Goal: Task Accomplishment & Management: Manage account settings

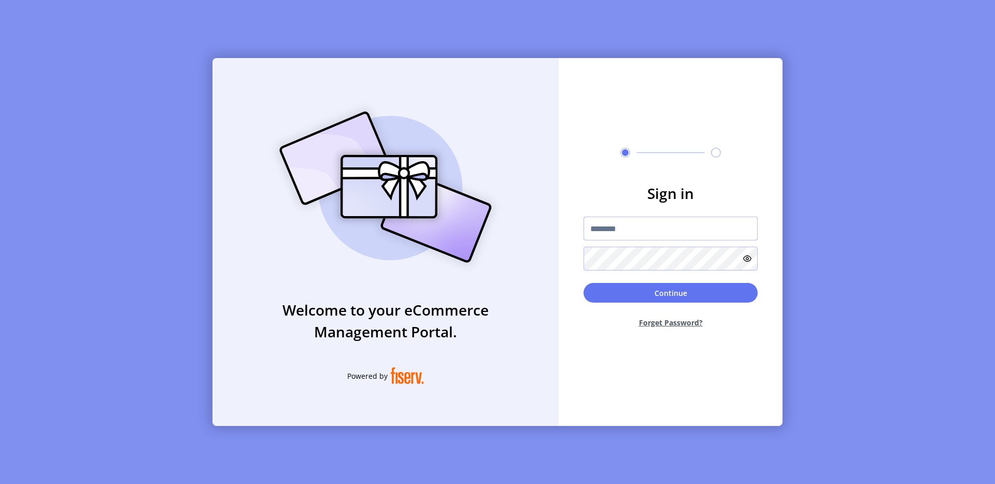
click at [604, 220] on input "text" at bounding box center [670, 229] width 174 height 24
type input "**********"
click at [665, 294] on button "Continue" at bounding box center [670, 293] width 174 height 20
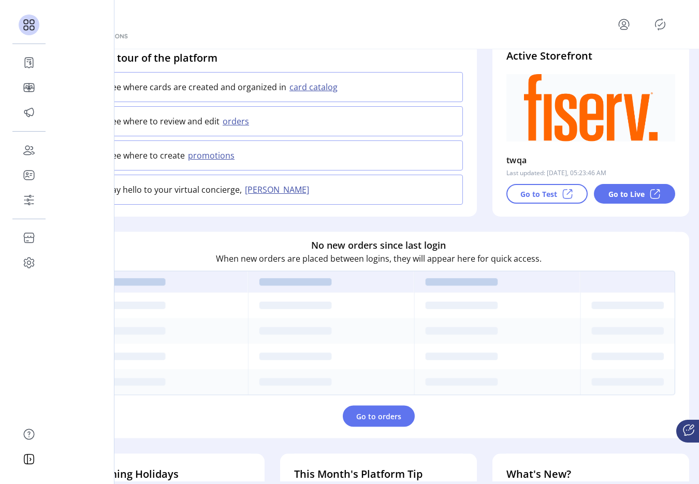
scroll to position [191, 0]
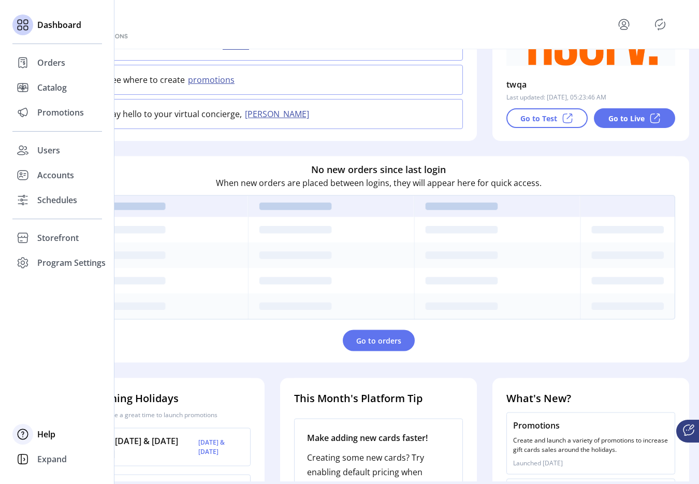
click at [33, 438] on div at bounding box center [22, 434] width 21 height 25
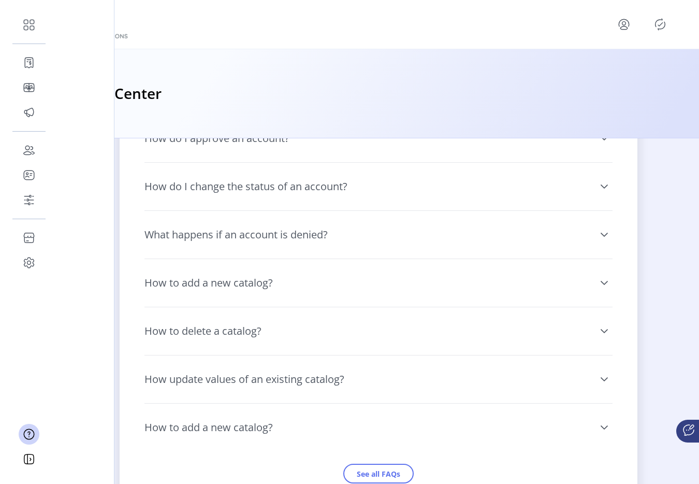
scroll to position [1074, 0]
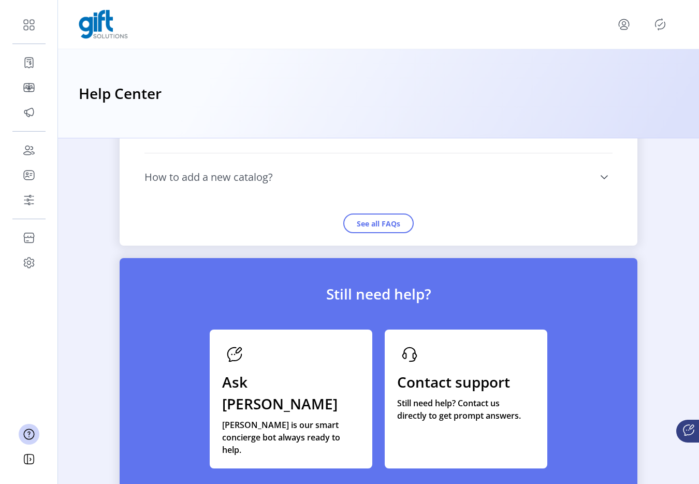
click at [338, 351] on div "Ask Connie Connie is our smart concierge bot always ready to help." at bounding box center [291, 398] width 163 height 139
click at [338, 351] on app-layout "Dashboard Orders Catalog Promotions Users Accounts Schedules Storefront Configu…" at bounding box center [349, 242] width 699 height 484
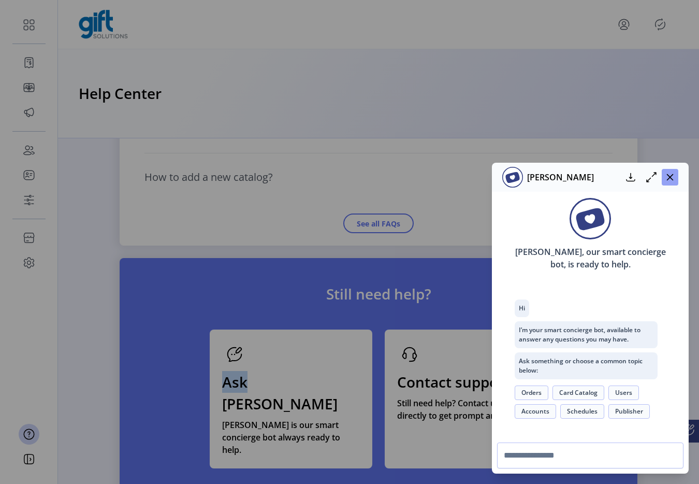
click at [671, 180] on icon "button" at bounding box center [670, 177] width 8 height 8
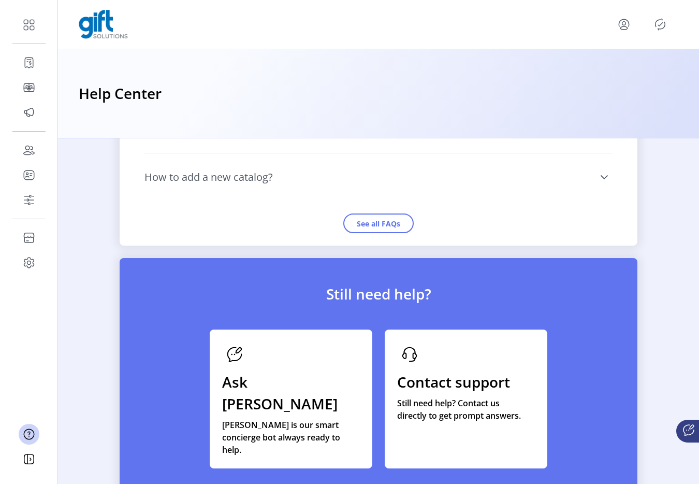
click at [478, 369] on div "Contact support Still need help? Contact us directly to get prompt answers." at bounding box center [466, 398] width 163 height 139
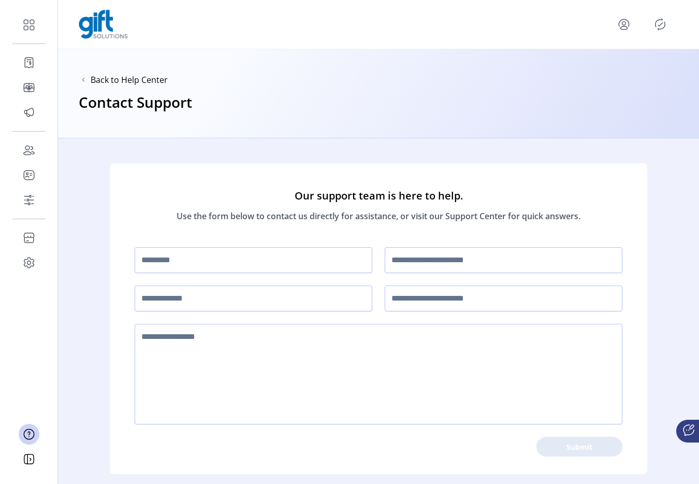
scroll to position [15, 0]
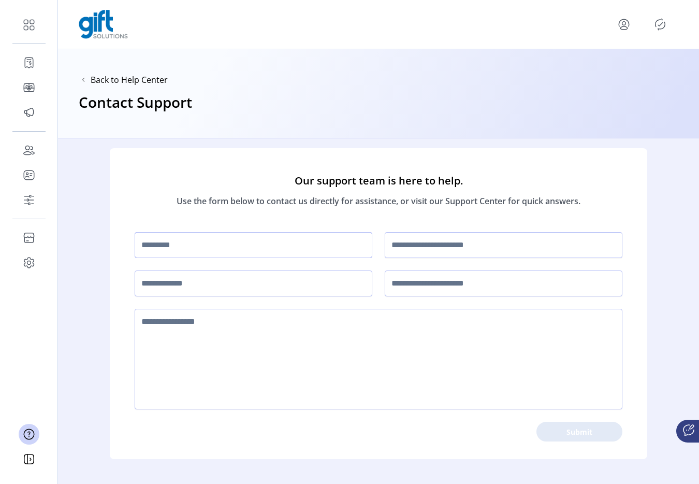
click at [254, 235] on input "text" at bounding box center [254, 245] width 238 height 26
type input "**********"
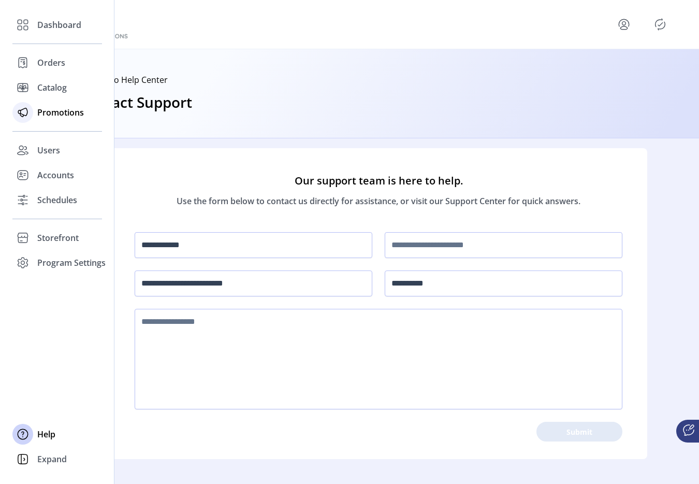
click at [24, 119] on icon at bounding box center [23, 112] width 17 height 17
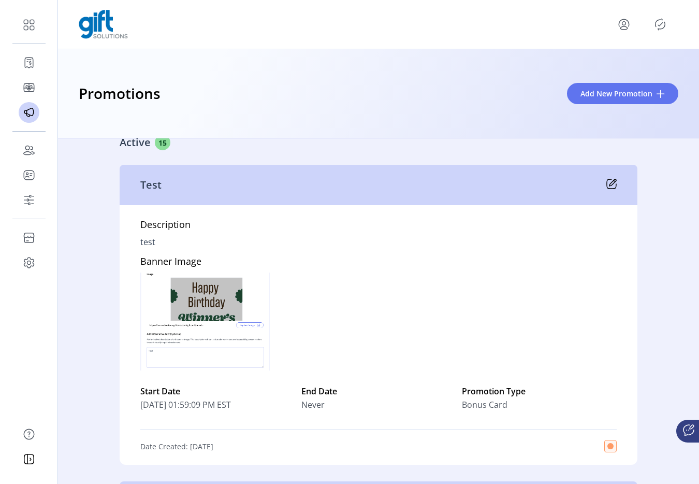
scroll to position [37, 0]
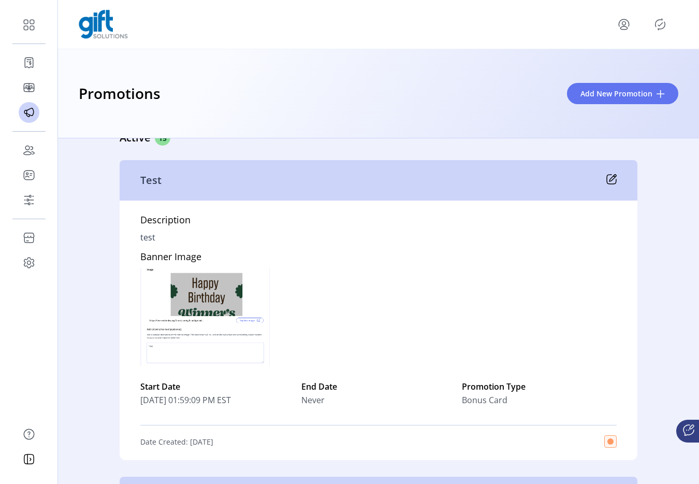
click at [664, 16] on p-button at bounding box center [660, 24] width 17 height 17
click at [664, 17] on icon "Publisher Panel" at bounding box center [660, 24] width 17 height 17
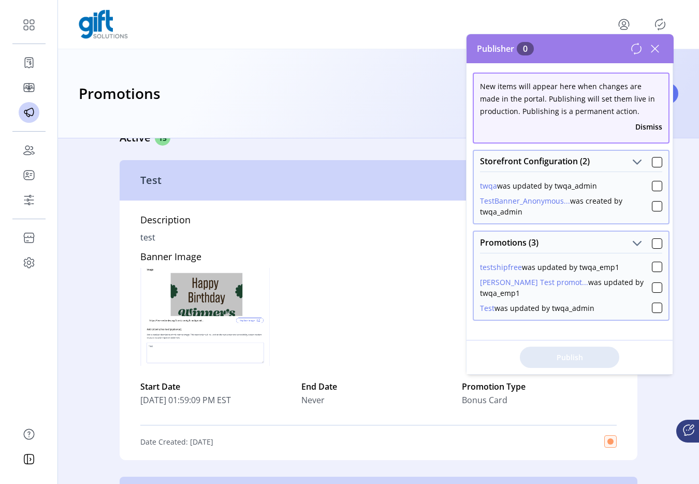
scroll to position [8, 0]
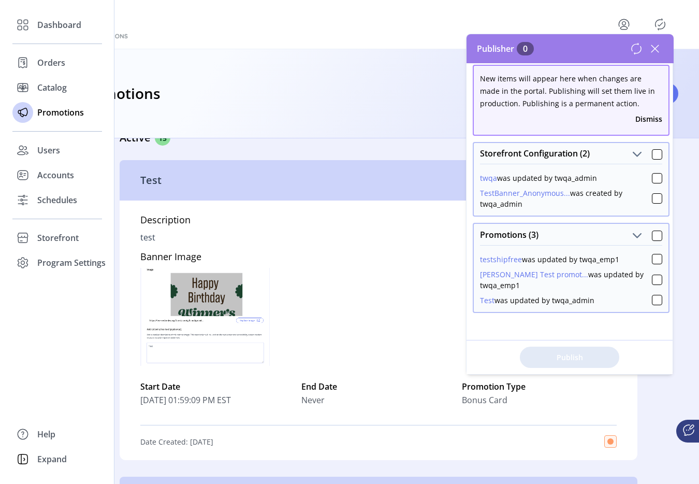
click at [54, 224] on div "Dashboard Orders Catalog Promotions Users Accounts Schedules Storefront Configu…" at bounding box center [57, 143] width 90 height 263
click at [54, 236] on span "Storefront" at bounding box center [57, 238] width 41 height 12
click at [74, 256] on span "Configuration" at bounding box center [64, 258] width 54 height 12
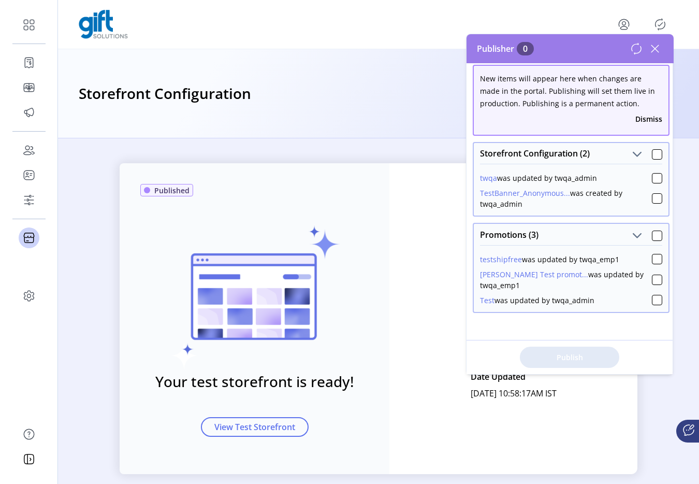
click at [654, 46] on icon at bounding box center [655, 48] width 17 height 17
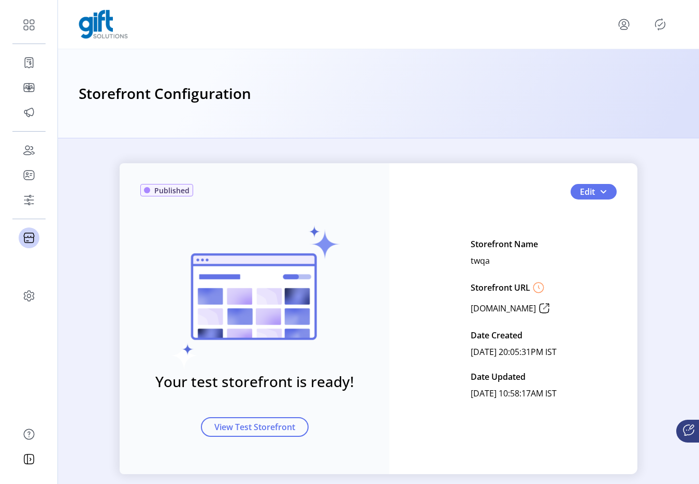
scroll to position [15, 0]
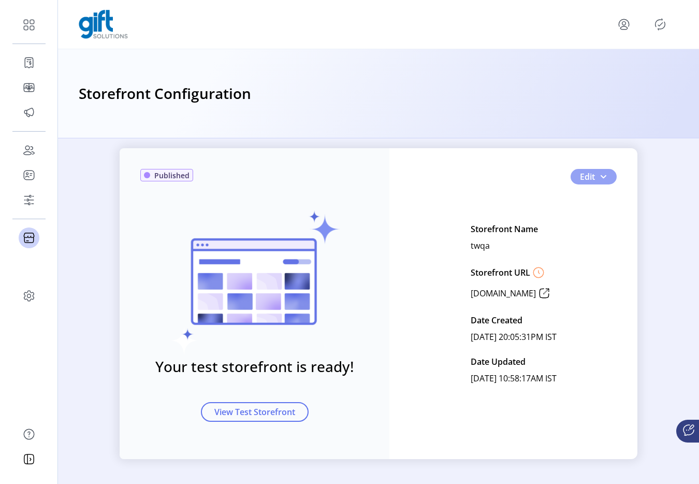
click at [599, 176] on span "button" at bounding box center [603, 176] width 8 height 8
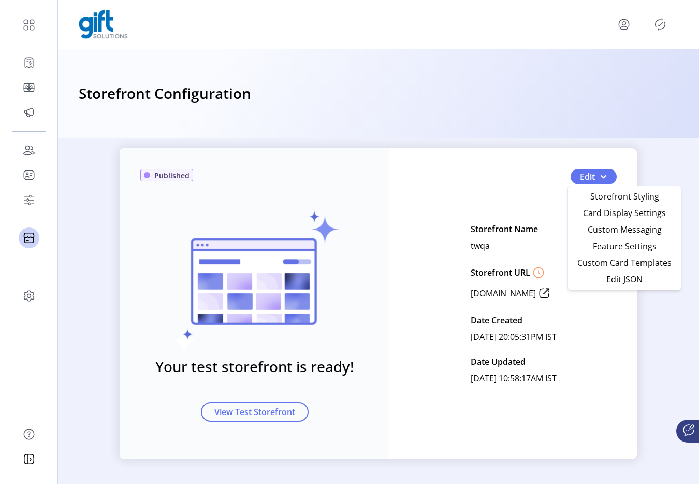
click at [531, 221] on div "Storefront Name twqa Storefront URL www.twqa.gift.solutions Date Created April …" at bounding box center [514, 304] width 86 height 166
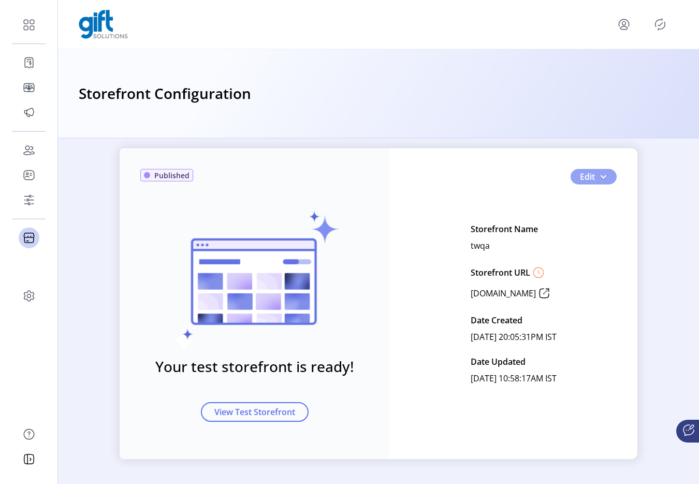
click at [599, 175] on span "button" at bounding box center [603, 176] width 8 height 8
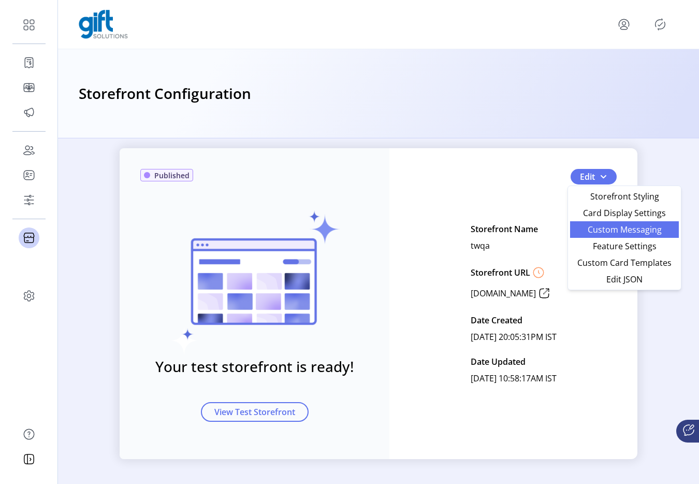
click at [589, 234] on span "Custom Messaging" at bounding box center [625, 229] width 96 height 8
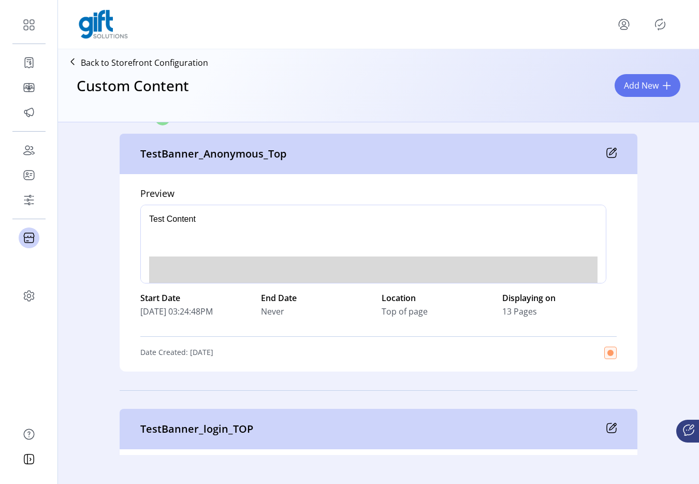
click at [610, 154] on icon at bounding box center [613, 151] width 7 height 7
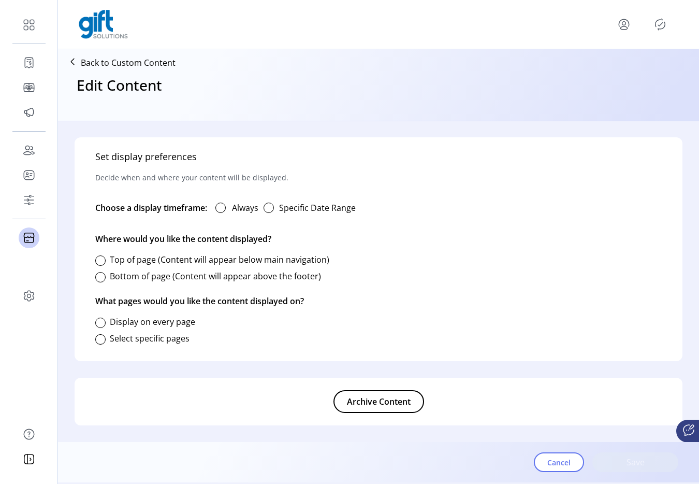
type input "**********"
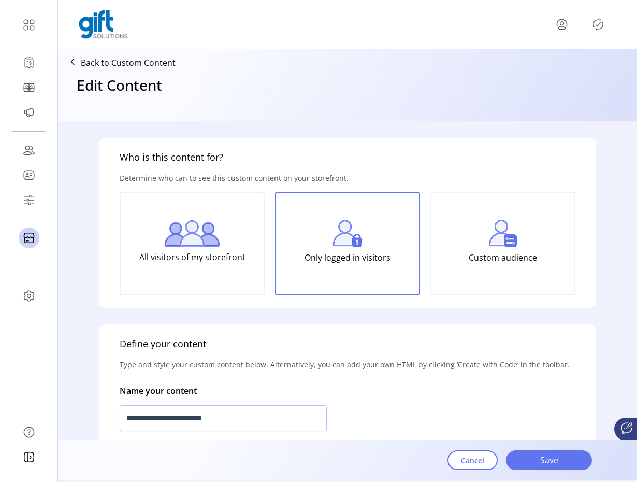
click at [137, 65] on p "Back to Custom Content" at bounding box center [128, 62] width 95 height 12
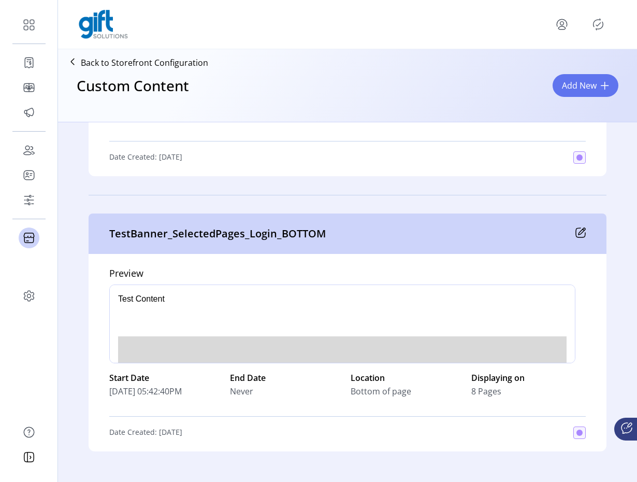
click at [577, 231] on icon at bounding box center [580, 232] width 10 height 10
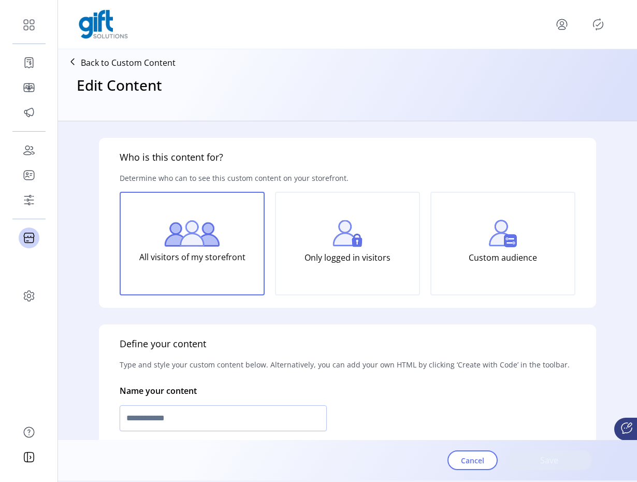
type input "**********"
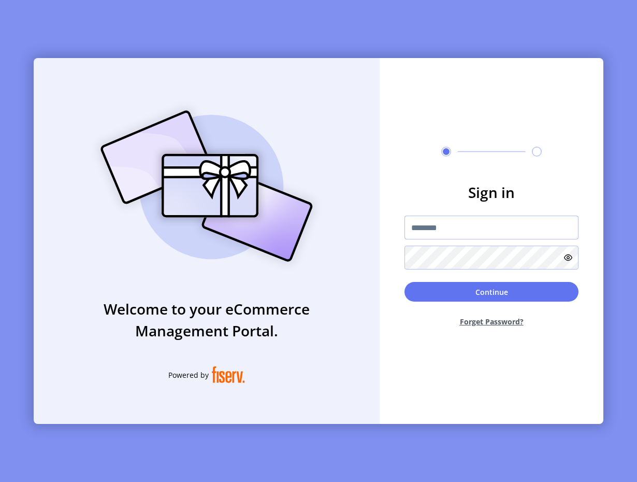
click at [439, 221] on input "text" at bounding box center [492, 227] width 174 height 24
type input "**********"
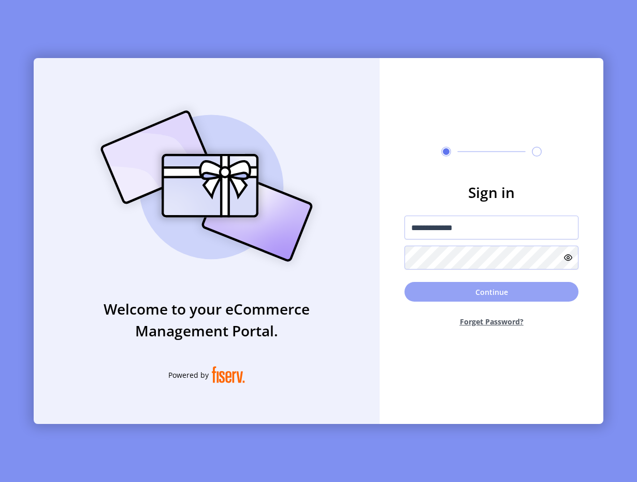
click at [483, 291] on button "Continue" at bounding box center [492, 292] width 174 height 20
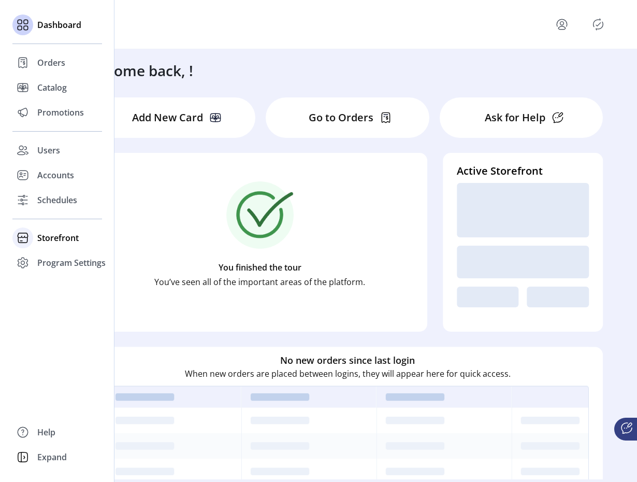
click at [28, 228] on div at bounding box center [22, 237] width 21 height 25
click at [53, 257] on span "Configuration" at bounding box center [64, 258] width 54 height 12
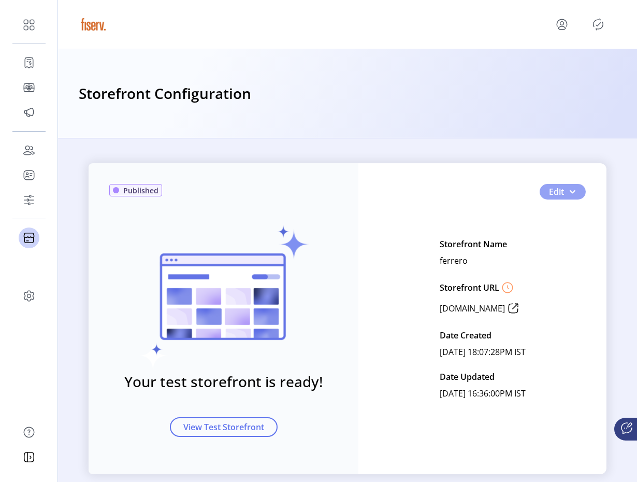
click at [576, 198] on button "Edit" at bounding box center [563, 192] width 46 height 16
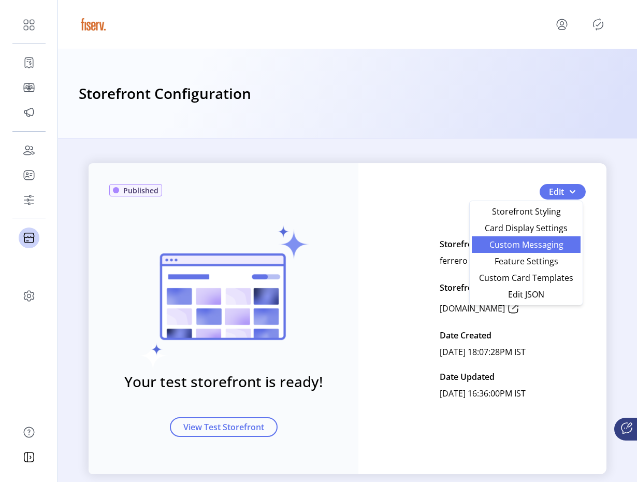
click at [526, 240] on span "Custom Messaging" at bounding box center [526, 244] width 96 height 8
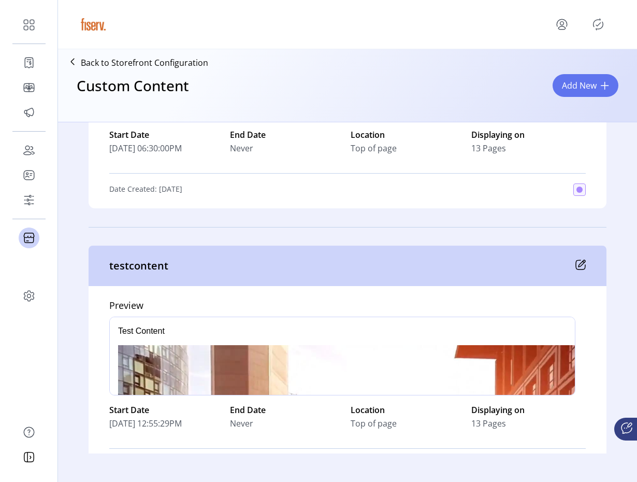
scroll to position [180, 0]
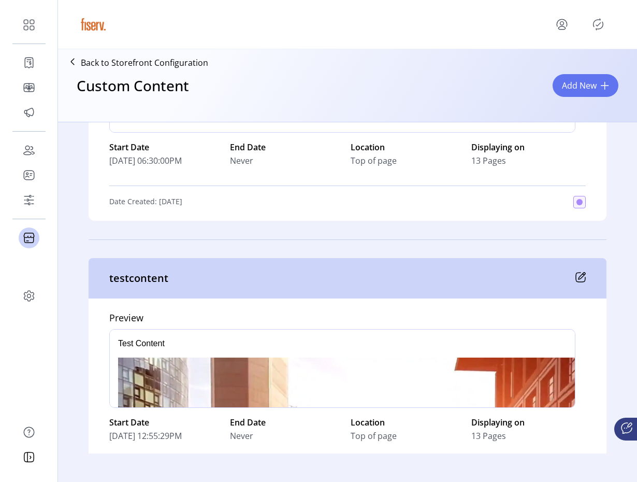
click at [580, 274] on icon at bounding box center [580, 277] width 10 height 10
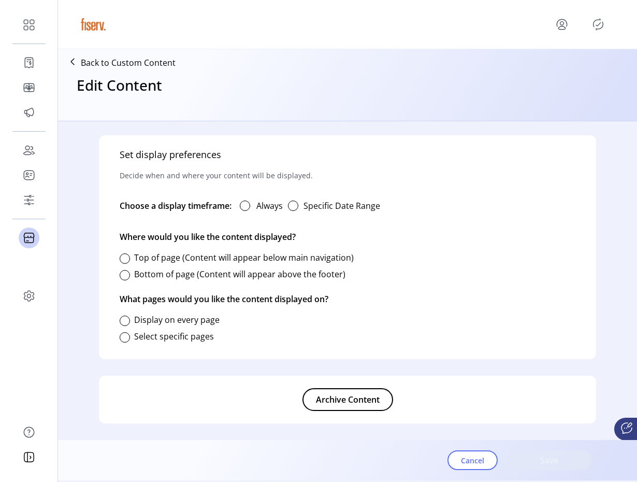
type input "**********"
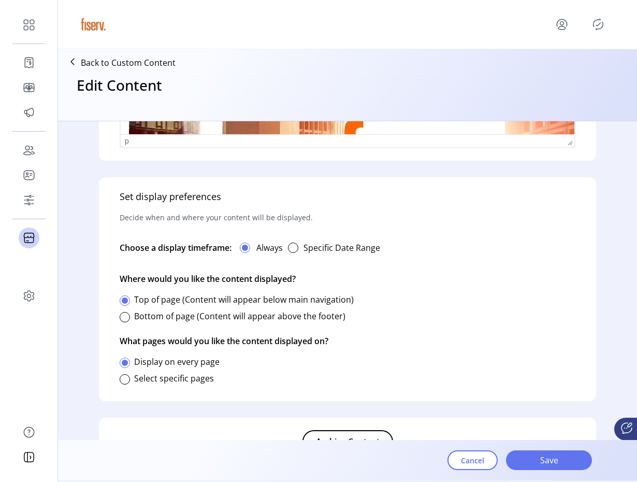
scroll to position [563, 0]
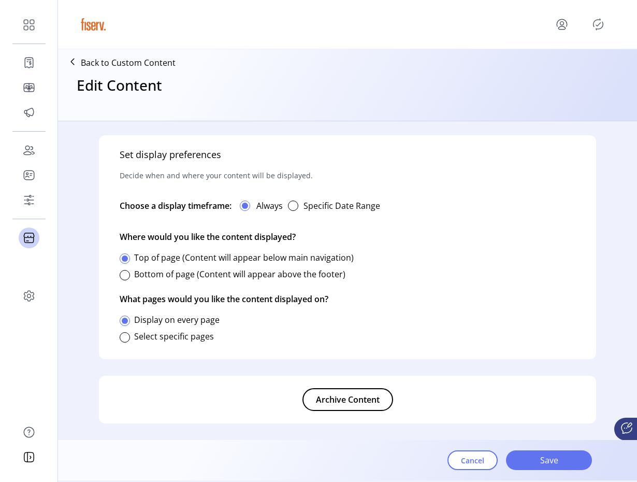
click at [119, 337] on div "Set display preferences Decide when and where your content will be displayed. C…" at bounding box center [347, 247] width 497 height 224
click at [123, 338] on div at bounding box center [125, 337] width 10 height 10
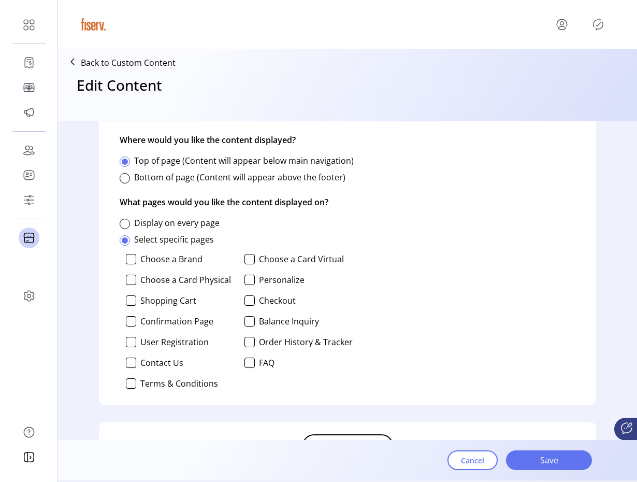
scroll to position [656, 0]
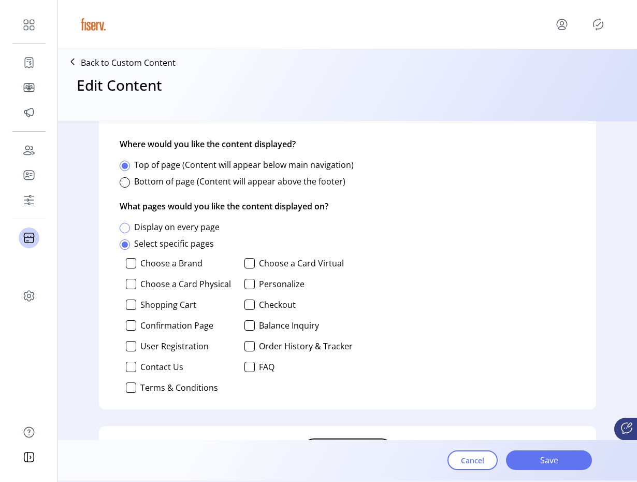
click at [126, 229] on div at bounding box center [125, 228] width 10 height 10
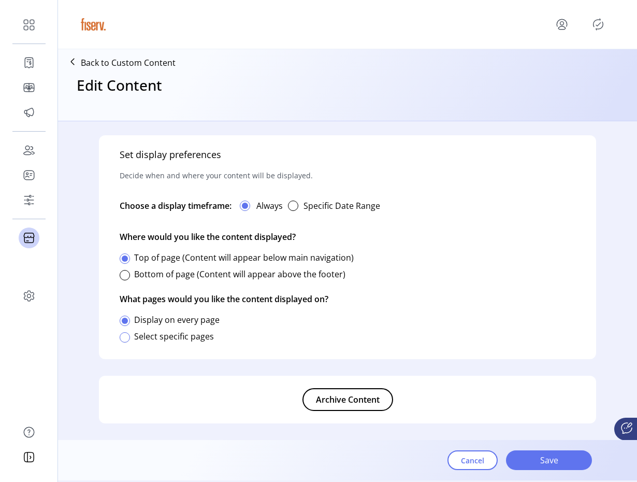
click at [123, 337] on div at bounding box center [125, 337] width 10 height 10
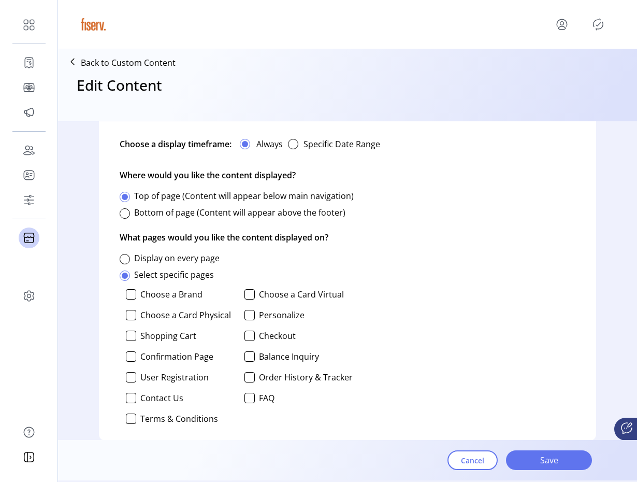
scroll to position [630, 0]
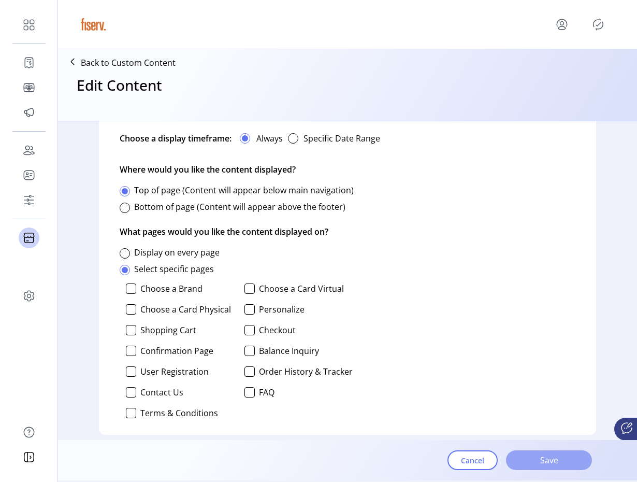
click at [525, 464] on span "Save" at bounding box center [549, 460] width 59 height 12
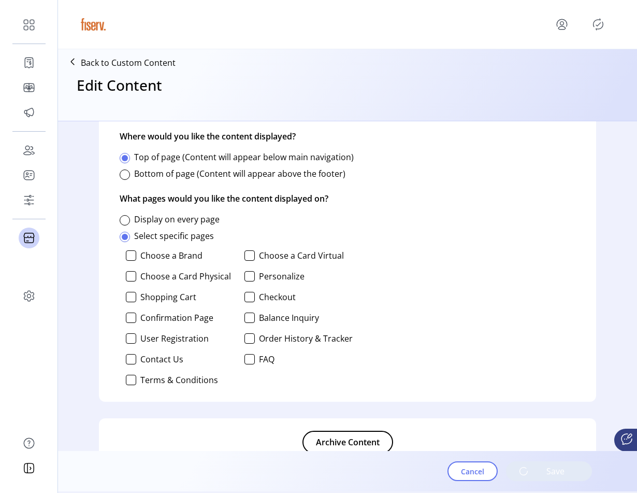
scroll to position [663, 0]
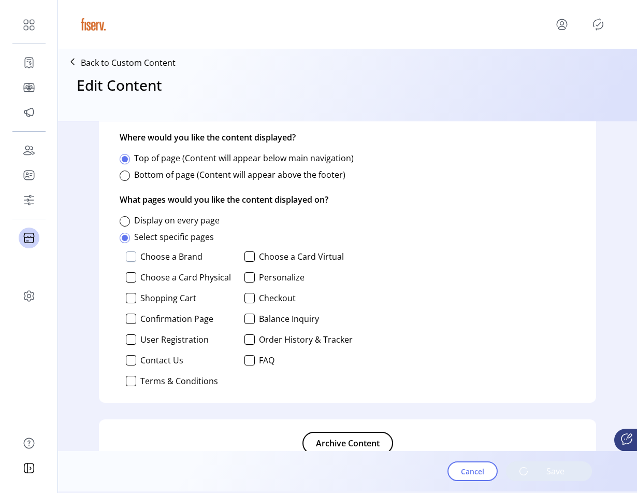
click at [127, 252] on div at bounding box center [131, 256] width 10 height 10
click at [131, 270] on div "Choose a Brand Choose a Card Virtual Choose a Card Physical Personalize Shoppin…" at bounding box center [236, 318] width 233 height 143
click at [131, 271] on div "Choose a Brand Choose a Card Virtual Choose a Card Physical Personalize Shoppin…" at bounding box center [236, 318] width 233 height 143
click at [132, 276] on div at bounding box center [131, 277] width 10 height 10
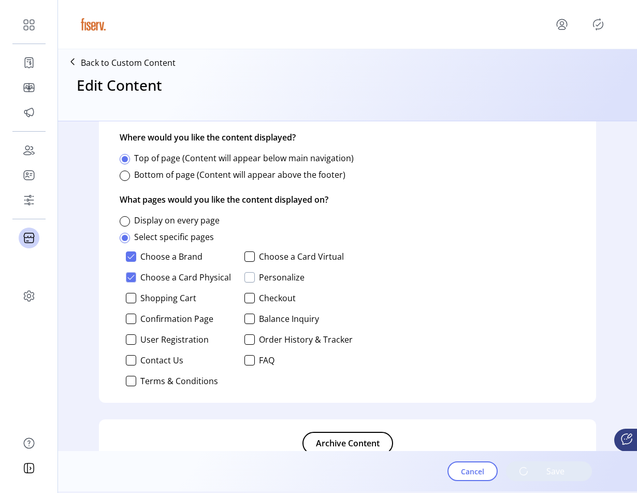
click at [249, 276] on div at bounding box center [249, 277] width 10 height 10
click at [249, 251] on div at bounding box center [249, 256] width 10 height 10
click at [248, 304] on div "Choose a Brand Choose a Card Virtual Choose a Card Physical Personalize Shoppin…" at bounding box center [236, 318] width 233 height 143
click at [248, 301] on div at bounding box center [249, 298] width 10 height 10
click at [130, 296] on div at bounding box center [131, 298] width 10 height 10
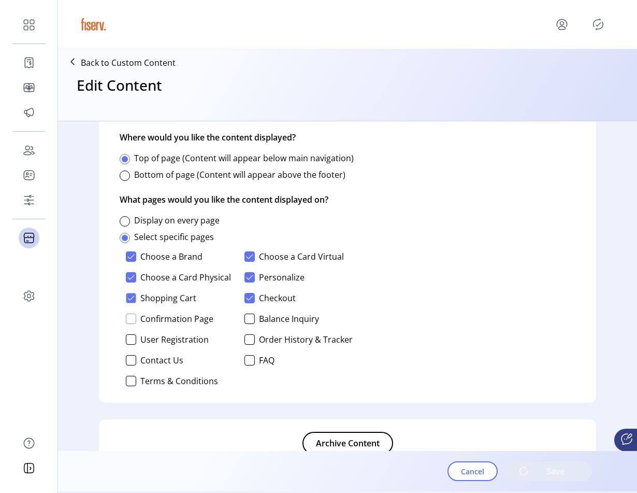
click at [131, 319] on div at bounding box center [131, 318] width 10 height 10
click at [248, 320] on div at bounding box center [249, 318] width 10 height 10
click at [249, 340] on div at bounding box center [249, 339] width 10 height 10
click at [132, 342] on div at bounding box center [131, 339] width 10 height 10
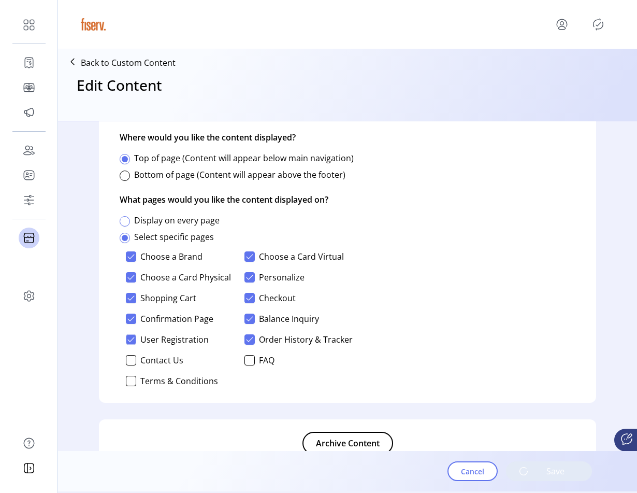
click at [127, 220] on div at bounding box center [125, 221] width 10 height 10
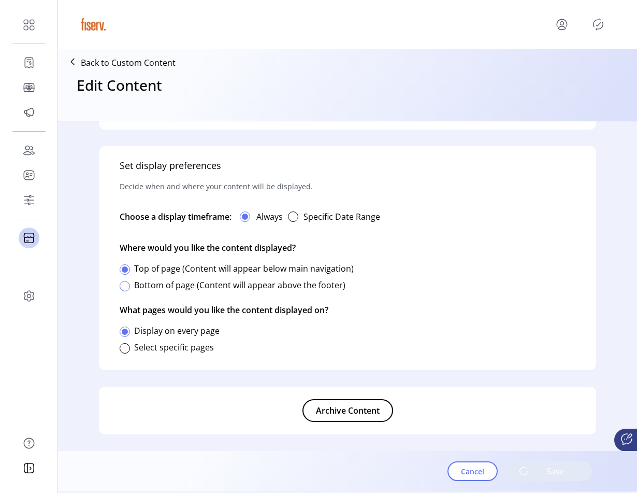
click at [124, 284] on div at bounding box center [125, 286] width 10 height 10
click at [126, 267] on div at bounding box center [125, 269] width 10 height 10
click at [468, 474] on span "Cancel" at bounding box center [472, 471] width 23 height 11
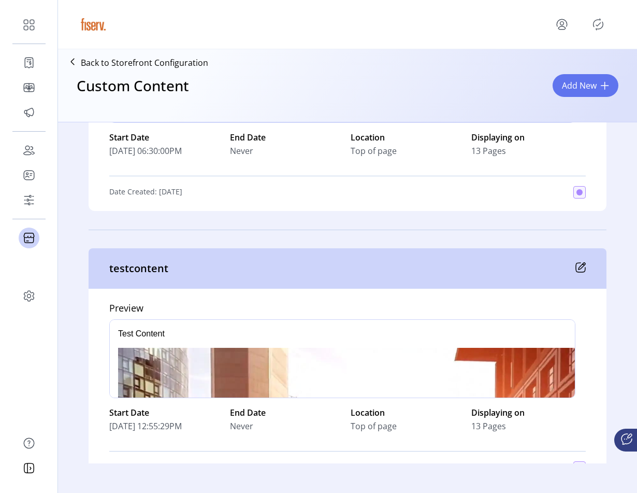
click at [580, 276] on div "testcontent" at bounding box center [348, 268] width 518 height 40
click at [580, 270] on icon at bounding box center [580, 267] width 10 height 10
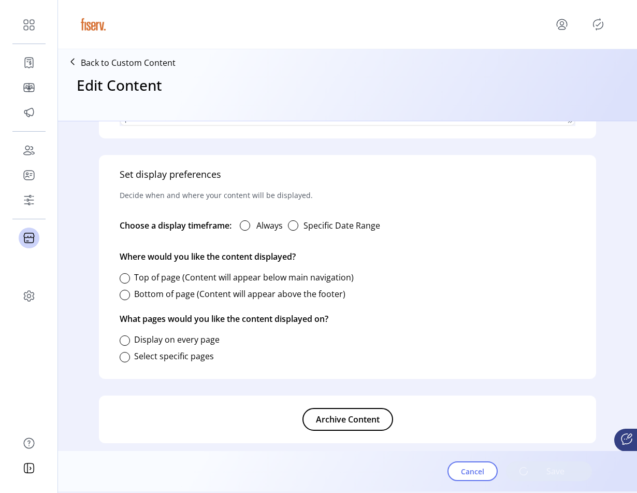
type input "**********"
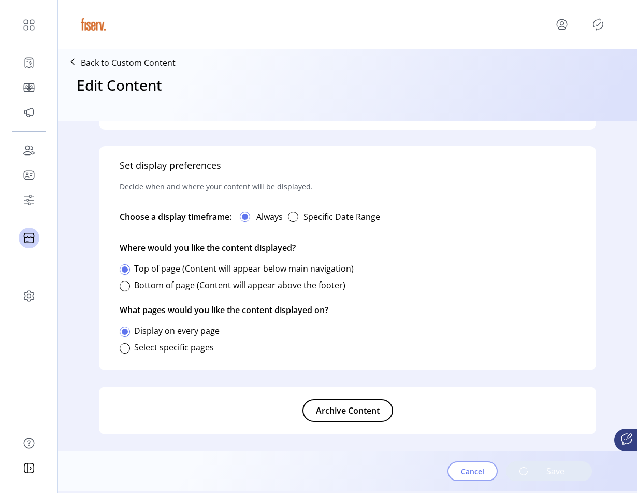
click at [478, 471] on span "Cancel" at bounding box center [472, 471] width 23 height 11
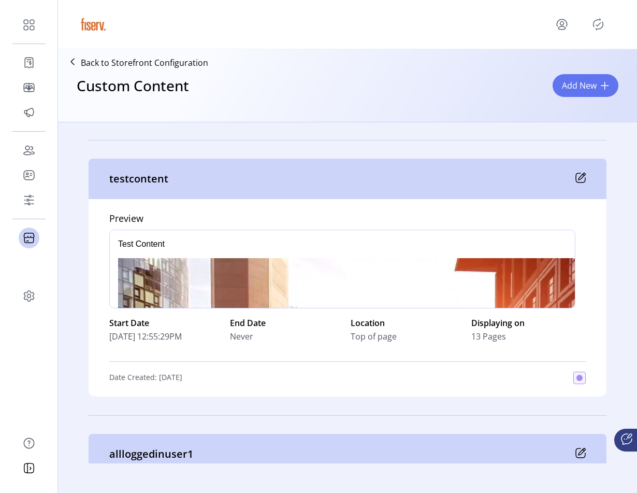
click at [581, 177] on icon at bounding box center [582, 176] width 7 height 7
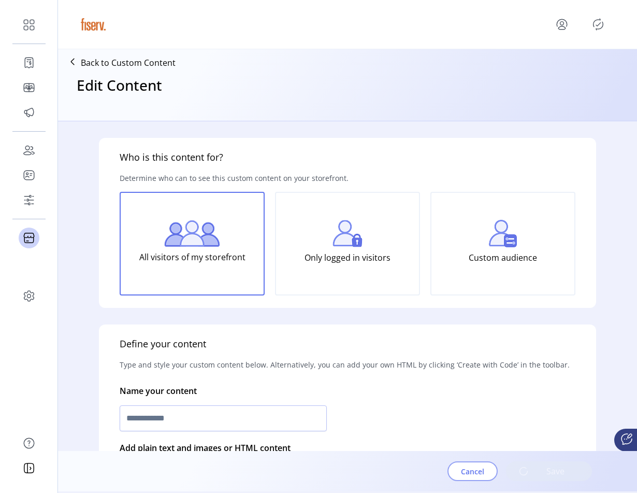
click at [467, 475] on span "Cancel" at bounding box center [472, 471] width 23 height 11
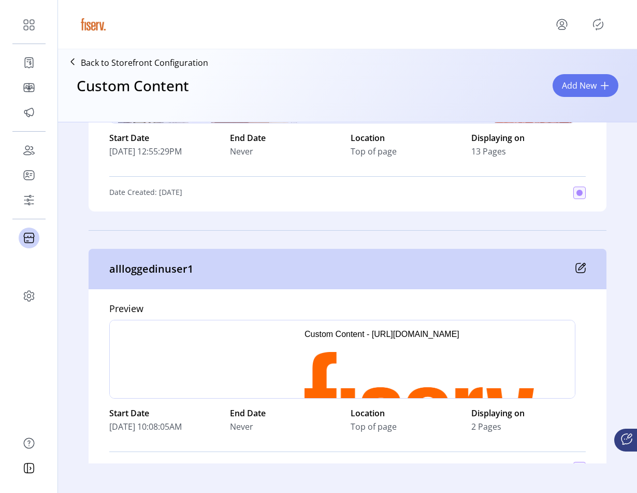
scroll to position [817, 0]
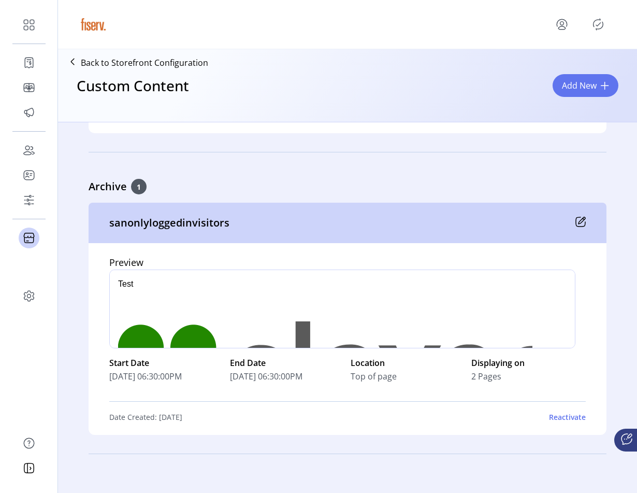
click at [558, 419] on div "Reactivate" at bounding box center [567, 416] width 37 height 11
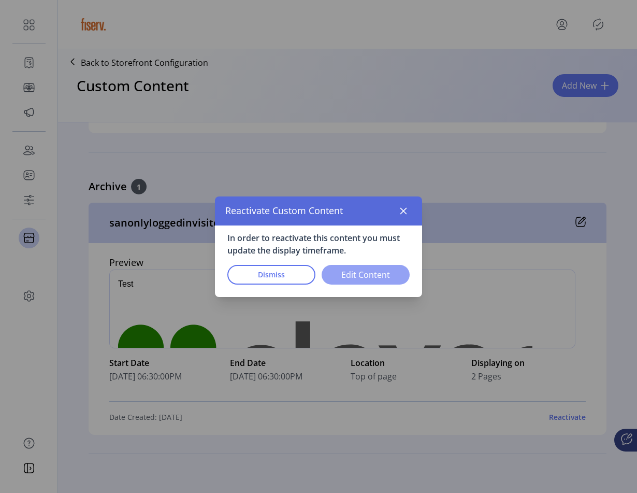
click at [349, 277] on span "Edit Content" at bounding box center [365, 274] width 61 height 12
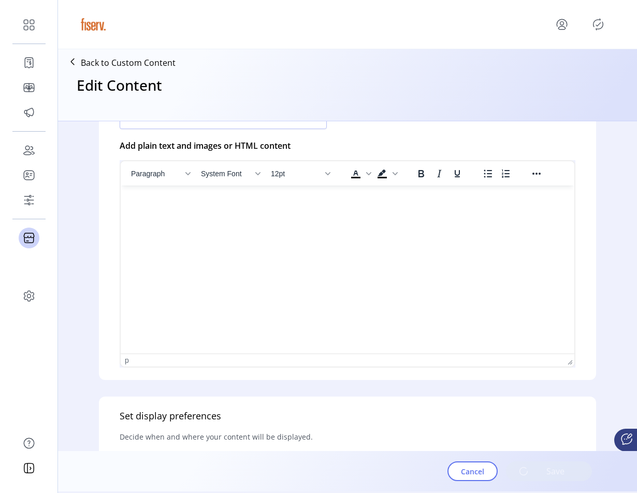
scroll to position [552, 0]
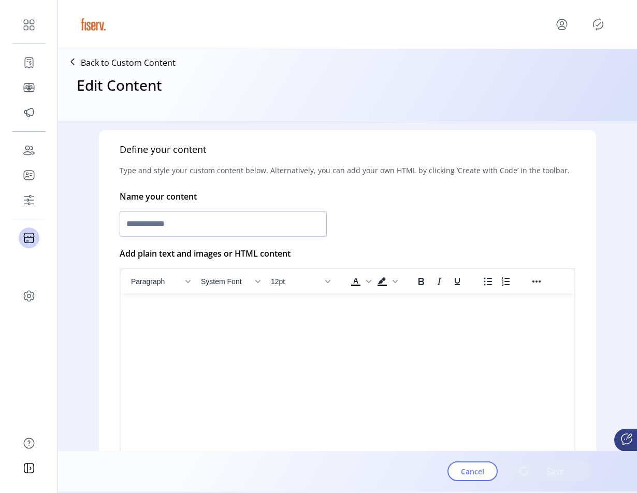
type input "**********"
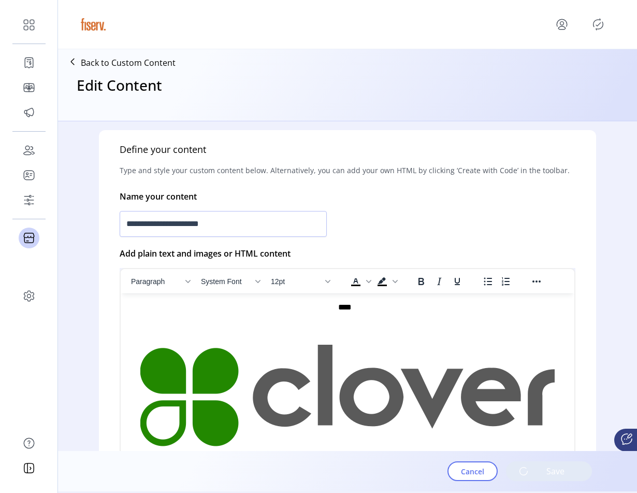
scroll to position [736, 0]
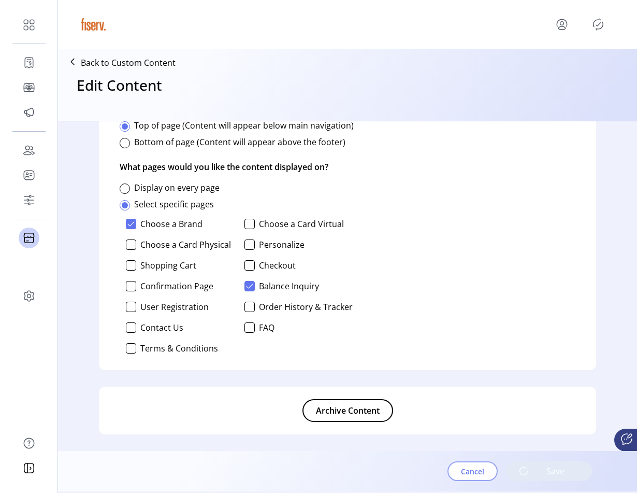
click at [471, 474] on span "Cancel" at bounding box center [472, 471] width 23 height 11
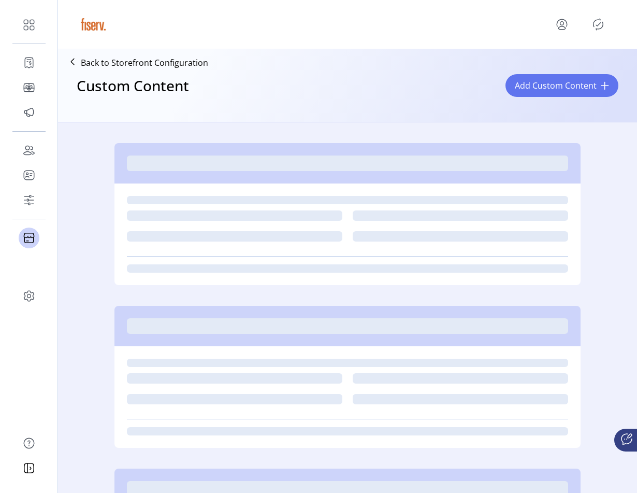
drag, startPoint x: 566, startPoint y: 26, endPoint x: 564, endPoint y: 32, distance: 5.8
click at [566, 26] on icon "menu" at bounding box center [562, 24] width 17 height 17
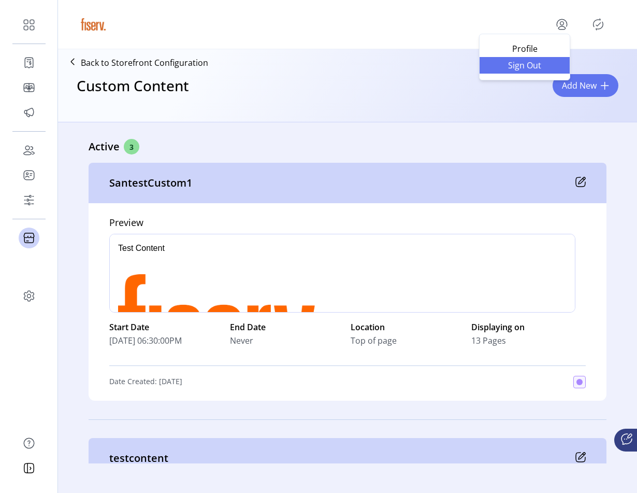
click at [523, 68] on span "Sign Out" at bounding box center [525, 65] width 78 height 8
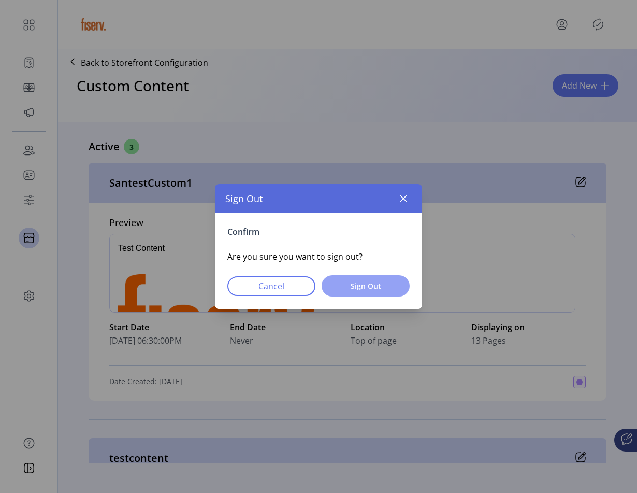
click at [371, 287] on span "Sign Out" at bounding box center [365, 285] width 61 height 11
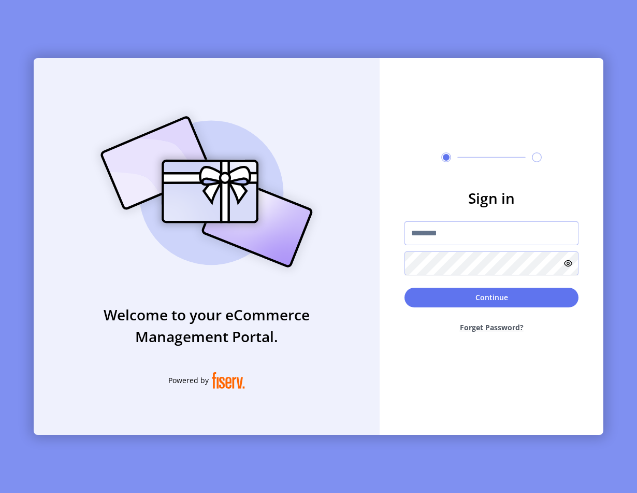
click at [498, 242] on input "text" at bounding box center [492, 233] width 174 height 24
type input "**********"
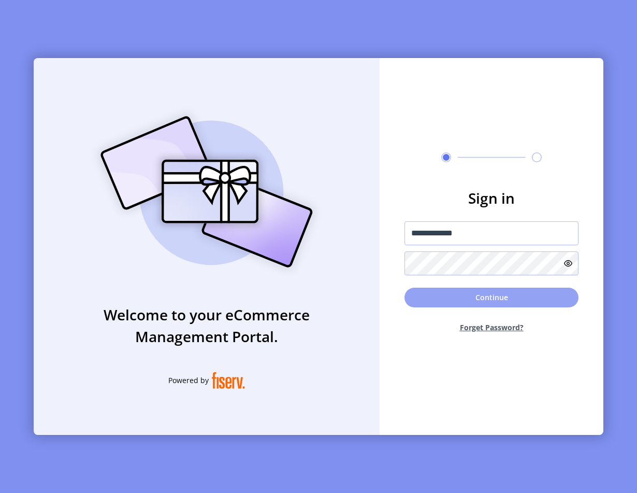
click at [478, 294] on button "Continue" at bounding box center [492, 297] width 174 height 20
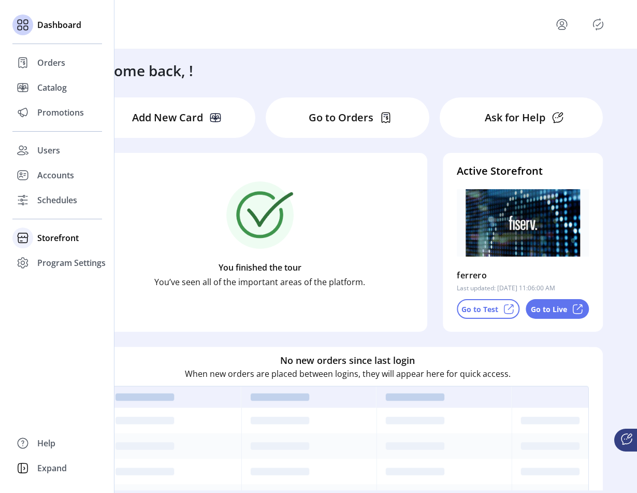
click at [25, 242] on icon at bounding box center [22, 240] width 9 height 6
click at [65, 260] on span "Configuration" at bounding box center [64, 258] width 54 height 12
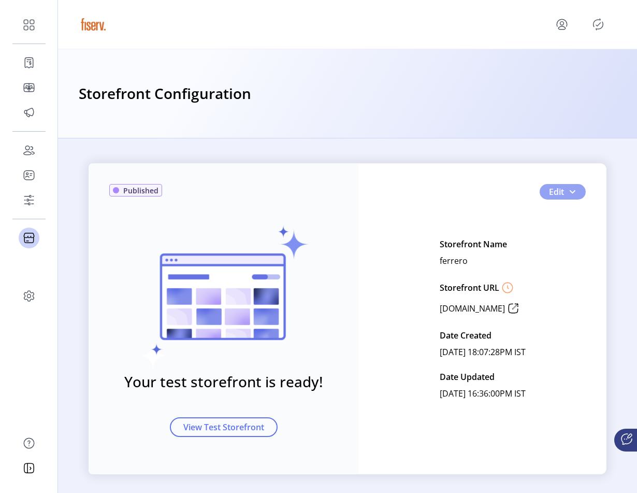
click at [575, 191] on button "Edit" at bounding box center [563, 192] width 46 height 16
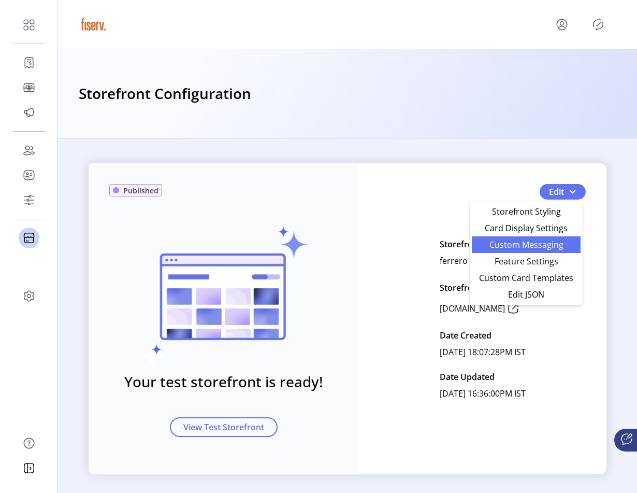
click at [553, 243] on span "Custom Messaging" at bounding box center [526, 244] width 96 height 8
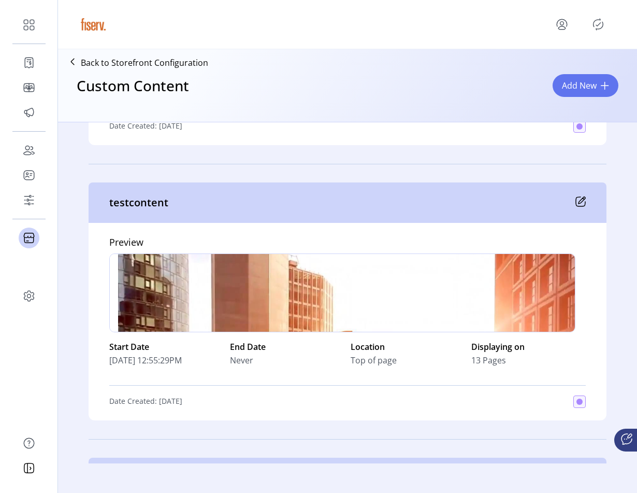
scroll to position [98, 0]
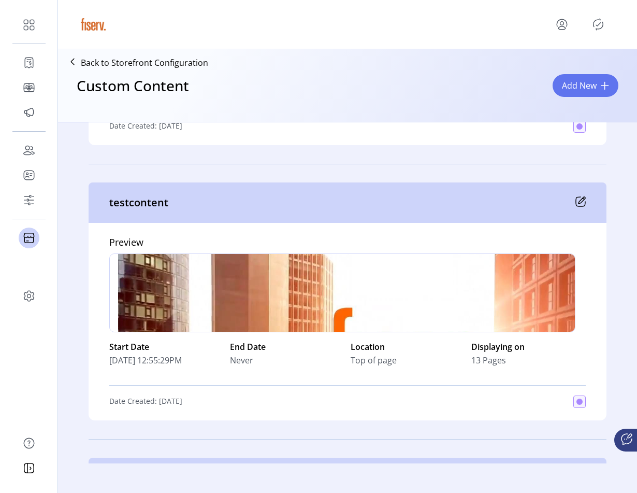
click at [578, 204] on icon at bounding box center [580, 201] width 10 height 10
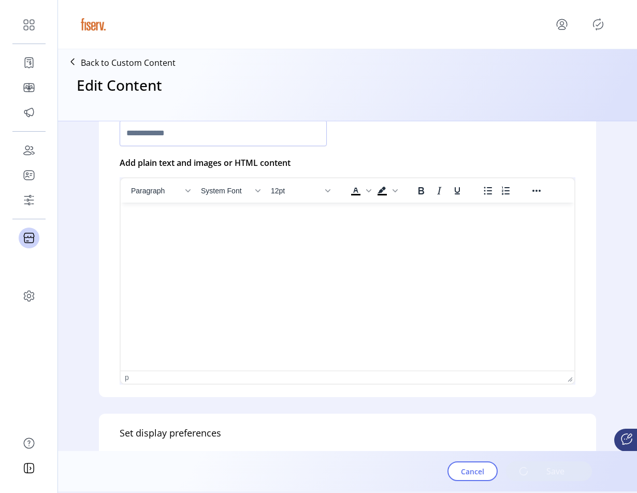
scroll to position [552, 0]
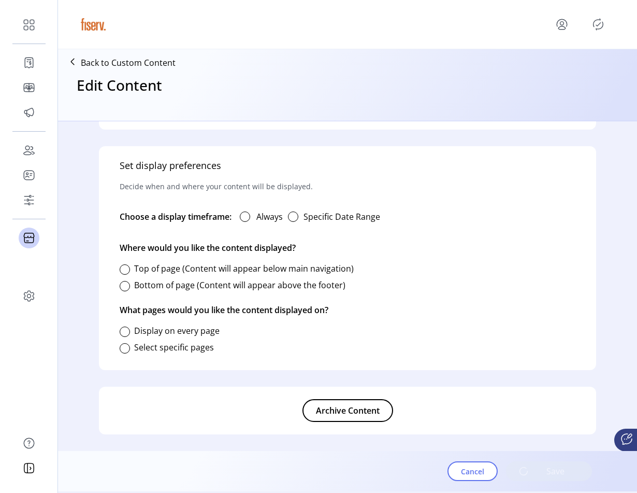
type input "**********"
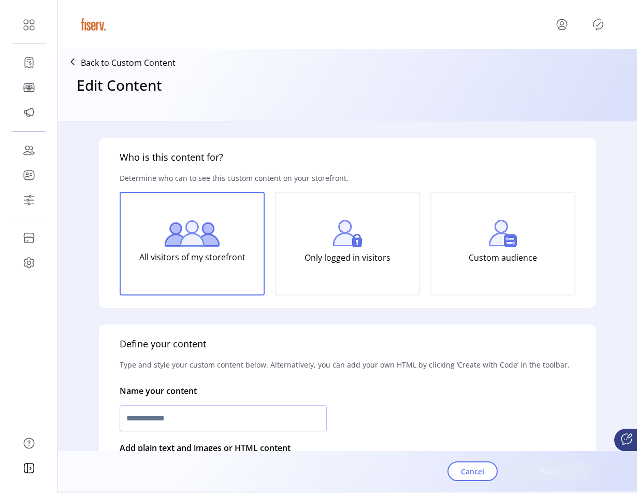
type input "**********"
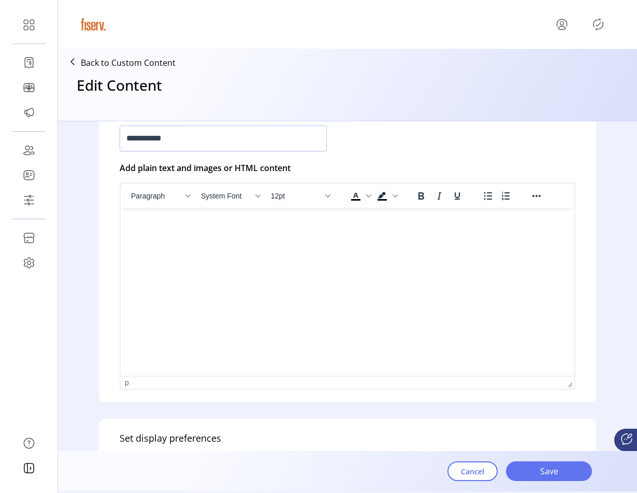
scroll to position [552, 0]
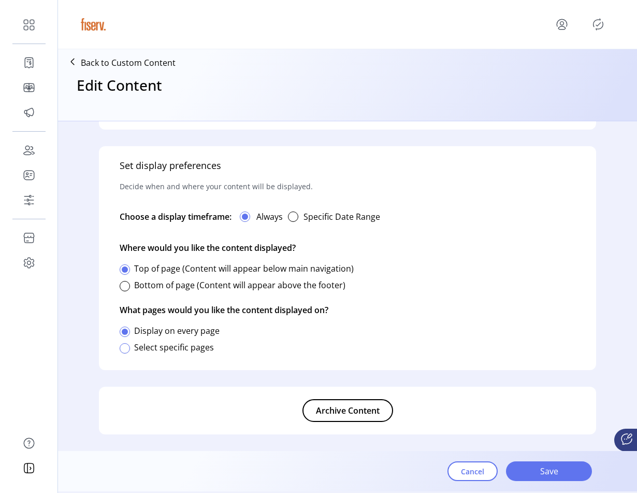
click at [129, 347] on div at bounding box center [125, 348] width 10 height 10
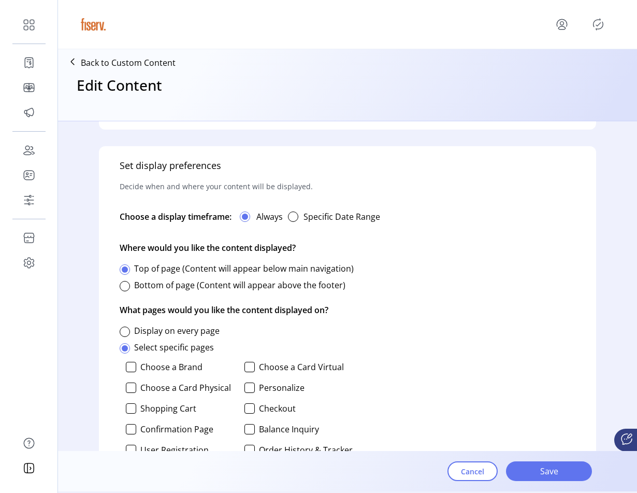
scroll to position [695, 0]
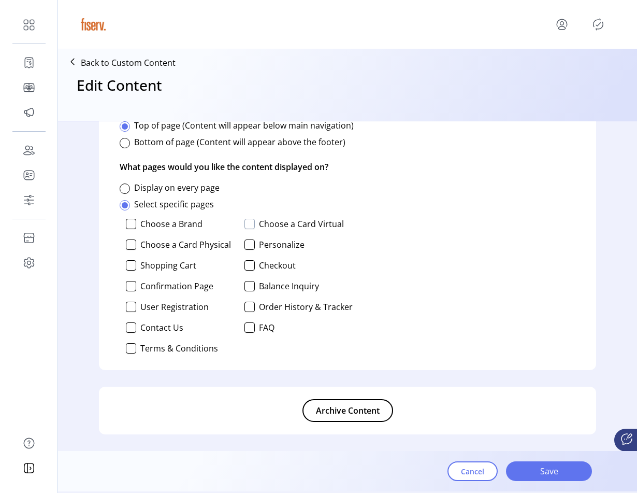
click at [246, 221] on div at bounding box center [249, 224] width 10 height 10
click at [132, 246] on div at bounding box center [131, 244] width 10 height 10
click at [129, 224] on div at bounding box center [131, 224] width 10 height 10
click at [248, 245] on div at bounding box center [249, 244] width 10 height 10
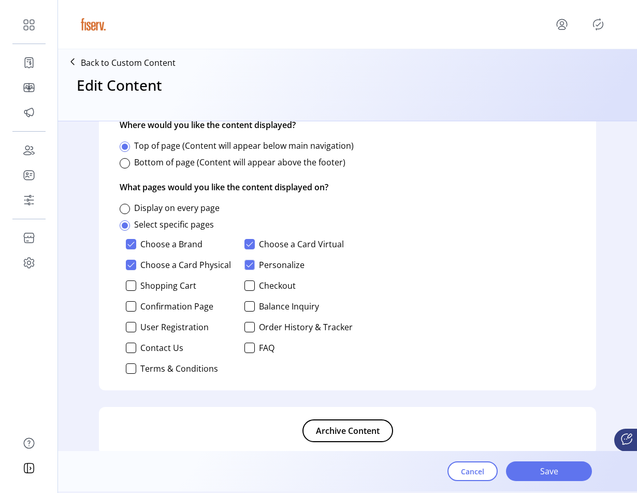
scroll to position [695, 0]
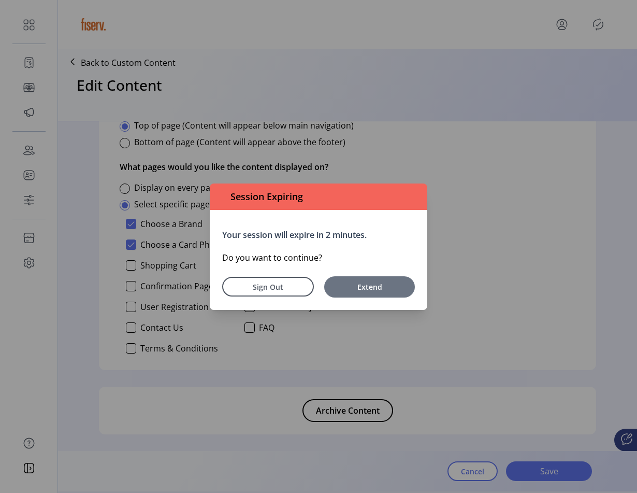
click at [352, 285] on span "Extend" at bounding box center [369, 286] width 80 height 11
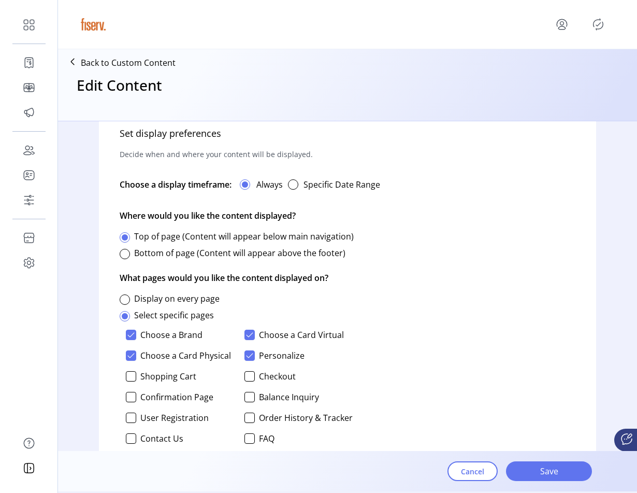
scroll to position [585, 0]
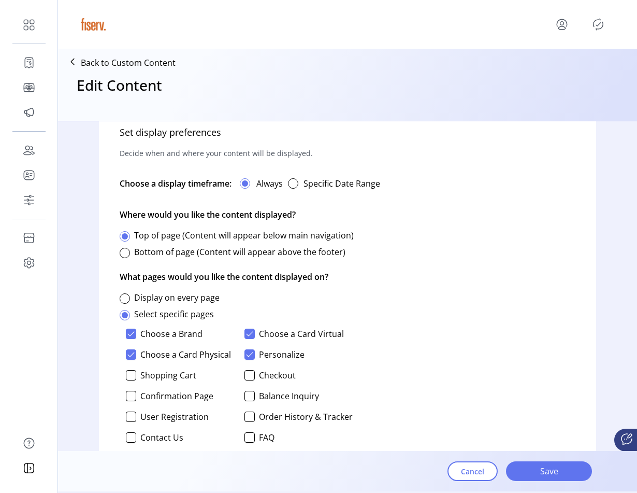
click at [594, 18] on icon "Publisher Panel" at bounding box center [598, 24] width 17 height 17
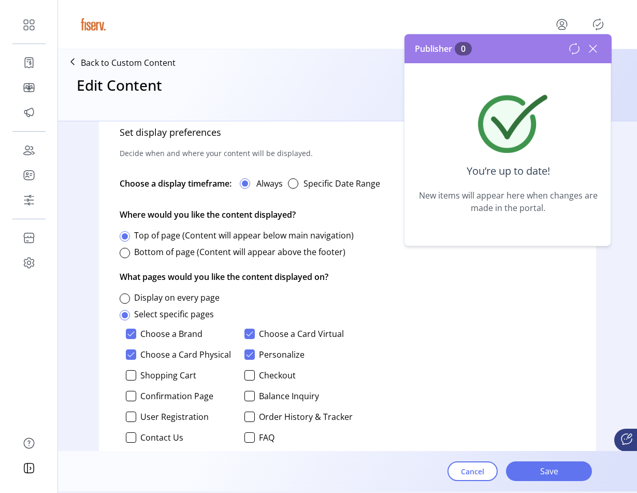
click at [596, 52] on icon at bounding box center [592, 48] width 7 height 7
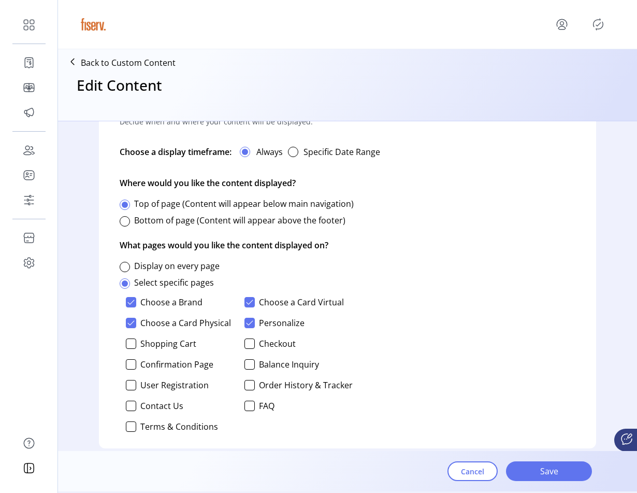
scroll to position [625, 0]
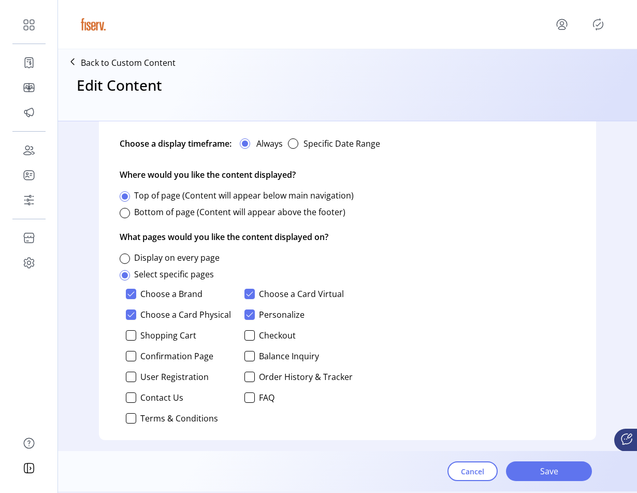
click at [251, 294] on icon at bounding box center [249, 293] width 7 height 7
click at [522, 472] on span "Save" at bounding box center [549, 471] width 59 height 12
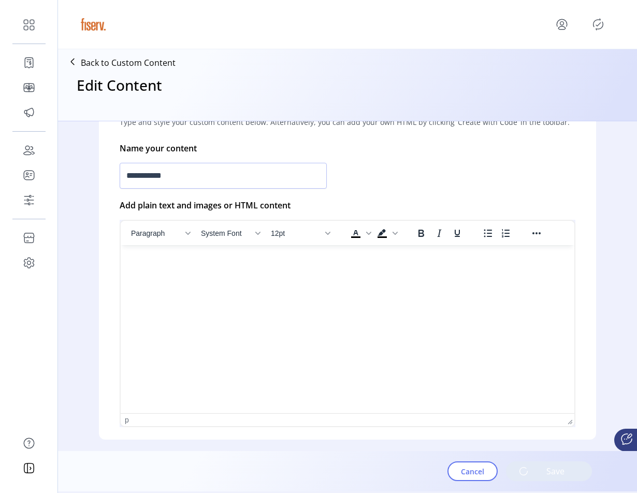
scroll to position [0, 0]
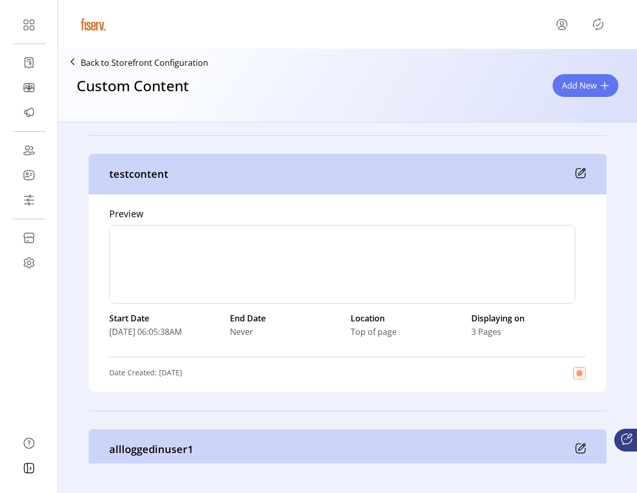
scroll to position [303, 0]
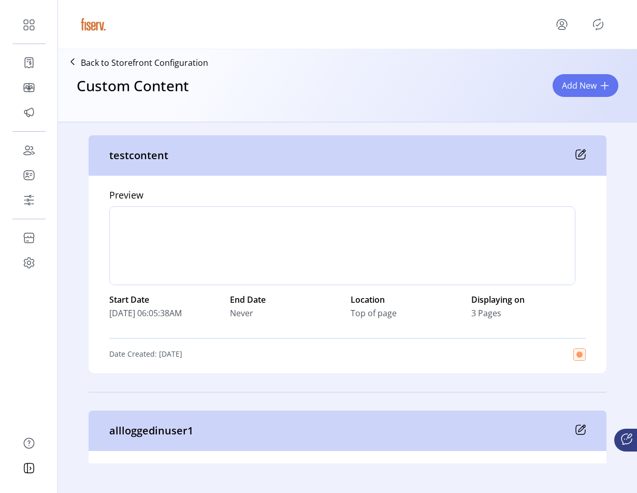
click at [590, 32] on p-button at bounding box center [598, 24] width 17 height 17
click at [594, 24] on icon "Publisher Panel" at bounding box center [598, 24] width 17 height 17
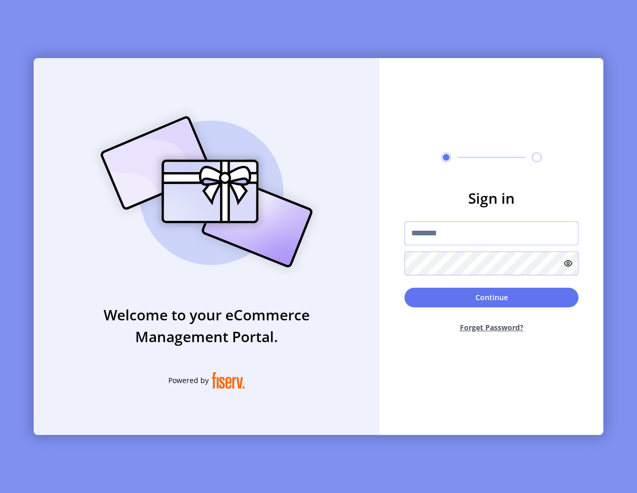
click at [467, 237] on input "text" at bounding box center [492, 233] width 174 height 24
click at [428, 235] on input "text" at bounding box center [492, 233] width 174 height 24
type input "**********"
click at [485, 286] on form "**********" at bounding box center [492, 264] width 224 height 154
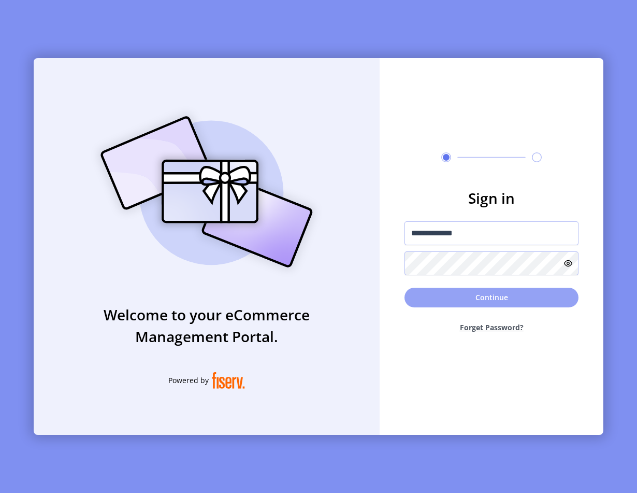
click at [481, 289] on button "Continue" at bounding box center [492, 297] width 174 height 20
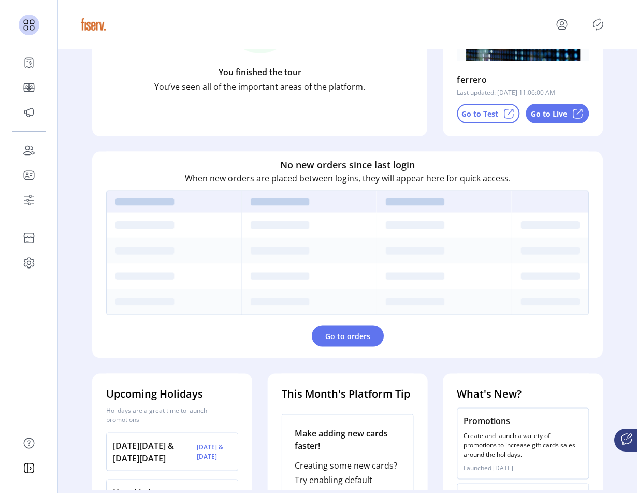
scroll to position [267, 0]
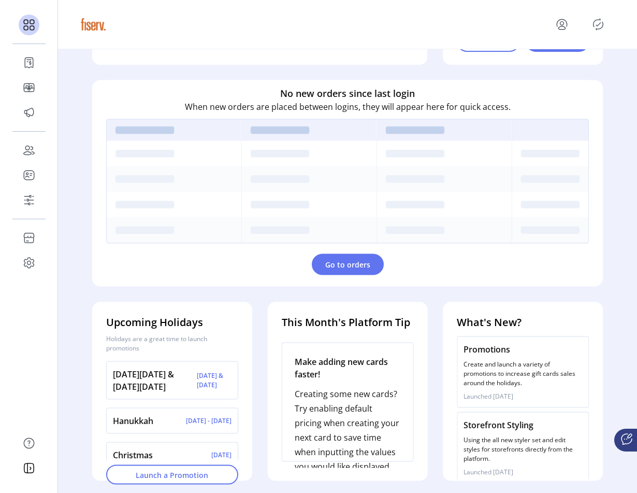
click at [606, 25] on icon "Publisher Panel" at bounding box center [598, 24] width 17 height 17
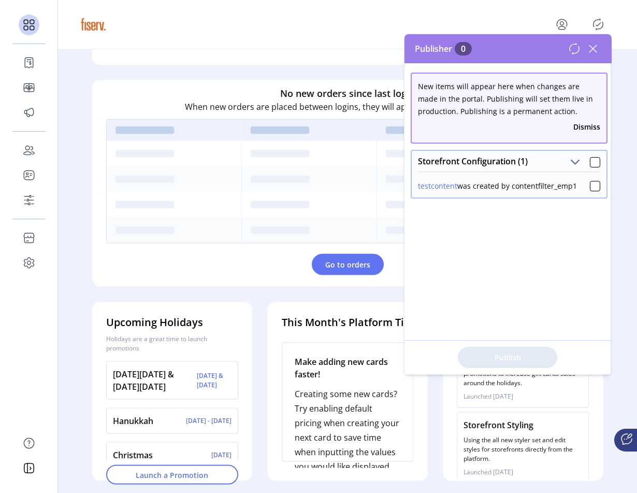
click at [438, 183] on button "testcontent" at bounding box center [437, 185] width 39 height 11
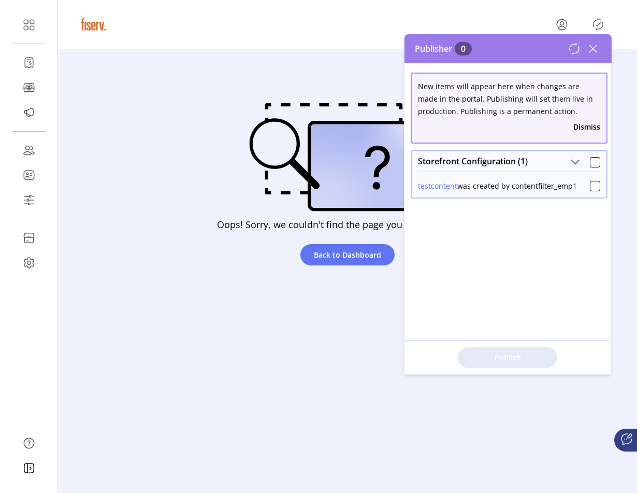
click at [210, 128] on div "Oops! Sorry, we couldn't find the page you were looking for. Back to Dashboard" at bounding box center [347, 187] width 533 height 193
click at [140, 134] on div "Oops! Sorry, we couldn't find the page you were looking for. Back to Dashboard" at bounding box center [347, 187] width 533 height 193
click at [597, 47] on icon at bounding box center [593, 48] width 17 height 17
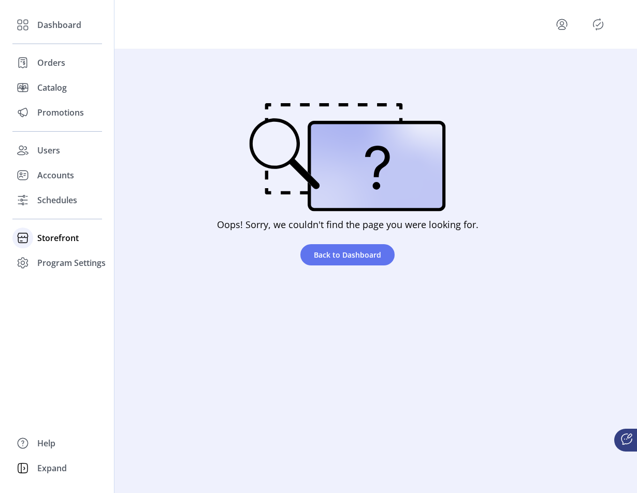
click at [36, 235] on div "Storefront" at bounding box center [57, 237] width 90 height 25
click at [56, 253] on span "Configuration" at bounding box center [64, 258] width 54 height 12
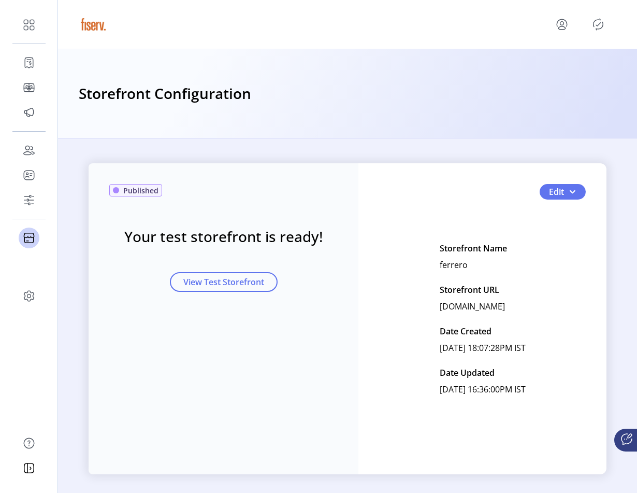
click at [598, 26] on icon "Publisher Panel" at bounding box center [598, 24] width 17 height 17
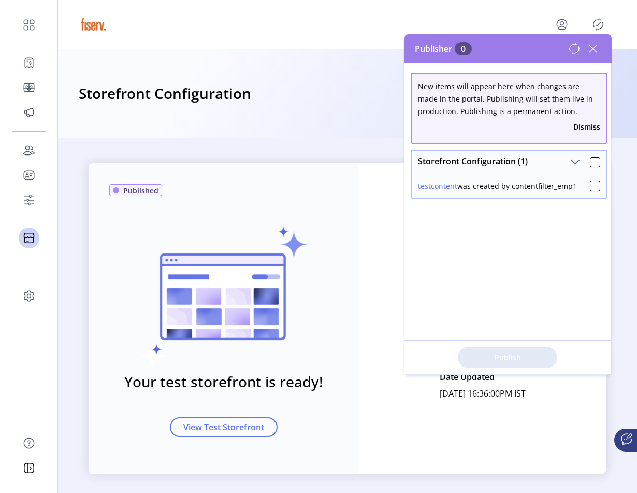
click at [438, 187] on button "testcontent" at bounding box center [437, 185] width 39 height 11
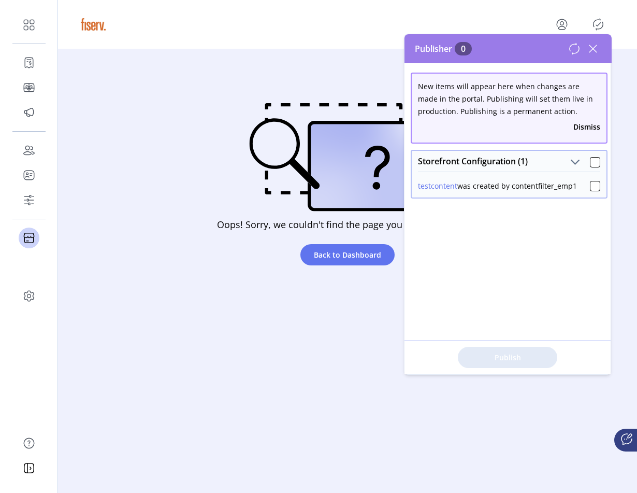
click at [589, 53] on icon at bounding box center [593, 48] width 17 height 17
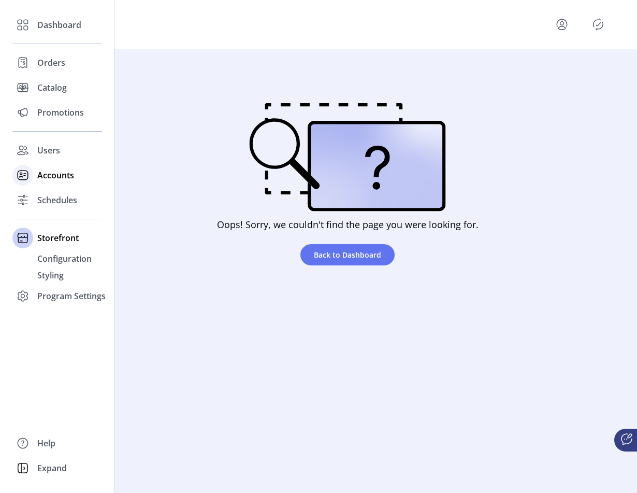
click at [28, 174] on icon at bounding box center [23, 175] width 17 height 17
click at [17, 172] on icon at bounding box center [23, 175] width 17 height 17
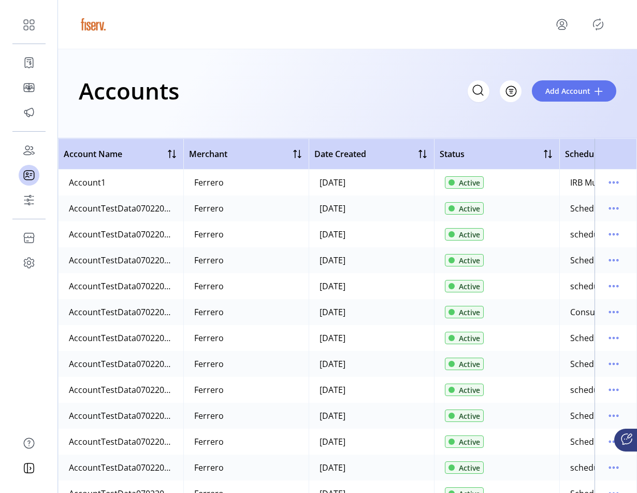
click at [597, 24] on icon "Publisher Panel" at bounding box center [598, 24] width 17 height 17
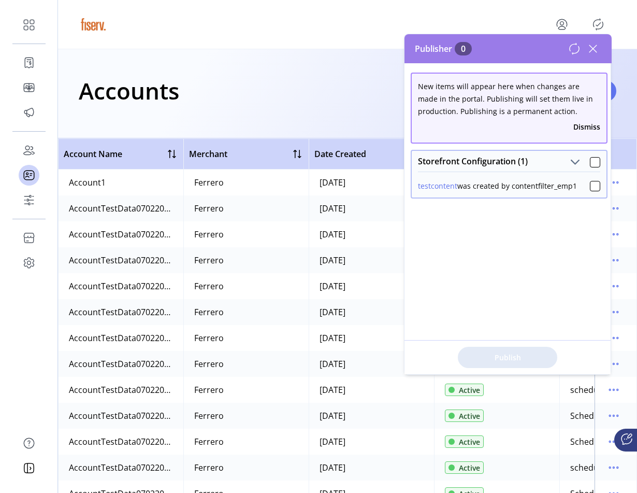
click at [591, 124] on button "Dismiss" at bounding box center [586, 126] width 27 height 11
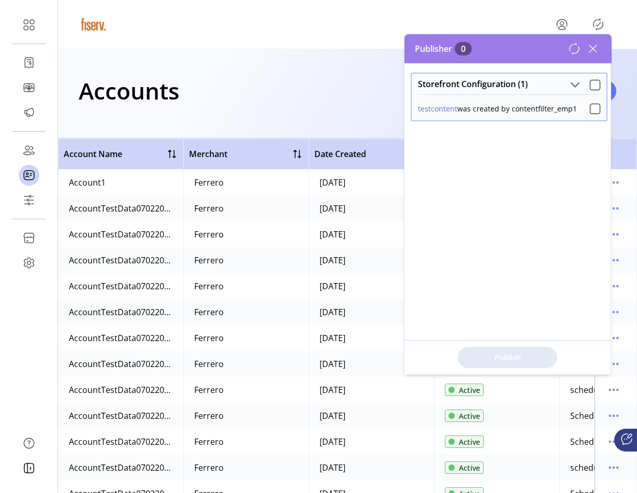
click at [436, 109] on button "testcontent" at bounding box center [437, 108] width 39 height 11
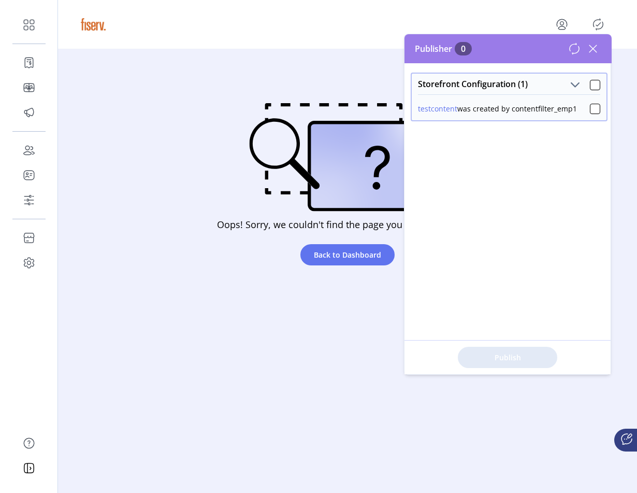
click at [578, 42] on icon at bounding box center [574, 48] width 12 height 12
click at [592, 47] on icon at bounding box center [593, 48] width 17 height 17
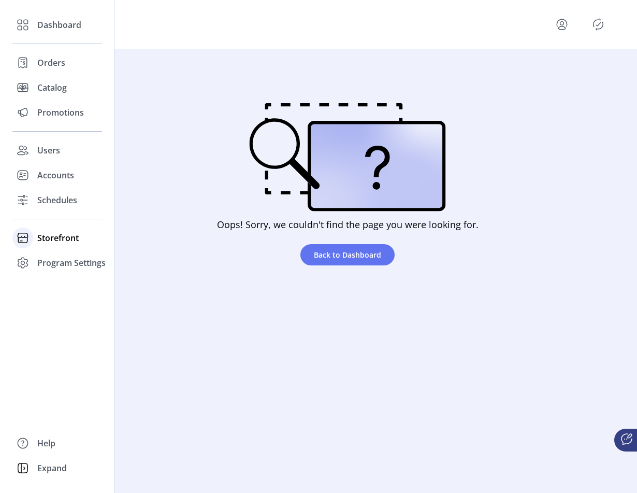
click at [44, 233] on span "Storefront" at bounding box center [57, 238] width 41 height 12
click at [48, 260] on span "Configuration" at bounding box center [64, 258] width 54 height 12
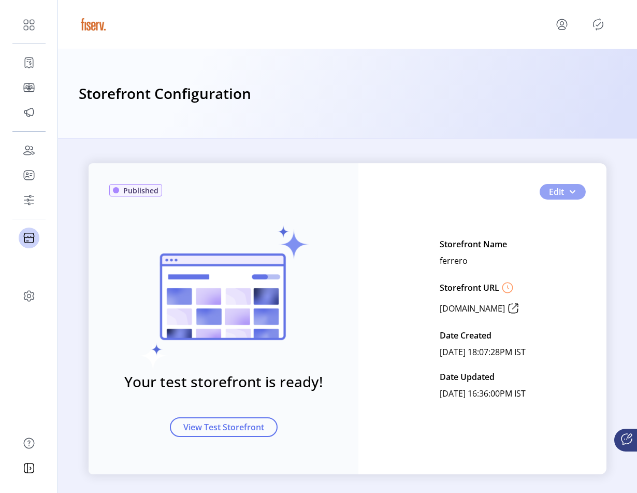
click at [572, 195] on span "button" at bounding box center [572, 192] width 8 height 8
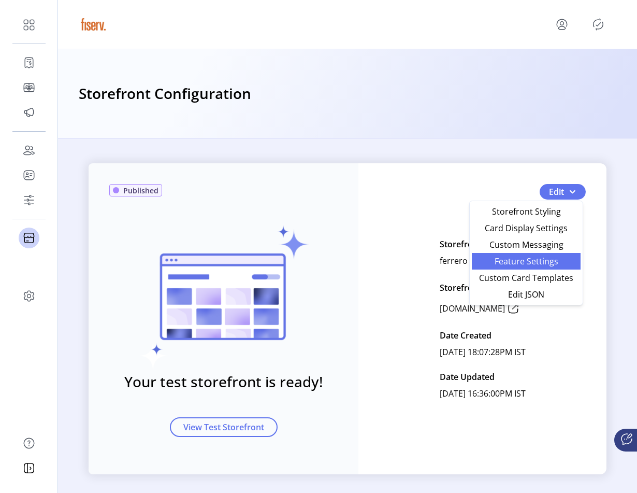
click at [541, 261] on span "Feature Settings" at bounding box center [526, 261] width 96 height 8
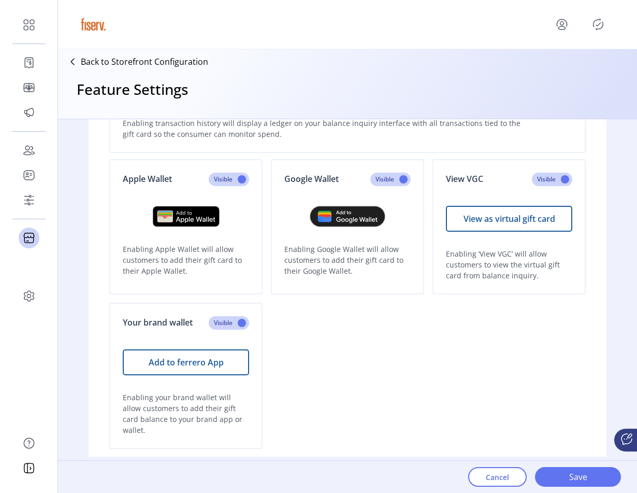
scroll to position [170, 0]
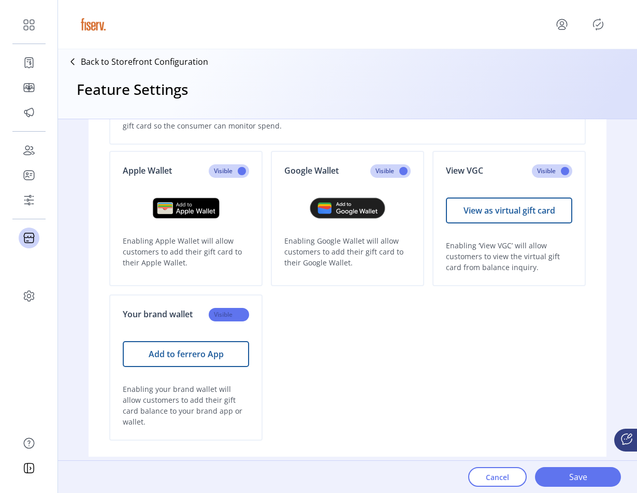
click at [241, 312] on span at bounding box center [229, 314] width 40 height 13
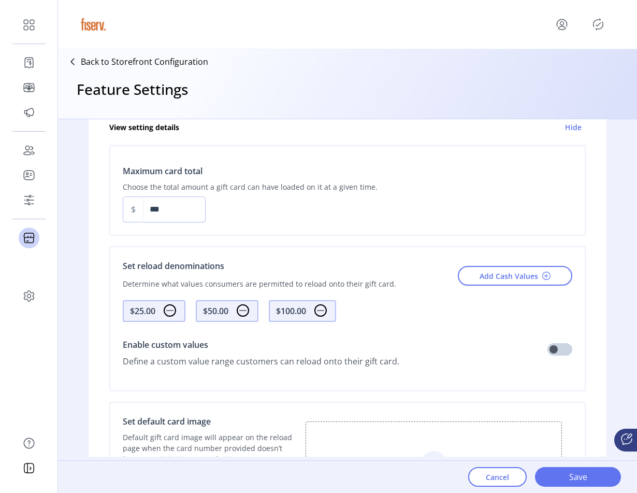
scroll to position [789, 0]
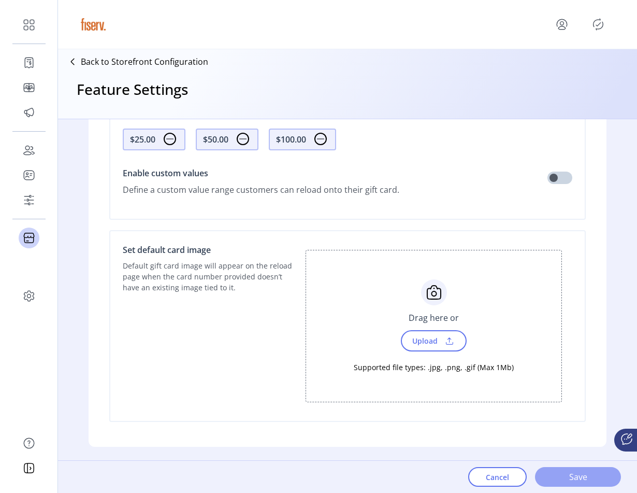
click at [573, 474] on span "Save" at bounding box center [578, 476] width 59 height 12
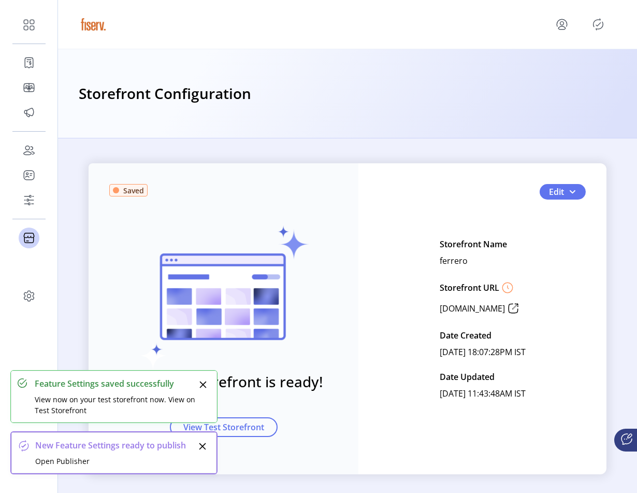
click at [605, 22] on icon "Publisher Panel" at bounding box center [598, 24] width 17 height 17
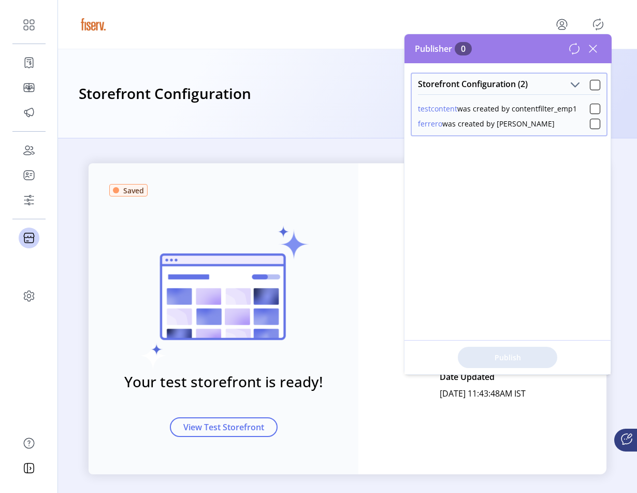
click at [432, 125] on button "ferrero" at bounding box center [430, 123] width 24 height 11
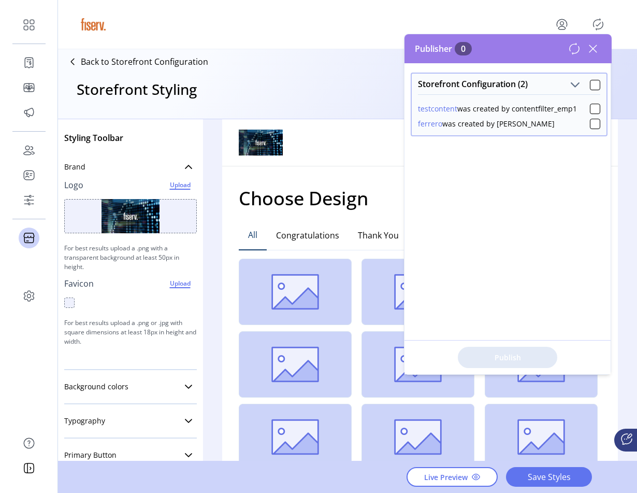
click at [496, 232] on div "Storefront Configuration (2) testcontent was created by contentfilter_emp1 ferr…" at bounding box center [508, 218] width 207 height 311
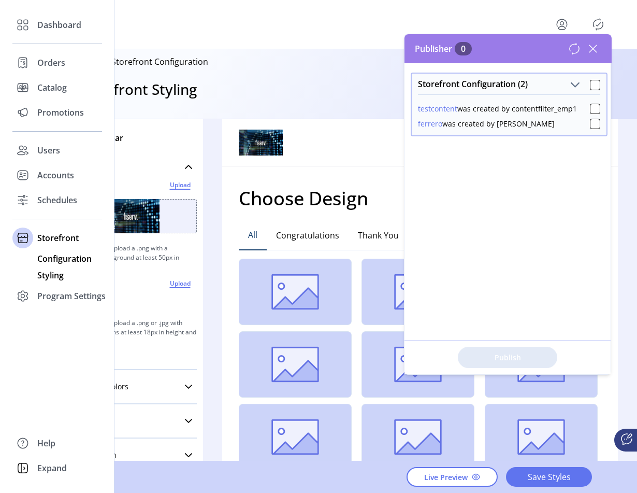
click at [56, 264] on span "Configuration" at bounding box center [64, 258] width 54 height 12
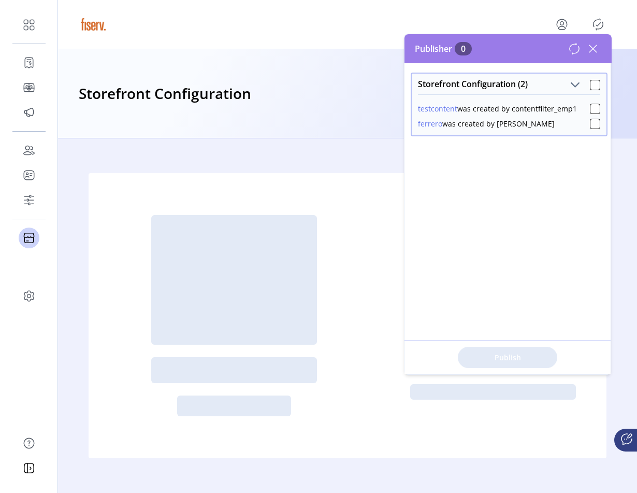
click at [597, 49] on icon at bounding box center [593, 48] width 17 height 17
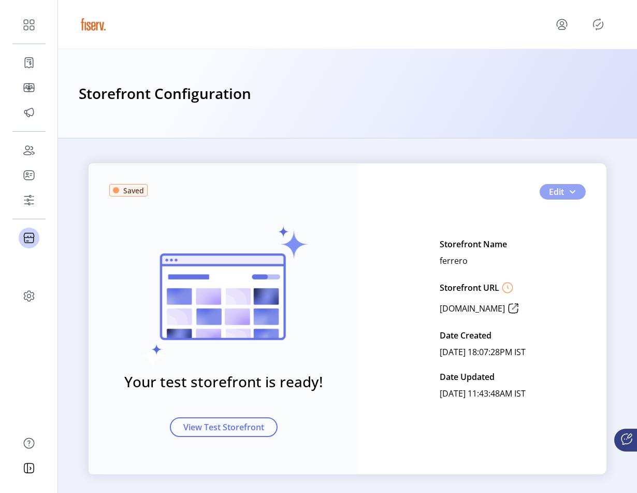
click at [572, 195] on span "button" at bounding box center [572, 192] width 8 height 8
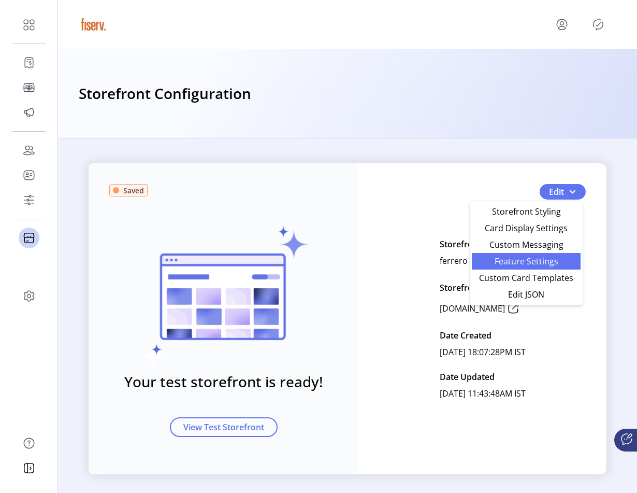
click at [540, 262] on span "Feature Settings" at bounding box center [526, 261] width 96 height 8
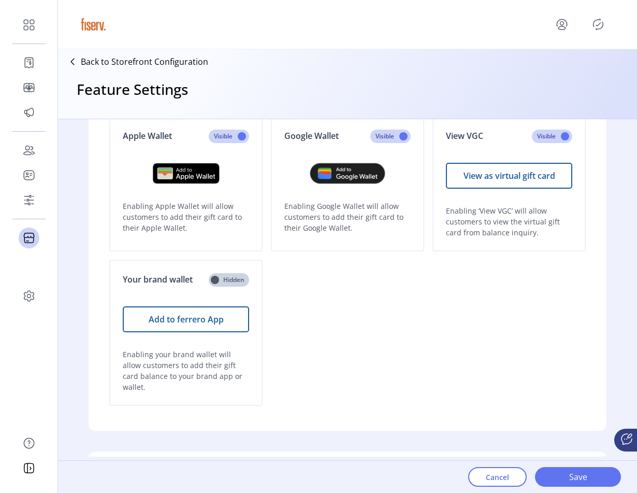
scroll to position [210, 0]
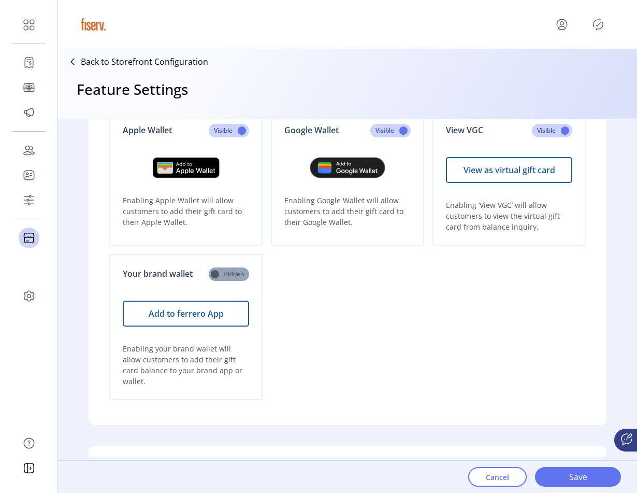
click at [227, 276] on span at bounding box center [229, 273] width 40 height 13
click at [553, 473] on span "Save" at bounding box center [578, 476] width 59 height 12
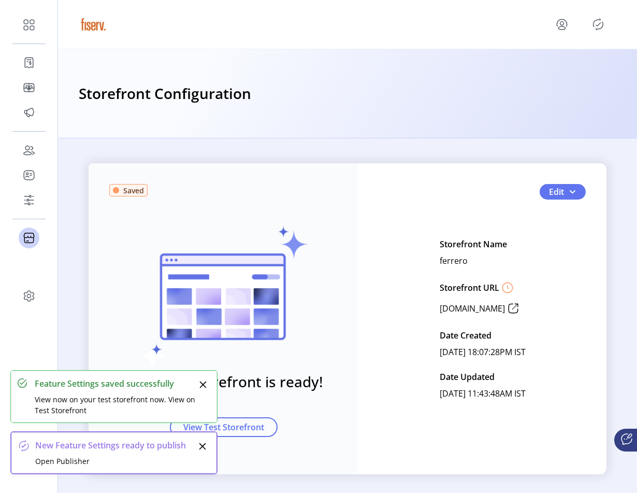
click at [597, 33] on div at bounding box center [348, 24] width 538 height 29
click at [601, 22] on icon "Publisher Panel" at bounding box center [598, 24] width 17 height 17
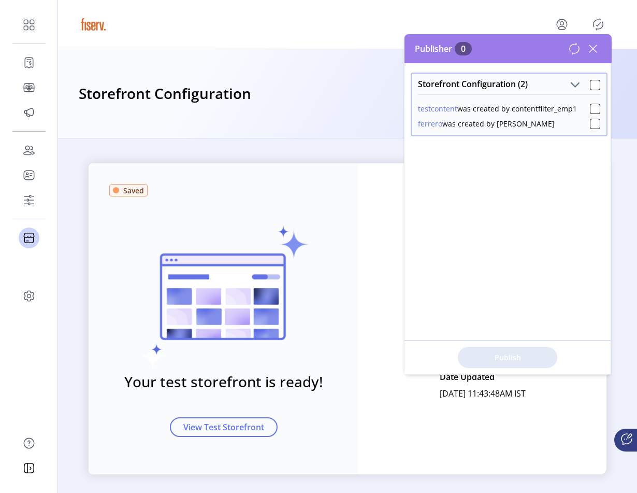
click at [572, 51] on icon at bounding box center [574, 48] width 12 height 12
click at [590, 82] on div at bounding box center [595, 85] width 10 height 10
click at [435, 127] on button "ferrero" at bounding box center [430, 123] width 24 height 11
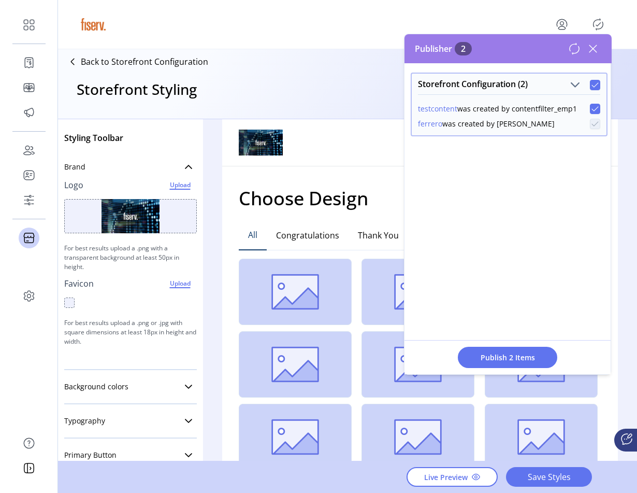
click at [442, 111] on button "testcontent" at bounding box center [437, 108] width 39 height 11
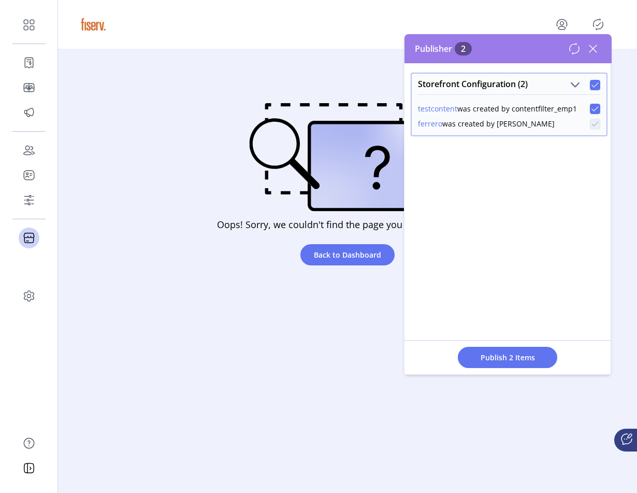
click at [448, 127] on div "ferrero was created by ferrero_admin" at bounding box center [486, 123] width 137 height 11
click at [444, 125] on div "ferrero was created by ferrero_admin" at bounding box center [486, 123] width 137 height 11
click at [431, 125] on button "ferrero" at bounding box center [430, 123] width 24 height 11
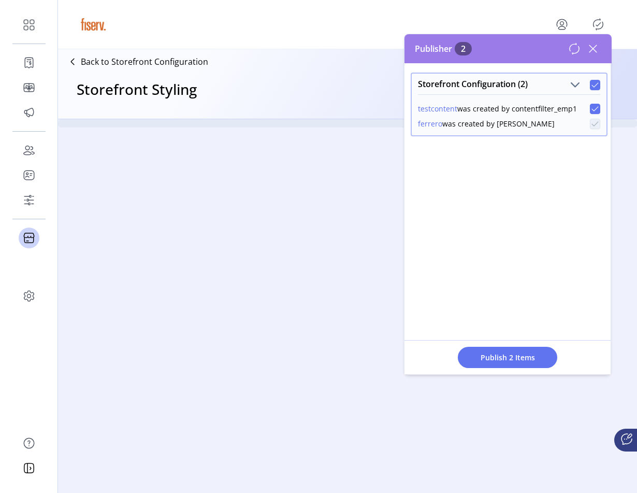
click at [591, 51] on icon at bounding box center [593, 48] width 17 height 17
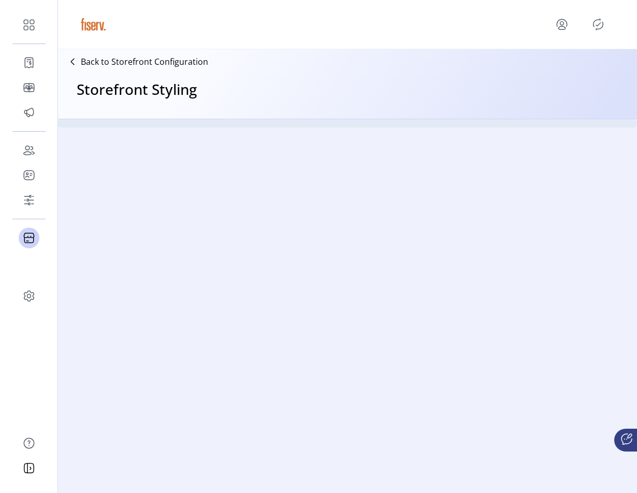
click at [596, 30] on icon "Publisher Panel" at bounding box center [598, 24] width 17 height 17
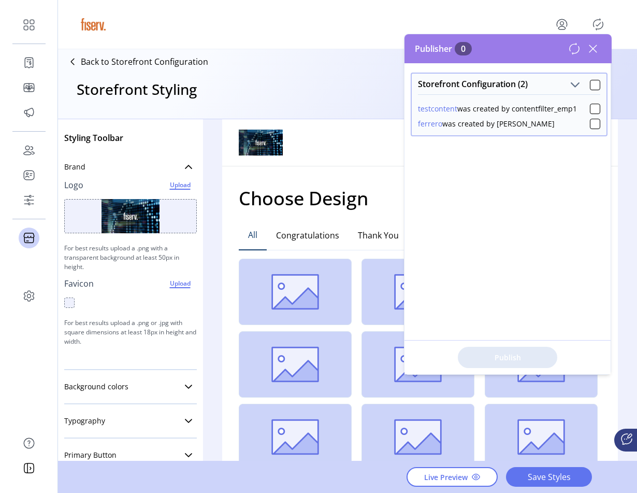
click at [442, 127] on div "ferrero was created by ferrero_admin" at bounding box center [486, 123] width 137 height 11
click at [434, 125] on button "ferrero" at bounding box center [430, 123] width 24 height 11
click at [421, 125] on button "ferrero" at bounding box center [430, 123] width 24 height 11
click at [441, 112] on button "testcontent" at bounding box center [437, 108] width 39 height 11
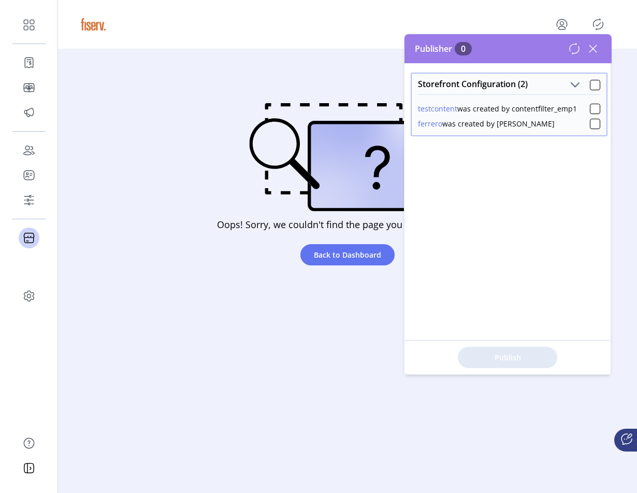
click at [428, 129] on div "testcontent was created by contentfilter_emp1 ferrero was created by ferrero_ad…" at bounding box center [509, 114] width 195 height 41
click at [430, 126] on button "ferrero" at bounding box center [430, 123] width 24 height 11
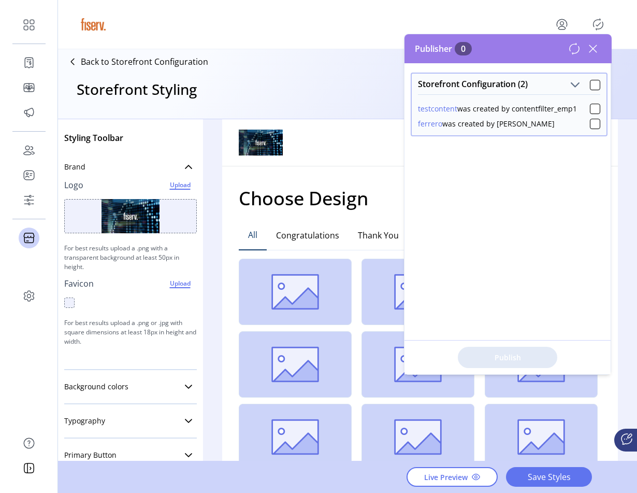
click at [592, 50] on icon at bounding box center [593, 48] width 17 height 17
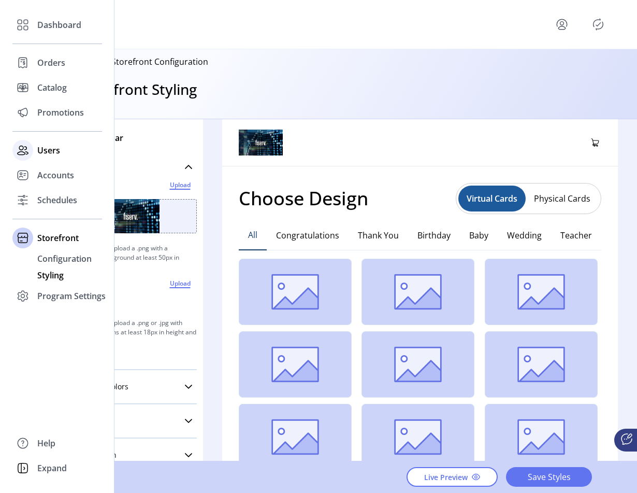
click at [19, 158] on icon at bounding box center [23, 150] width 17 height 17
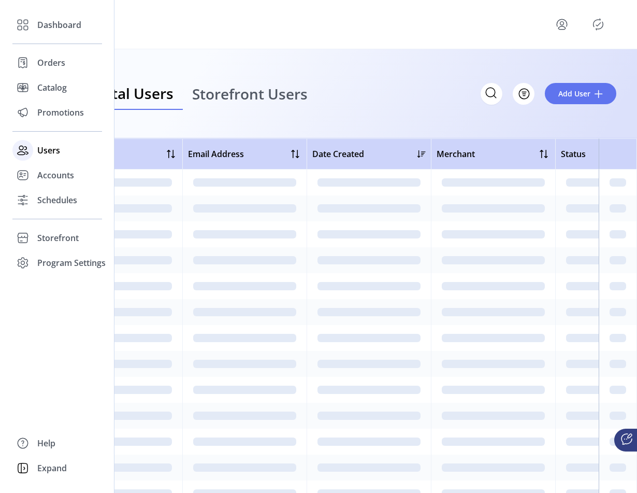
click at [55, 152] on span "Users" at bounding box center [48, 150] width 23 height 12
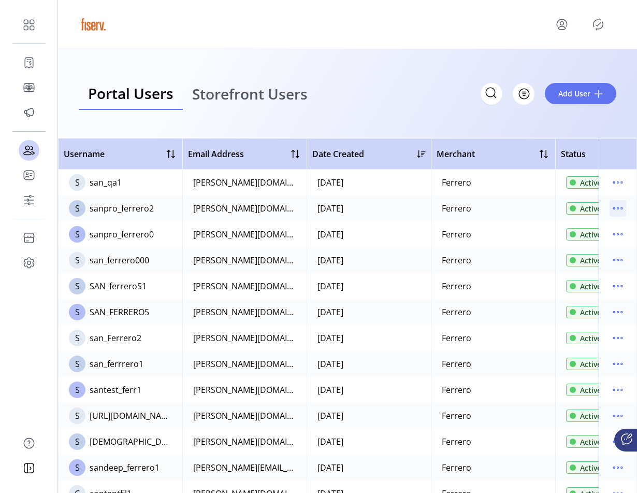
click at [611, 211] on icon "menu" at bounding box center [618, 208] width 17 height 17
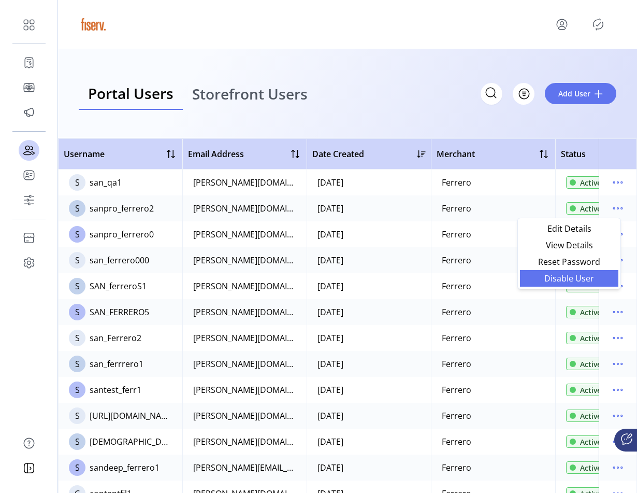
click at [580, 279] on span "Disable User" at bounding box center [569, 278] width 86 height 8
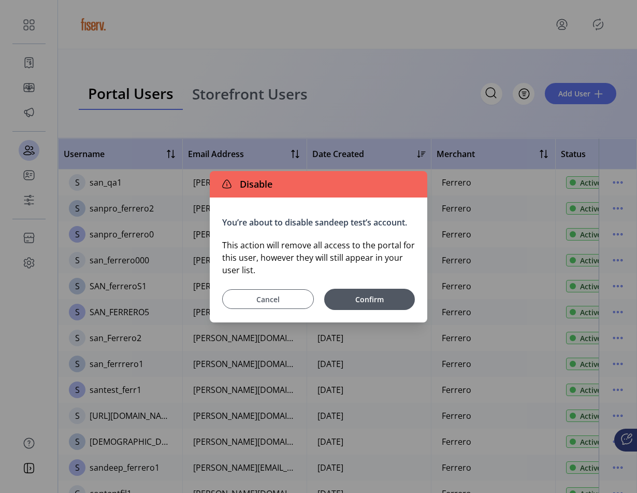
click at [298, 300] on span "Cancel" at bounding box center [268, 299] width 66 height 11
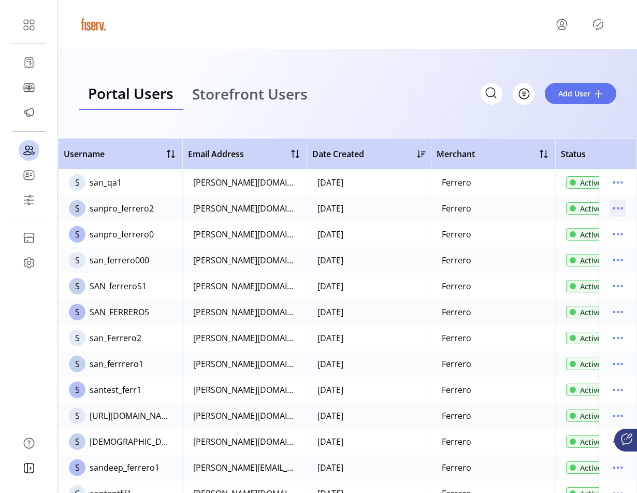
click at [615, 201] on icon "menu" at bounding box center [618, 208] width 17 height 17
click at [488, 278] on td "Ferrero" at bounding box center [493, 286] width 124 height 26
click at [278, 104] on link "Storefront Users" at bounding box center [250, 94] width 134 height 33
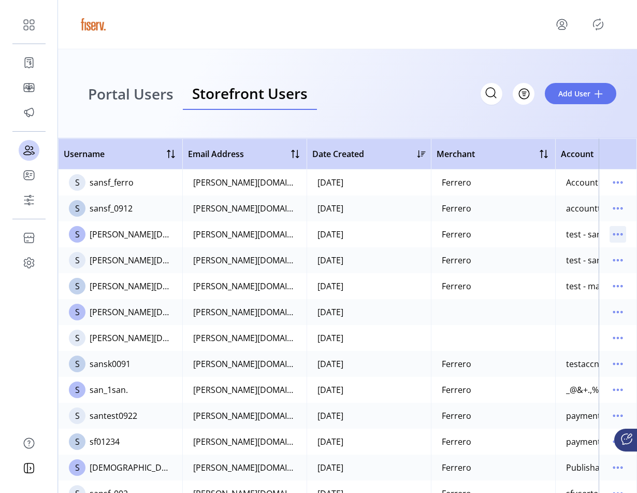
click at [614, 237] on icon "menu" at bounding box center [618, 234] width 17 height 17
click at [491, 254] on td "Ferrero" at bounding box center [493, 260] width 124 height 26
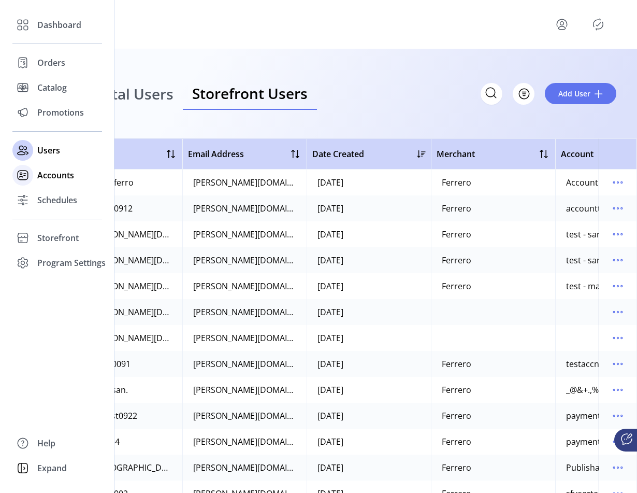
click at [16, 182] on icon at bounding box center [23, 175] width 17 height 17
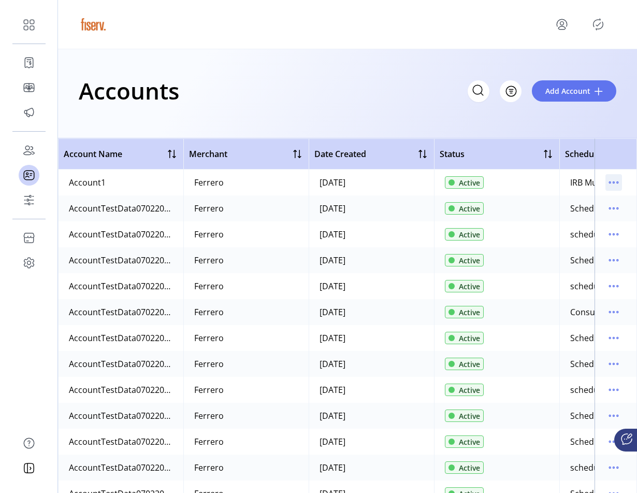
click at [608, 183] on icon "menu" at bounding box center [614, 182] width 17 height 17
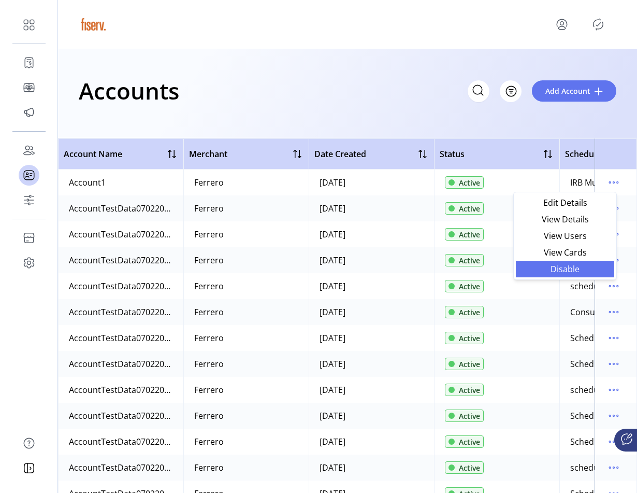
click at [570, 268] on span "Disable" at bounding box center [565, 269] width 86 height 8
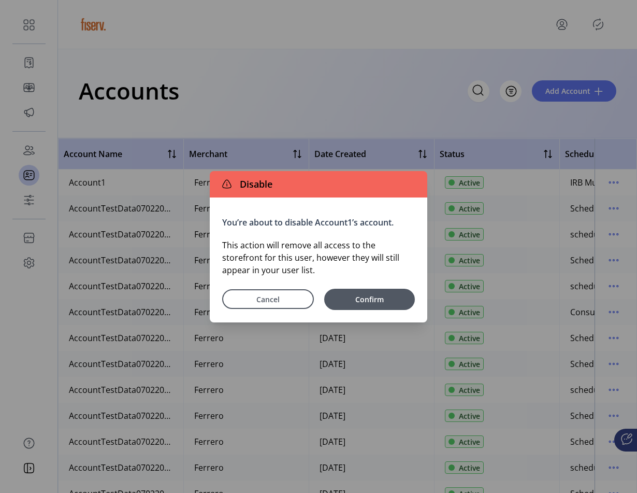
click at [281, 310] on div "You’re about to disable Account1’s account. This action will remove all access …" at bounding box center [319, 259] width 218 height 125
click at [286, 307] on button "Cancel" at bounding box center [268, 299] width 92 height 20
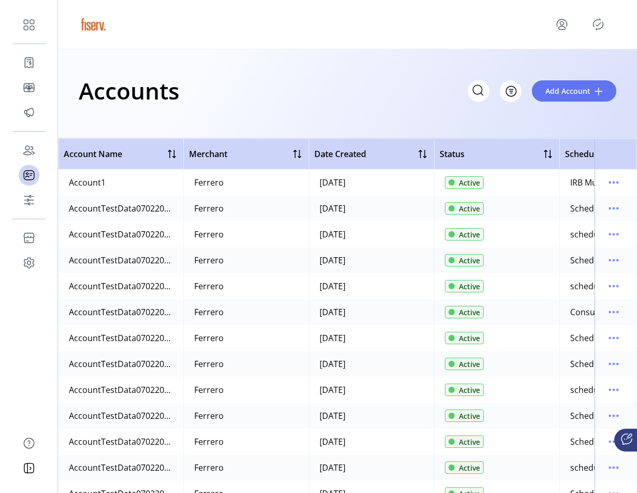
click at [599, 190] on td at bounding box center [616, 182] width 42 height 26
click at [606, 188] on icon "menu" at bounding box center [614, 182] width 17 height 17
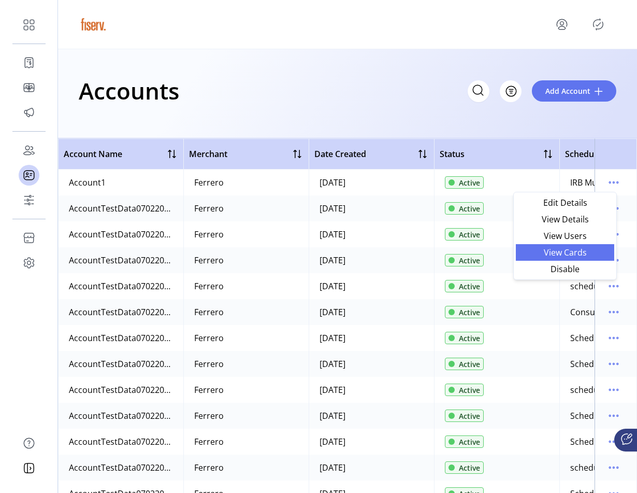
click at [557, 256] on span "View Cards" at bounding box center [565, 252] width 86 height 8
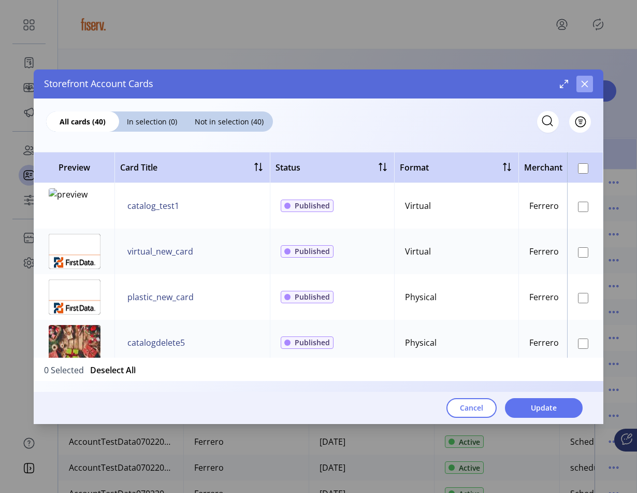
click at [583, 88] on button "button" at bounding box center [585, 84] width 17 height 17
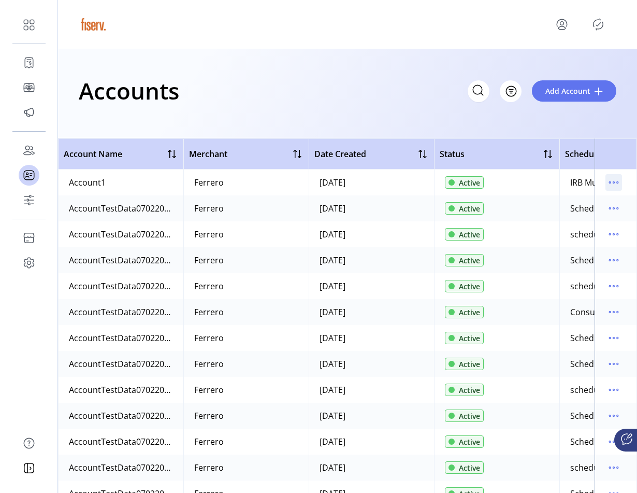
click at [606, 181] on icon "menu" at bounding box center [614, 182] width 17 height 17
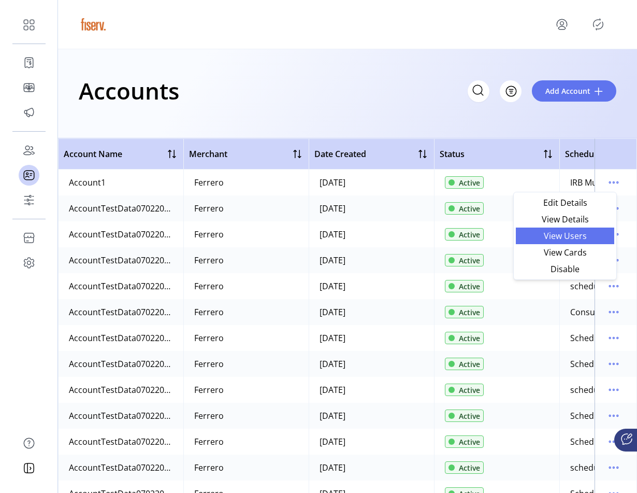
click at [571, 234] on span "View Users" at bounding box center [565, 236] width 86 height 8
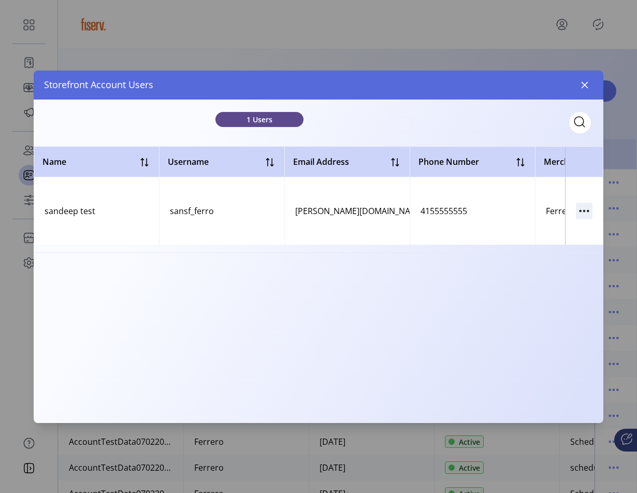
click at [581, 206] on icon "button" at bounding box center [584, 211] width 17 height 17
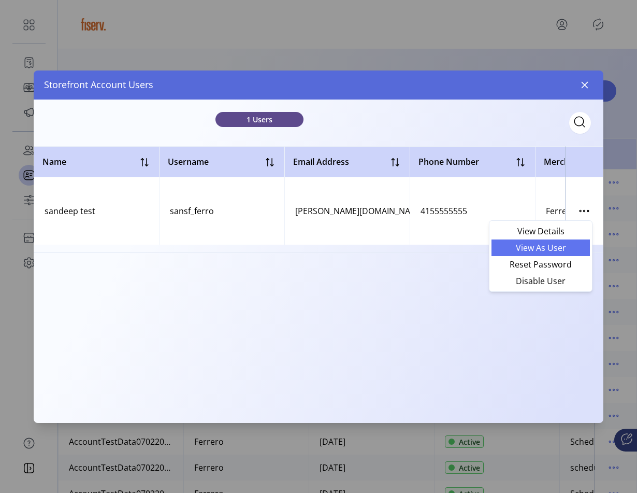
click at [567, 248] on span "View As User" at bounding box center [541, 247] width 86 height 8
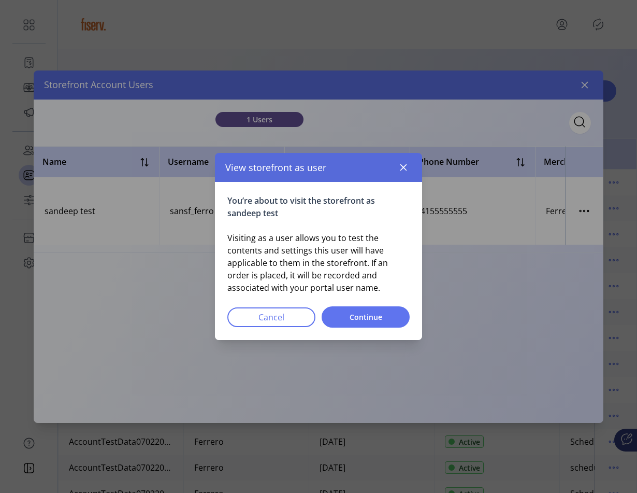
click at [390, 304] on div "You’re about to visit the storefront as sandeep test Visiting as a user allows …" at bounding box center [318, 261] width 207 height 158
click at [388, 312] on span "Continue" at bounding box center [365, 316] width 61 height 11
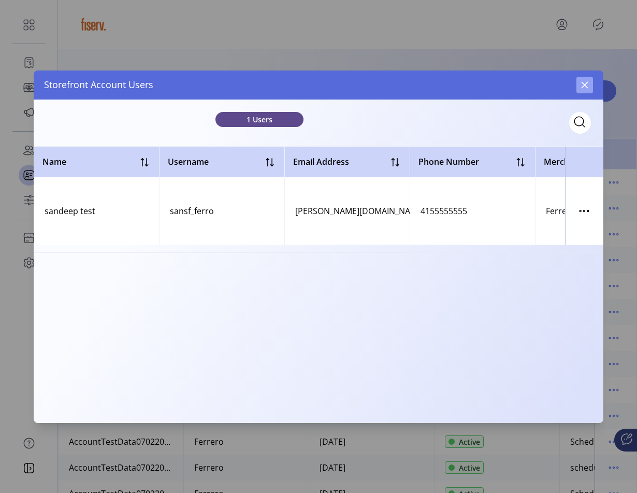
click at [583, 81] on icon "button" at bounding box center [585, 85] width 8 height 8
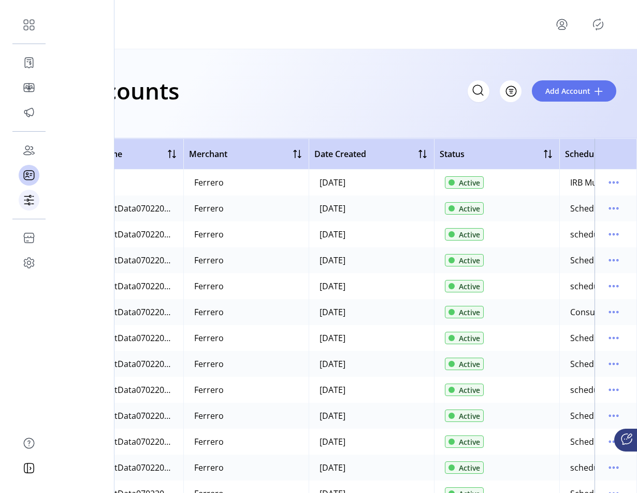
click at [25, 199] on icon at bounding box center [29, 200] width 17 height 17
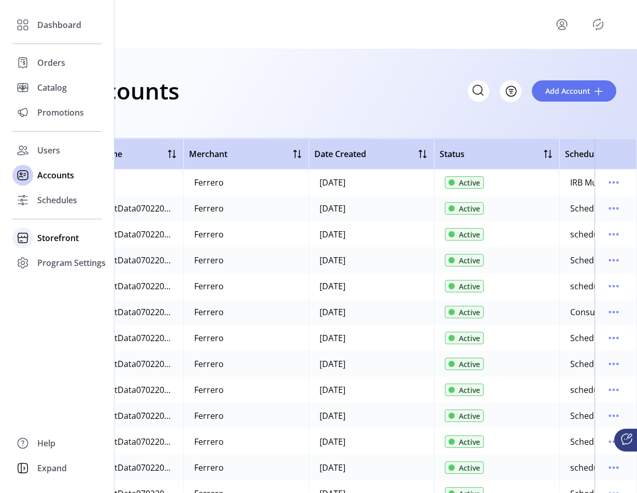
click at [57, 233] on span "Storefront" at bounding box center [57, 238] width 41 height 12
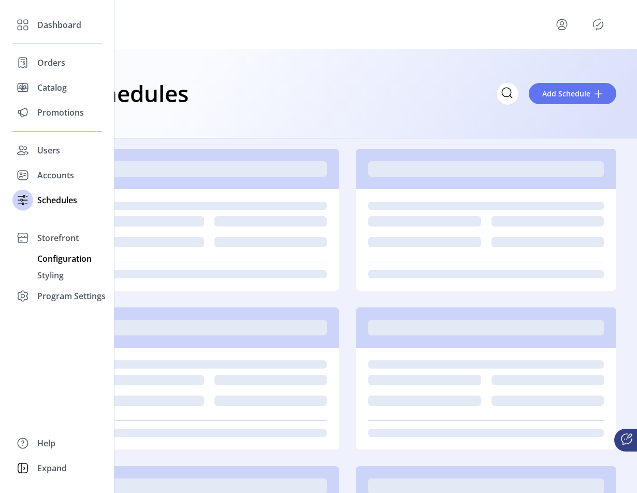
click at [60, 260] on span "Configuration" at bounding box center [64, 258] width 54 height 12
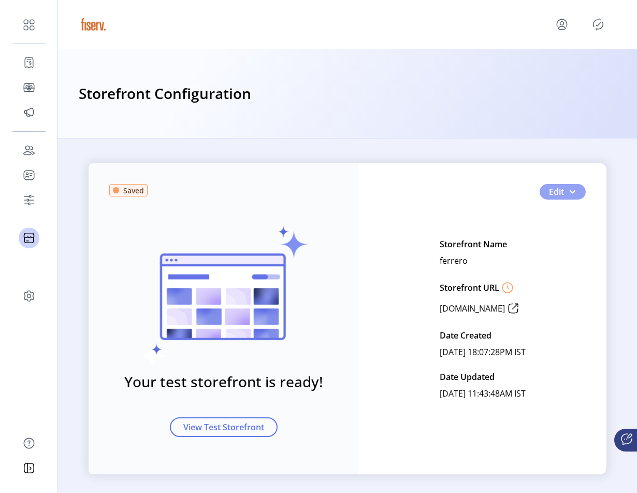
click at [577, 195] on button "Edit" at bounding box center [563, 192] width 46 height 16
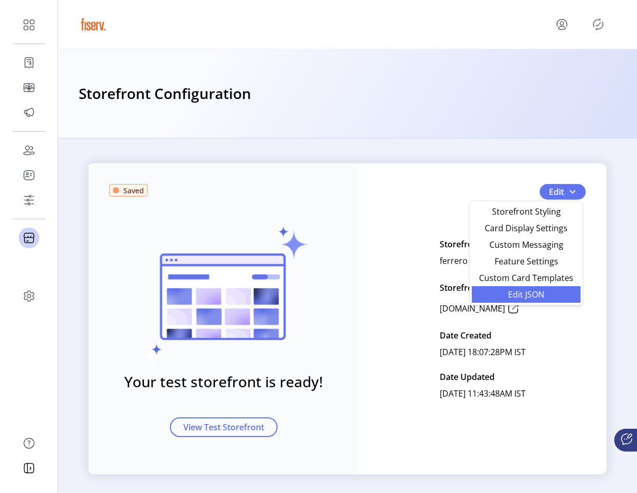
click at [538, 287] on link "Edit JSON" at bounding box center [526, 294] width 109 height 17
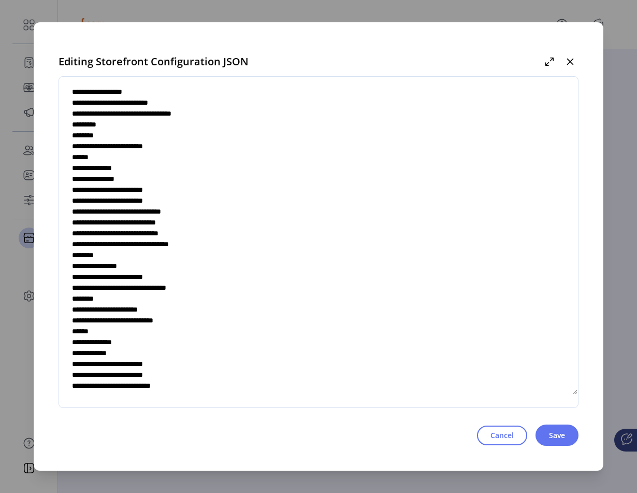
scroll to position [1733, 0]
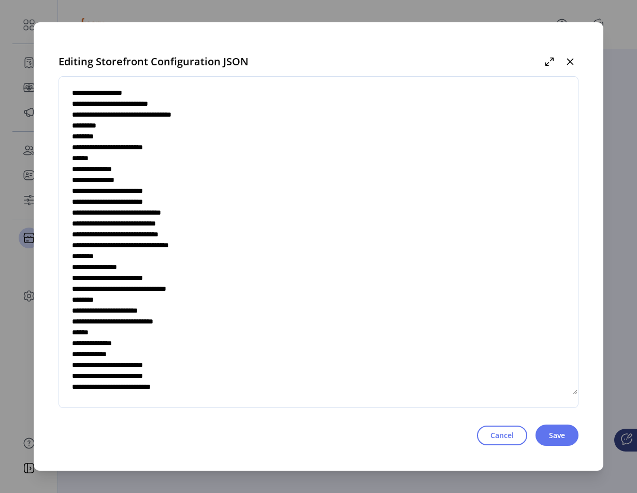
click at [178, 336] on textarea at bounding box center [318, 242] width 519 height 306
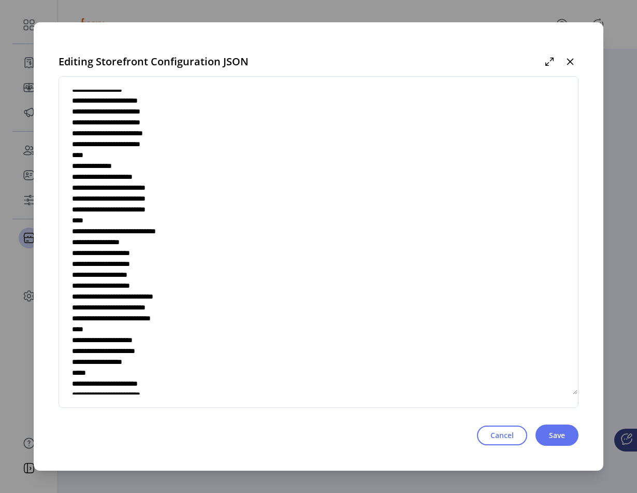
drag, startPoint x: 166, startPoint y: 240, endPoint x: 183, endPoint y: 246, distance: 17.9
click at [167, 241] on textarea at bounding box center [318, 242] width 519 height 306
type textarea "**********"
click at [542, 433] on button "Save" at bounding box center [557, 434] width 43 height 21
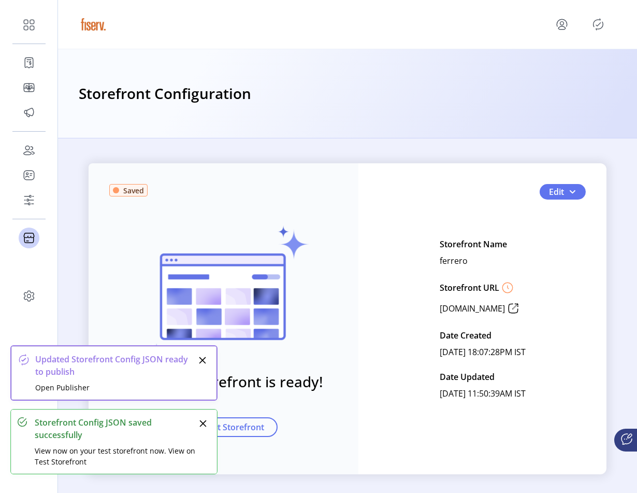
click at [597, 27] on icon "Publisher Panel" at bounding box center [598, 24] width 17 height 17
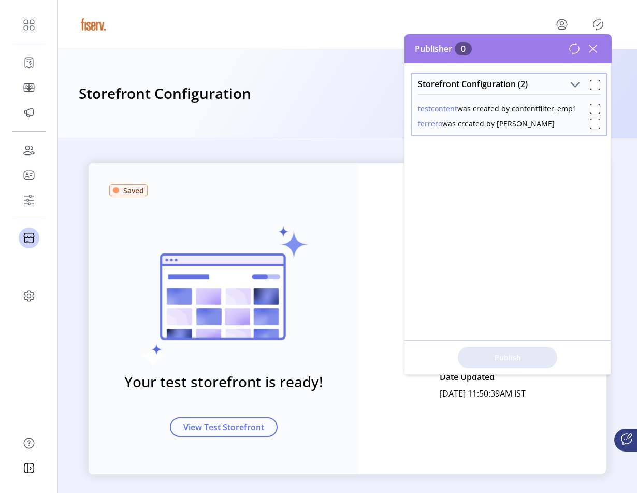
click at [575, 54] on icon at bounding box center [574, 48] width 12 height 12
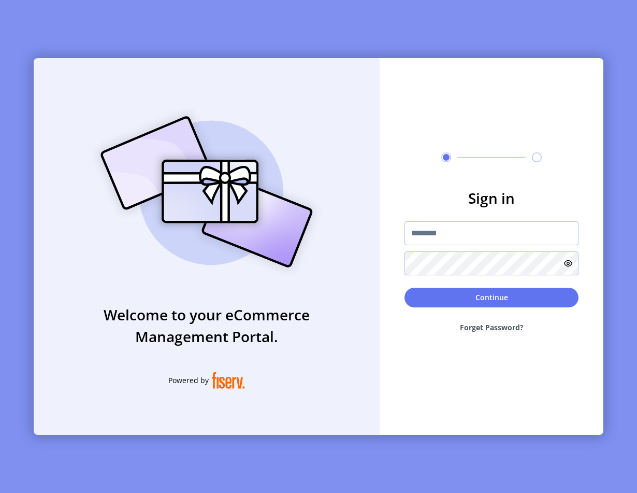
click at [425, 222] on input "text" at bounding box center [492, 233] width 174 height 24
click at [443, 99] on div "Sign in Continue Forget Password?" at bounding box center [492, 246] width 224 height 377
click at [442, 238] on input "text" at bounding box center [492, 233] width 174 height 24
type input "**********"
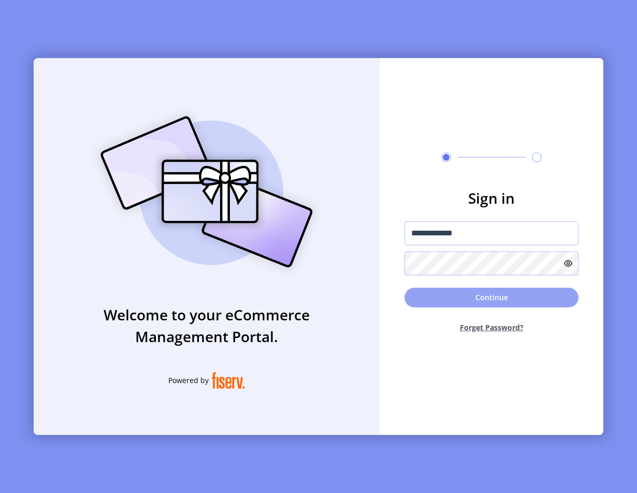
click at [418, 295] on button "Continue" at bounding box center [492, 297] width 174 height 20
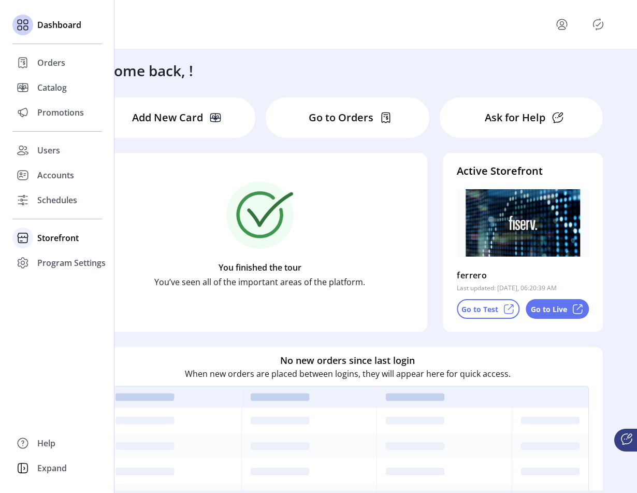
click at [50, 238] on span "Storefront" at bounding box center [57, 238] width 41 height 12
click at [61, 254] on span "Configuration" at bounding box center [64, 258] width 54 height 12
click at [74, 267] on div "Styling" at bounding box center [57, 275] width 90 height 17
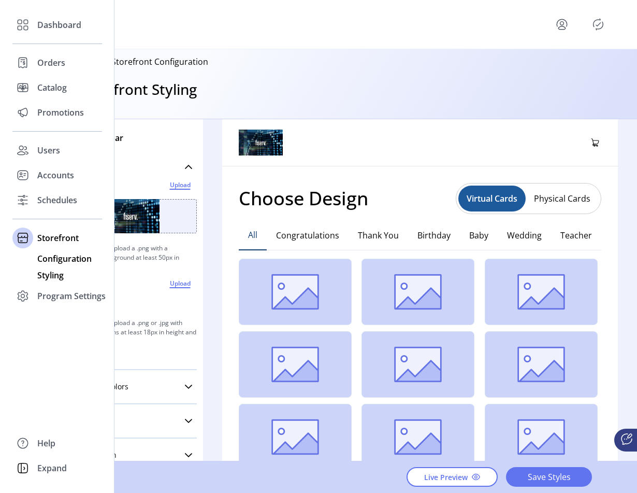
click at [68, 252] on span "Configuration" at bounding box center [64, 258] width 54 height 12
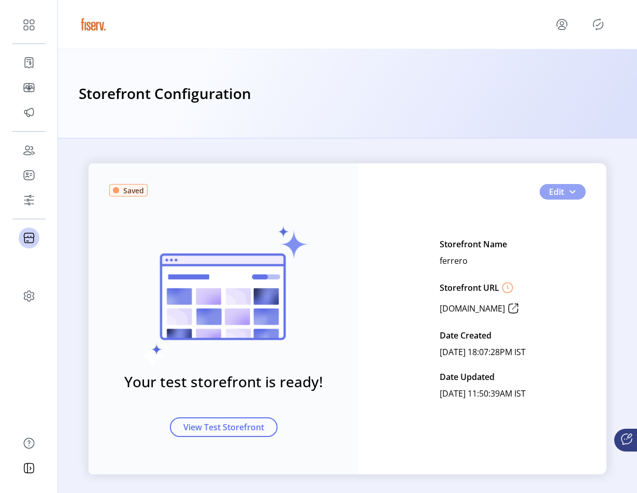
click at [577, 196] on button "Edit" at bounding box center [563, 192] width 46 height 16
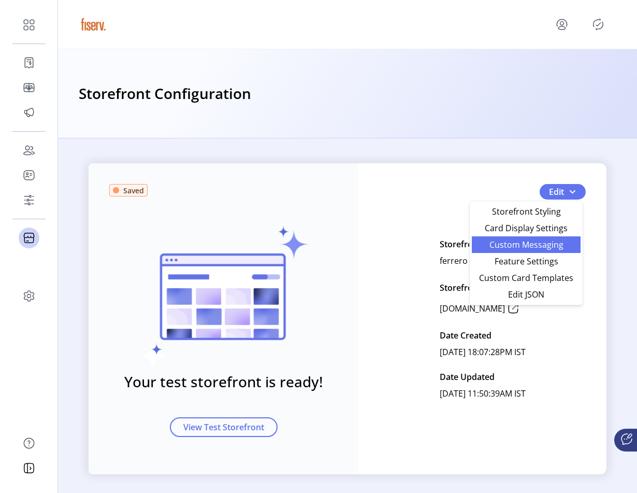
click at [550, 249] on span "Custom Messaging" at bounding box center [526, 244] width 96 height 8
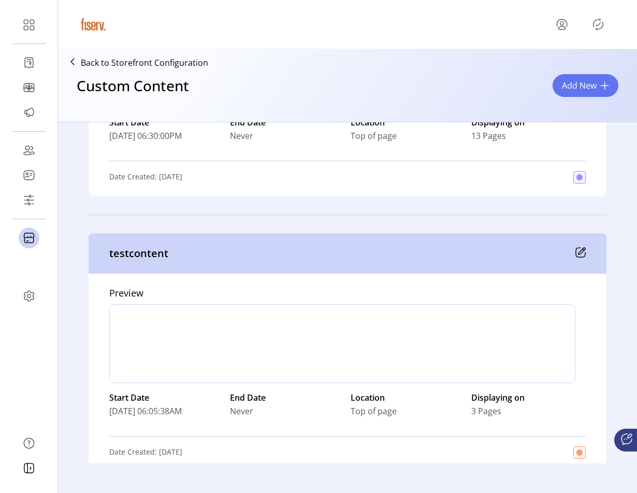
scroll to position [208, 0]
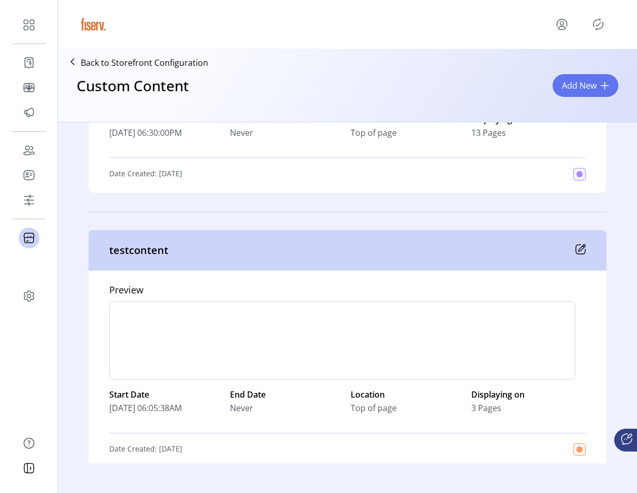
click at [580, 252] on icon at bounding box center [580, 249] width 10 height 10
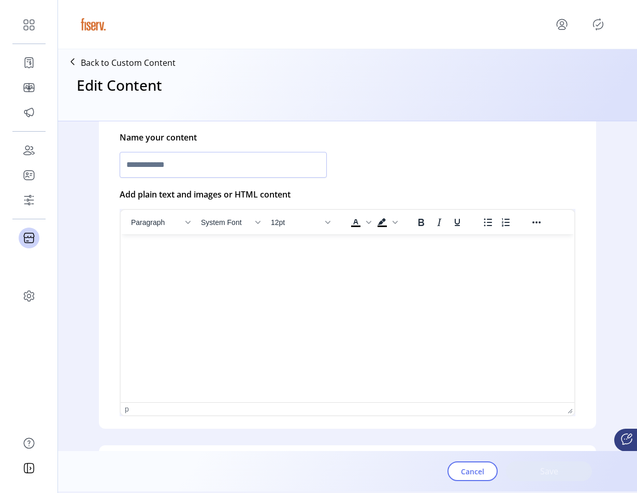
type input "**********"
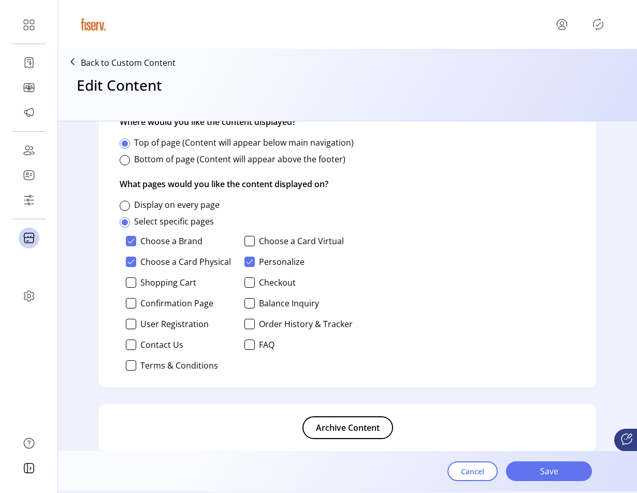
scroll to position [677, 0]
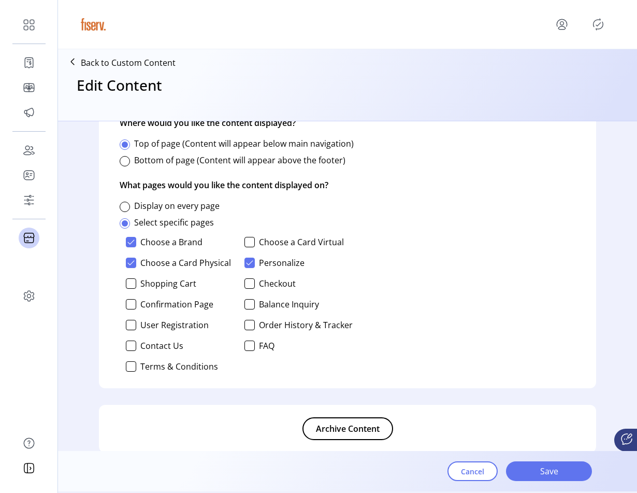
click at [255, 235] on div "Choose a Brand Choose a Card Virtual Choose a Card Physical Personalize Shoppin…" at bounding box center [236, 304] width 233 height 143
click at [253, 236] on div "Choose a Brand Choose a Card Virtual Choose a Card Physical Personalize Shoppin…" at bounding box center [236, 304] width 233 height 143
click at [252, 237] on div at bounding box center [249, 242] width 10 height 10
click at [252, 242] on div at bounding box center [249, 242] width 10 height 10
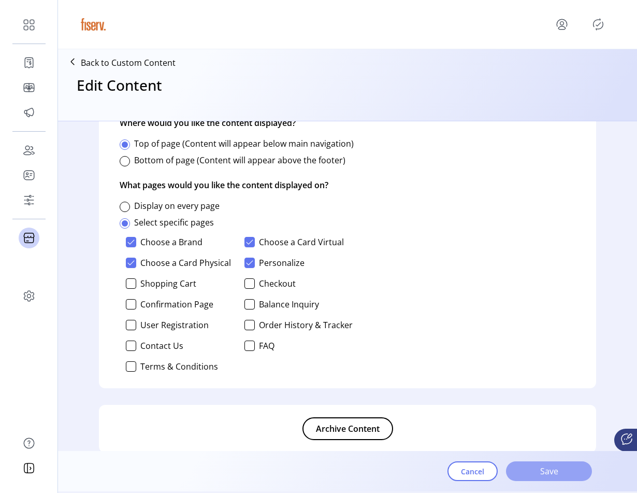
click at [531, 468] on span "Save" at bounding box center [549, 471] width 59 height 12
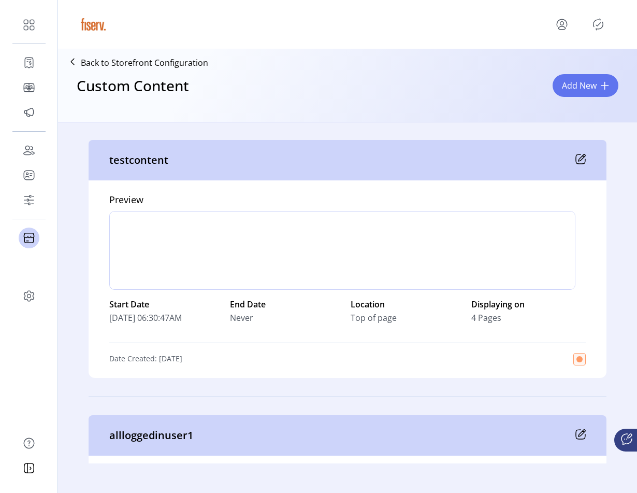
scroll to position [289, 0]
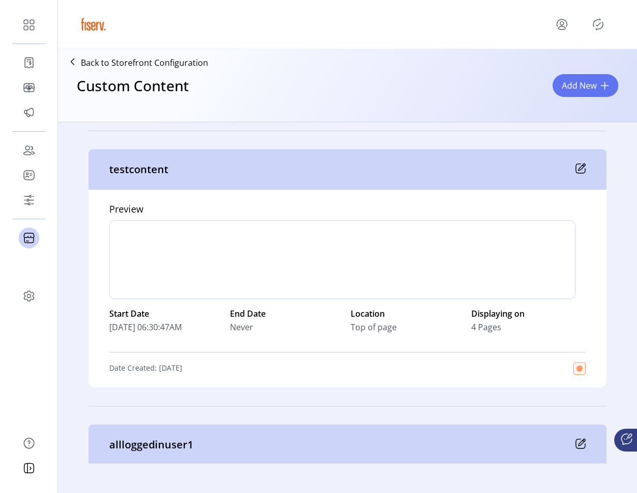
click at [578, 164] on icon at bounding box center [580, 168] width 10 height 10
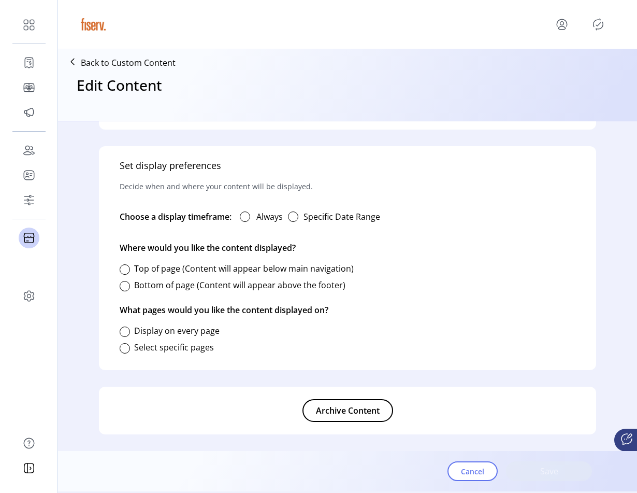
type input "**********"
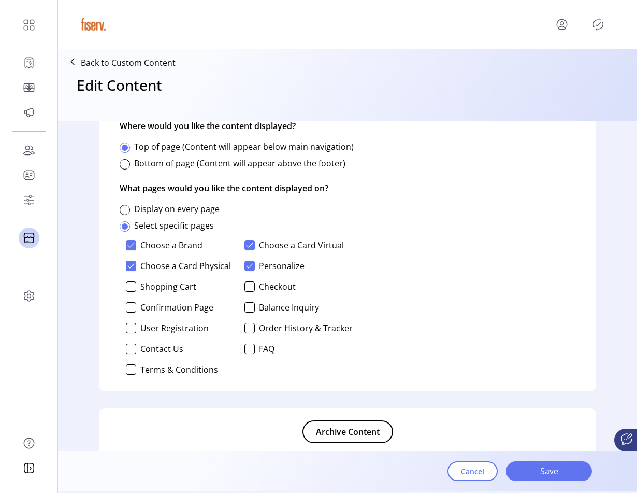
scroll to position [695, 0]
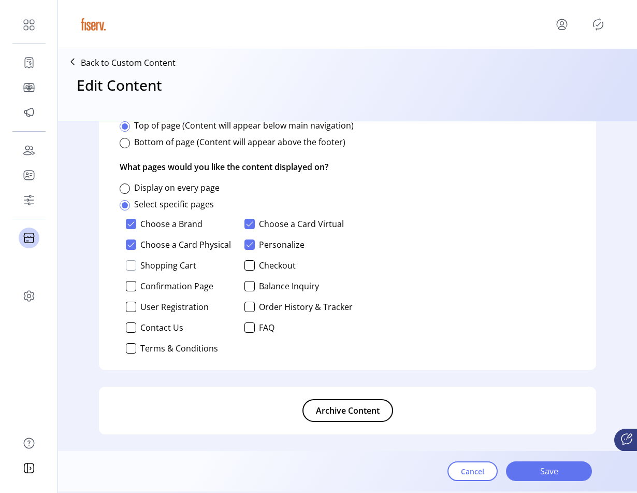
click at [129, 268] on div at bounding box center [131, 265] width 10 height 10
click at [131, 283] on div at bounding box center [131, 286] width 10 height 10
click at [131, 305] on div at bounding box center [131, 306] width 10 height 10
click at [132, 328] on div at bounding box center [131, 327] width 10 height 10
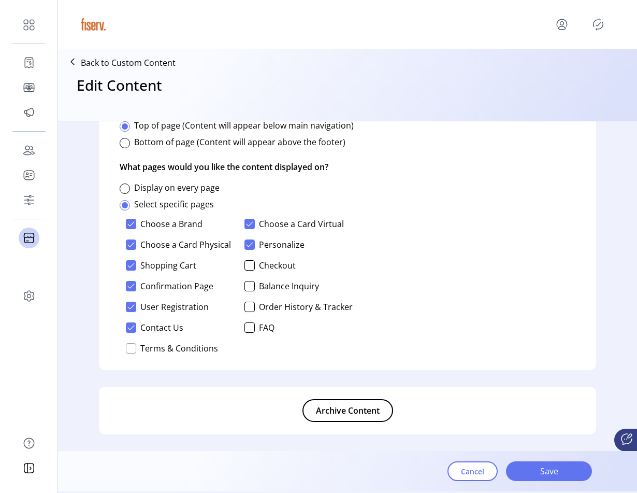
click at [132, 348] on div at bounding box center [131, 348] width 10 height 10
click at [247, 327] on div at bounding box center [249, 327] width 10 height 10
click at [244, 305] on div at bounding box center [249, 306] width 10 height 10
click at [246, 286] on div at bounding box center [249, 286] width 10 height 10
click at [246, 264] on div at bounding box center [249, 265] width 10 height 10
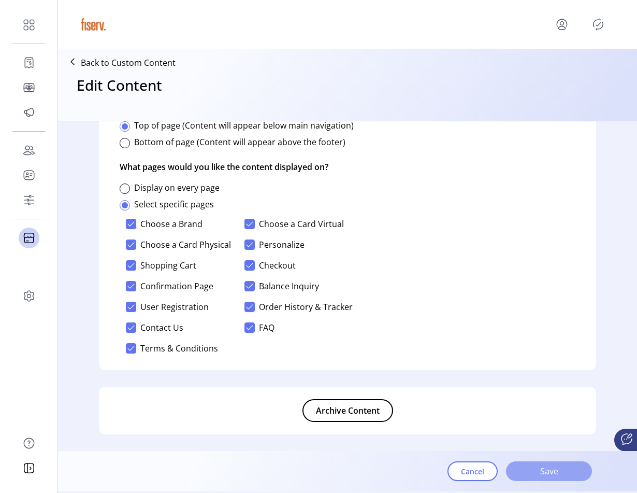
click at [539, 472] on span "Save" at bounding box center [549, 471] width 59 height 12
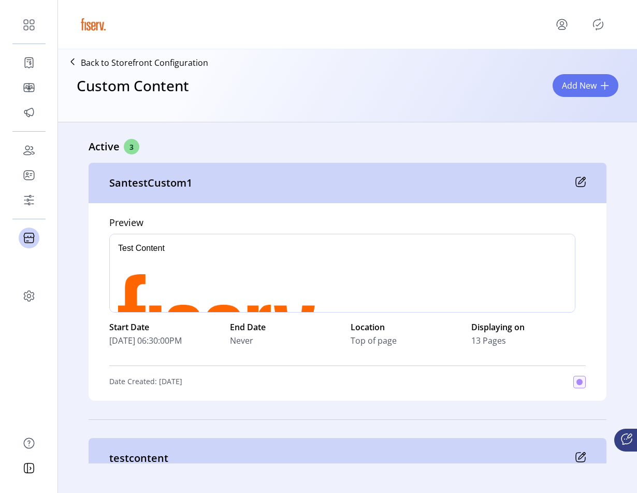
click at [593, 20] on icon "Publisher Panel" at bounding box center [598, 24] width 17 height 17
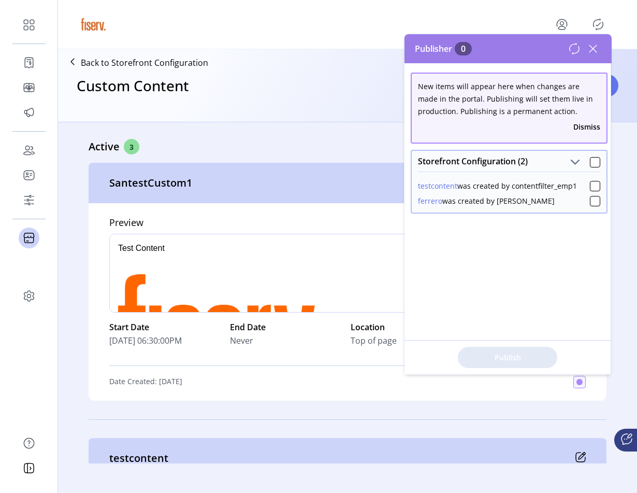
click at [576, 48] on icon at bounding box center [574, 48] width 12 height 12
click at [589, 50] on icon at bounding box center [593, 48] width 17 height 17
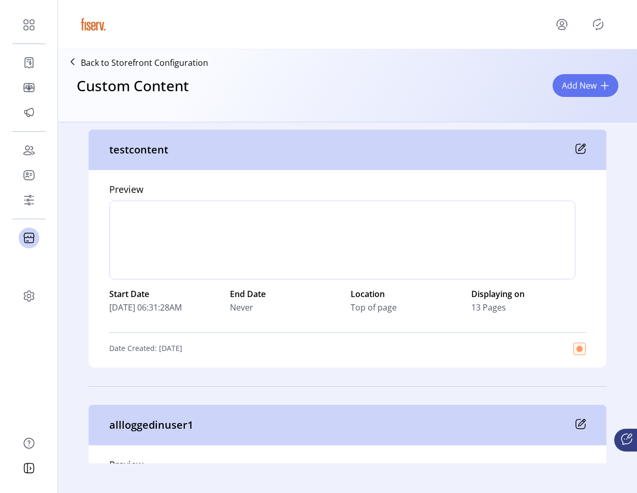
scroll to position [287, 0]
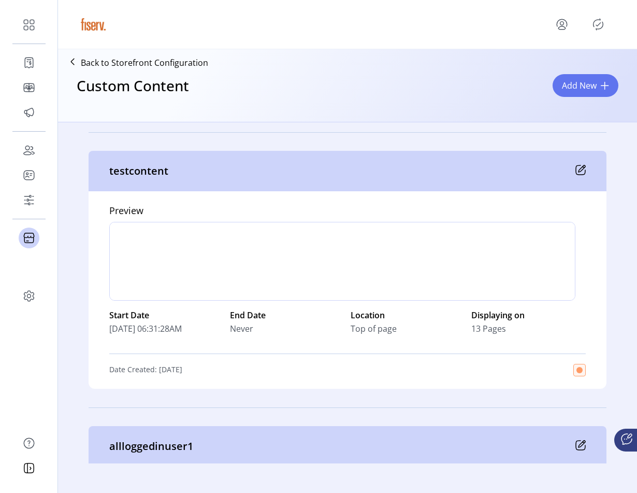
click at [576, 168] on icon at bounding box center [580, 170] width 10 height 10
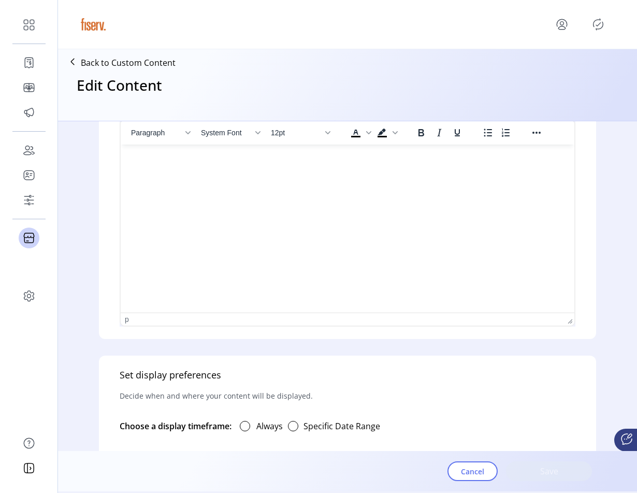
scroll to position [552, 0]
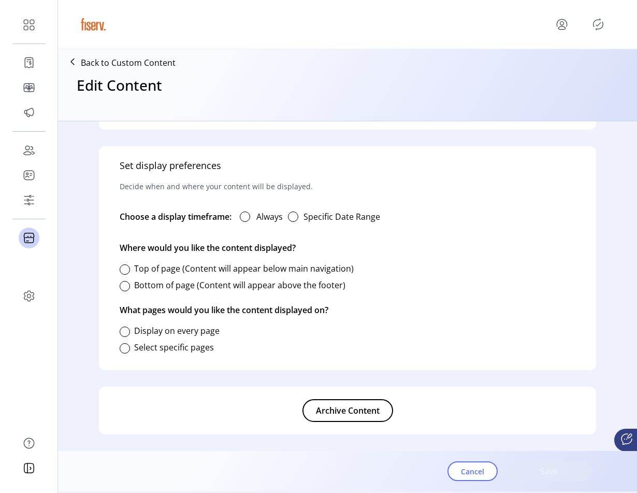
type input "**********"
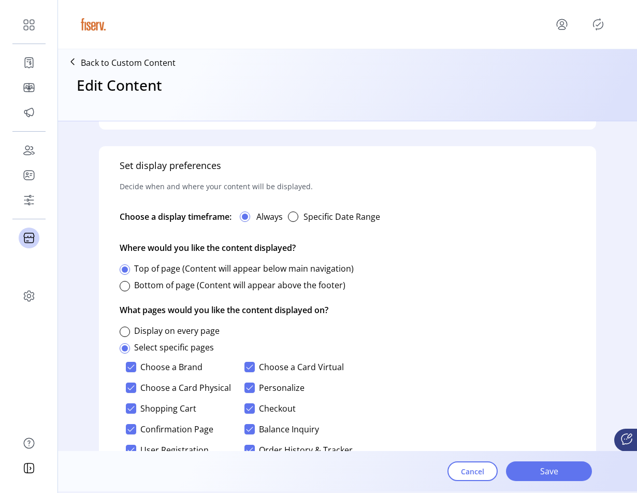
scroll to position [695, 0]
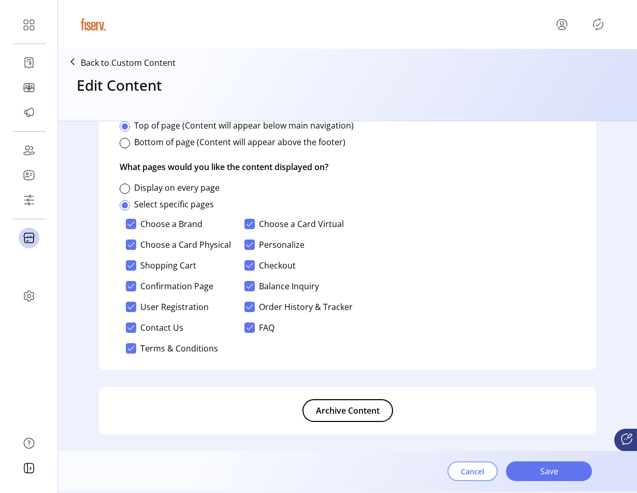
click at [484, 479] on button "Cancel" at bounding box center [473, 471] width 50 height 20
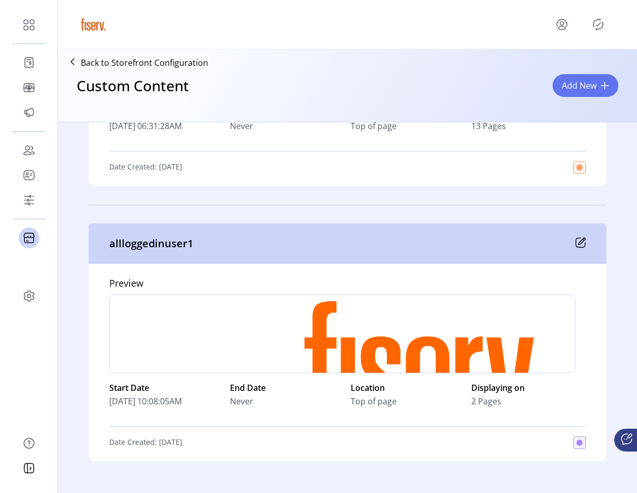
scroll to position [30, 0]
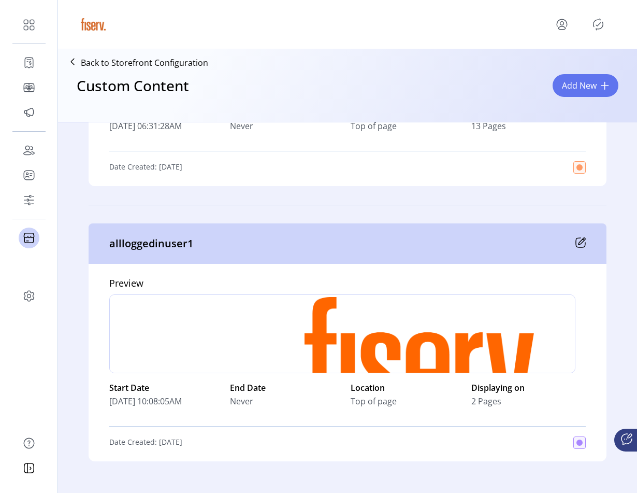
click at [575, 242] on icon at bounding box center [580, 242] width 10 height 10
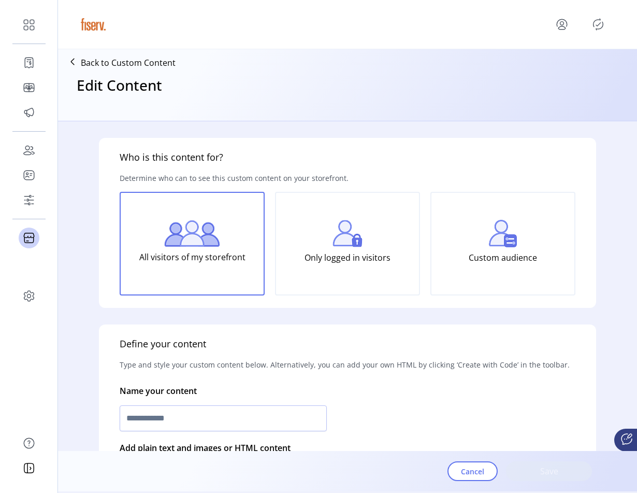
type input "**********"
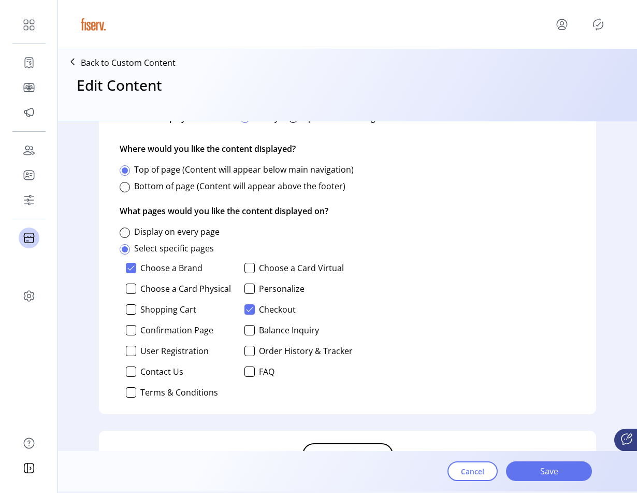
scroll to position [695, 0]
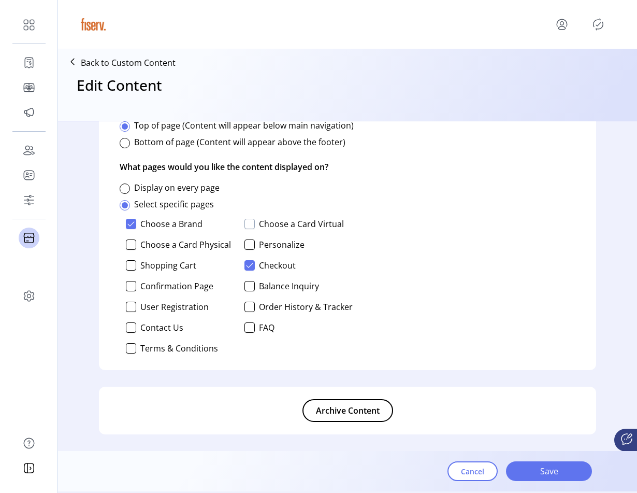
click at [249, 228] on div at bounding box center [249, 224] width 10 height 10
click at [473, 490] on div "Cancel Save" at bounding box center [347, 471] width 579 height 40
click at [473, 480] on button "Cancel" at bounding box center [473, 471] width 50 height 20
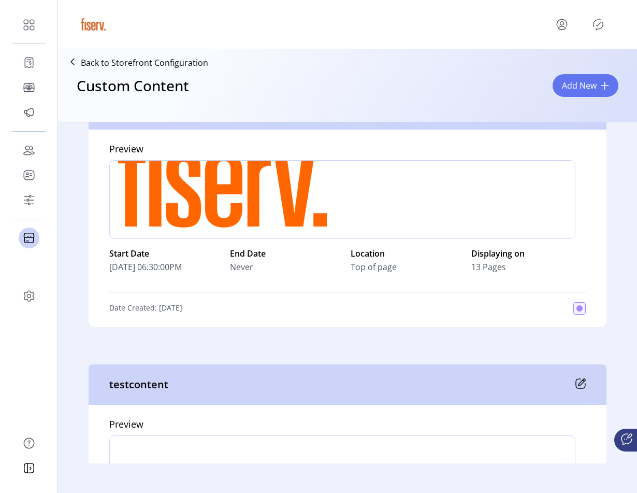
scroll to position [83, 0]
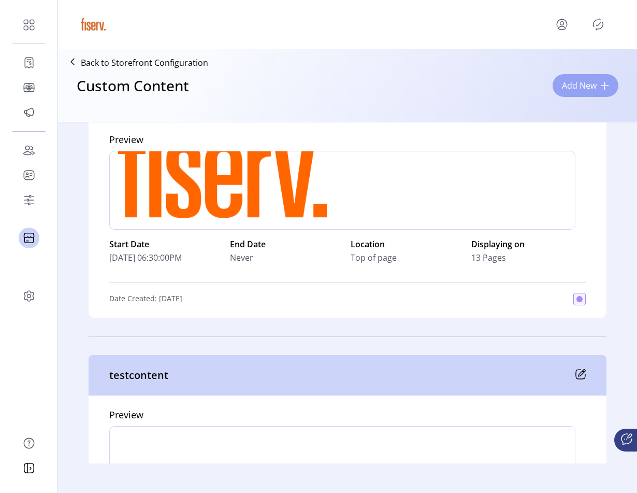
click at [585, 82] on span "Add New" at bounding box center [579, 85] width 35 height 12
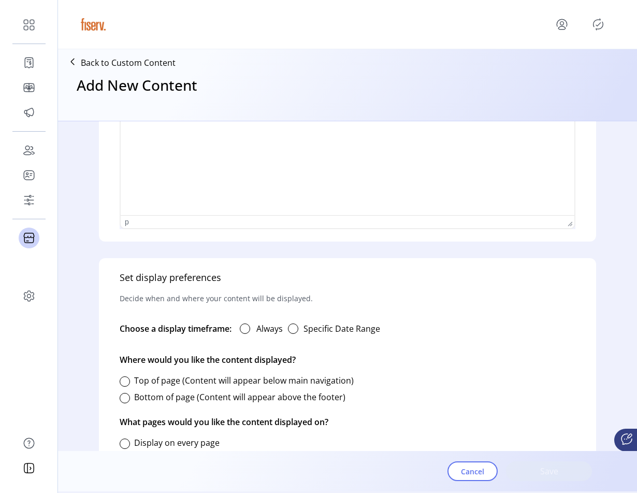
scroll to position [488, 0]
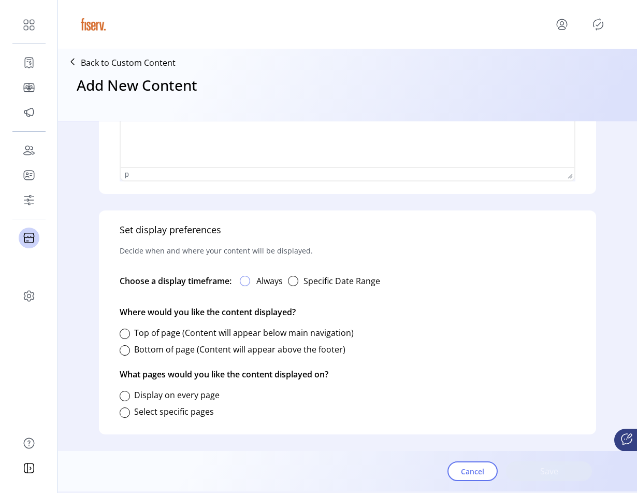
click at [247, 285] on div at bounding box center [245, 281] width 10 height 10
click at [126, 353] on div at bounding box center [125, 350] width 10 height 10
click at [126, 335] on div at bounding box center [125, 333] width 10 height 10
click at [126, 411] on div at bounding box center [125, 412] width 10 height 10
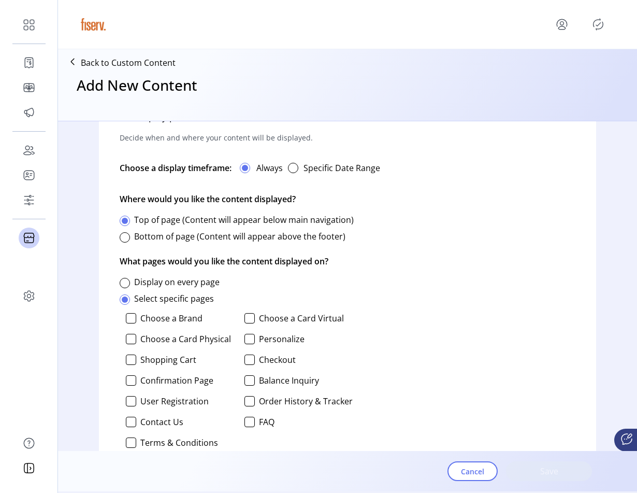
scroll to position [631, 0]
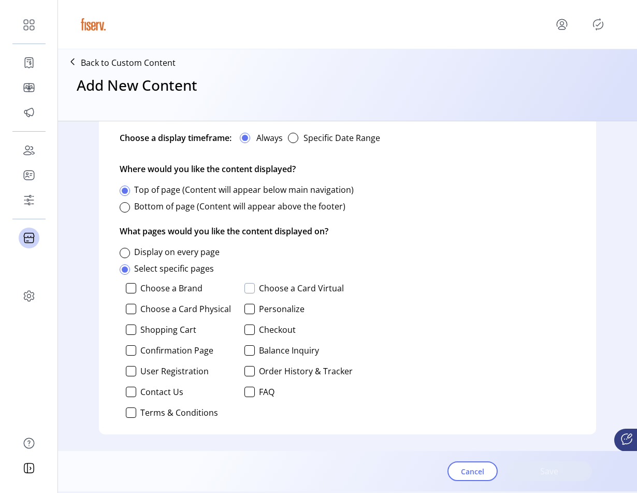
click at [247, 286] on div at bounding box center [249, 288] width 10 height 10
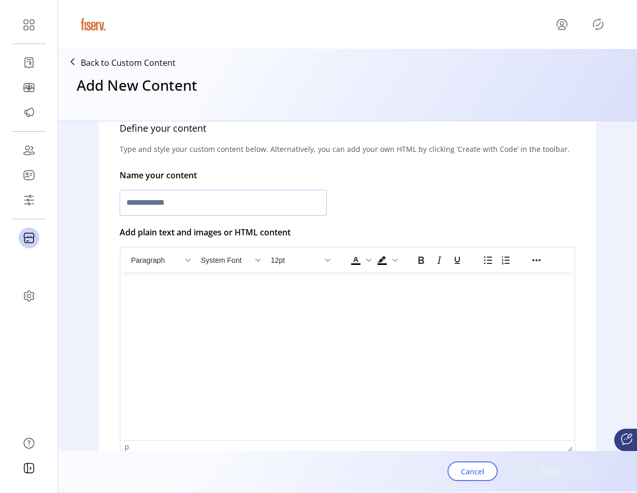
scroll to position [0, 0]
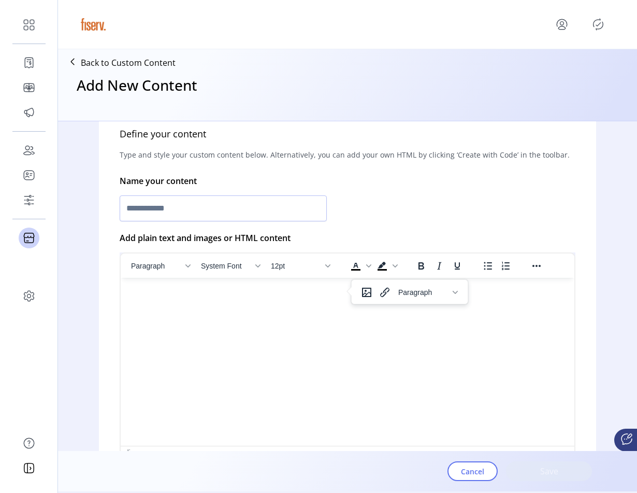
click at [404, 286] on html at bounding box center [348, 282] width 454 height 8
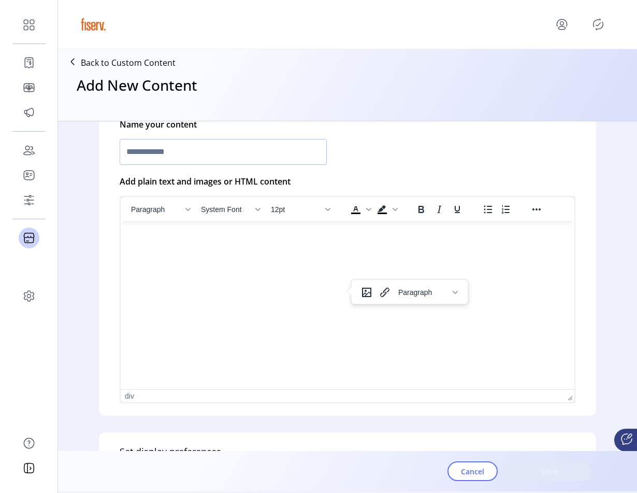
click at [300, 229] on html at bounding box center [348, 225] width 454 height 8
click at [255, 229] on html at bounding box center [348, 225] width 454 height 8
click at [231, 229] on html at bounding box center [348, 225] width 454 height 8
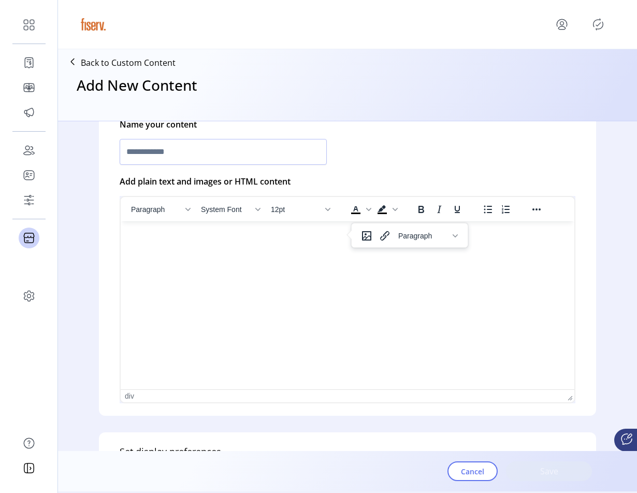
click at [231, 229] on html at bounding box center [348, 225] width 454 height 8
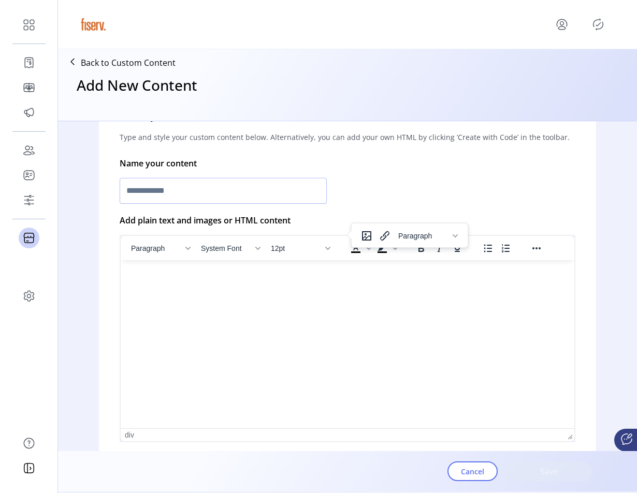
click at [231, 268] on html at bounding box center [348, 264] width 454 height 8
click at [336, 268] on html at bounding box center [348, 264] width 454 height 8
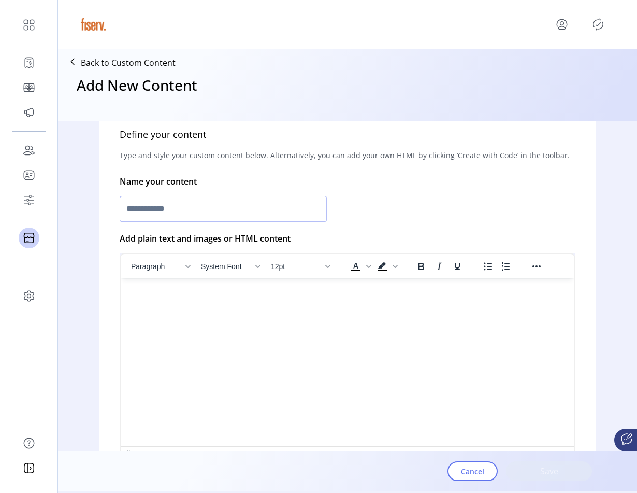
click at [207, 214] on input "text" at bounding box center [223, 209] width 207 height 26
click at [210, 286] on html at bounding box center [348, 282] width 454 height 8
click at [248, 306] on html "******" at bounding box center [348, 292] width 454 height 28
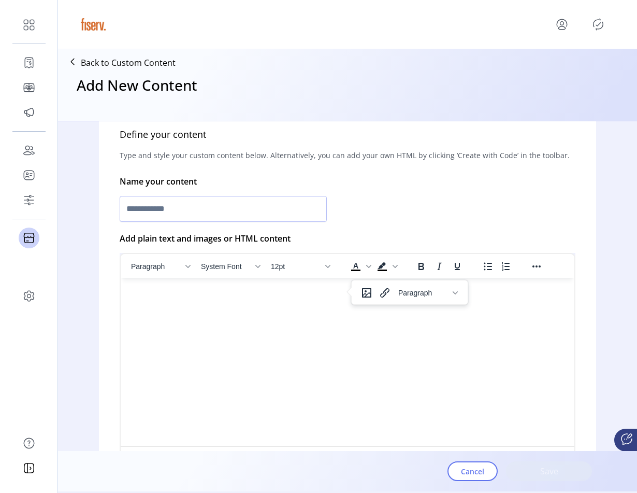
click at [381, 226] on div "Define your content Type and style your custom content below. Alternatively, yo…" at bounding box center [347, 293] width 497 height 357
click at [344, 284] on html at bounding box center [348, 292] width 454 height 28
click at [207, 209] on input "text" at bounding box center [223, 209] width 207 height 26
type input "*********"
click at [511, 474] on button "Save" at bounding box center [549, 471] width 86 height 20
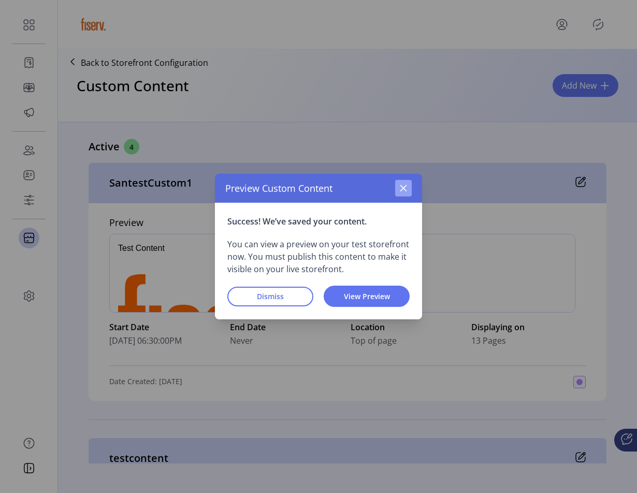
click at [403, 191] on icon "button" at bounding box center [403, 188] width 8 height 8
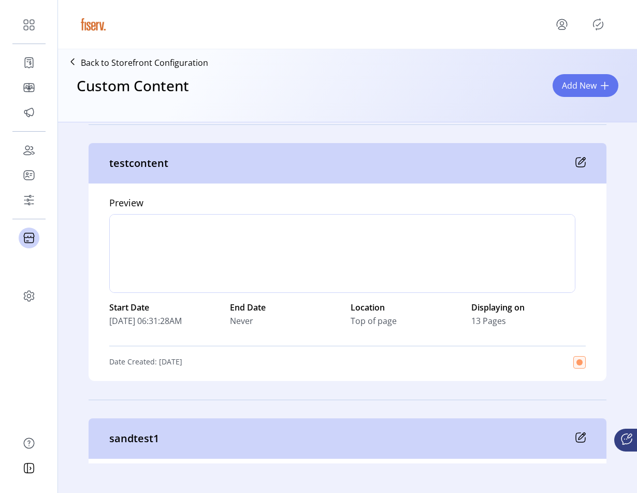
scroll to position [263, 0]
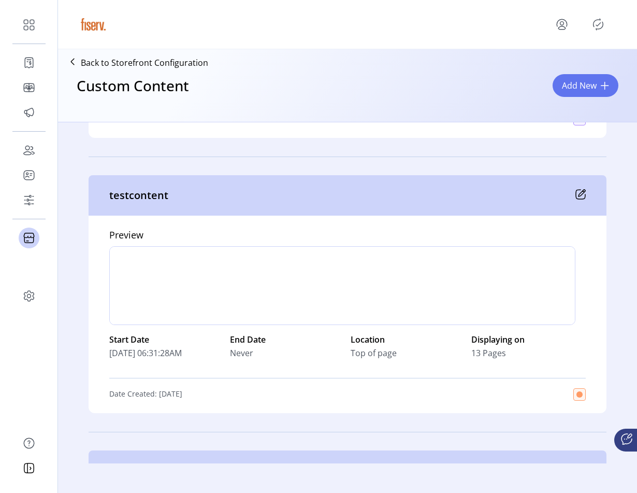
click at [579, 196] on icon at bounding box center [580, 194] width 10 height 10
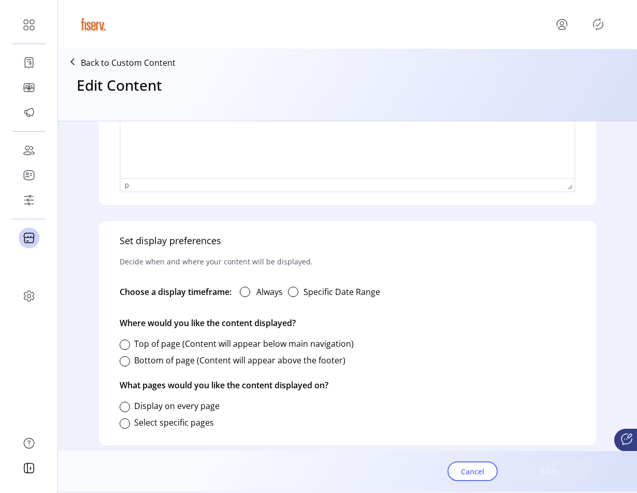
scroll to position [552, 0]
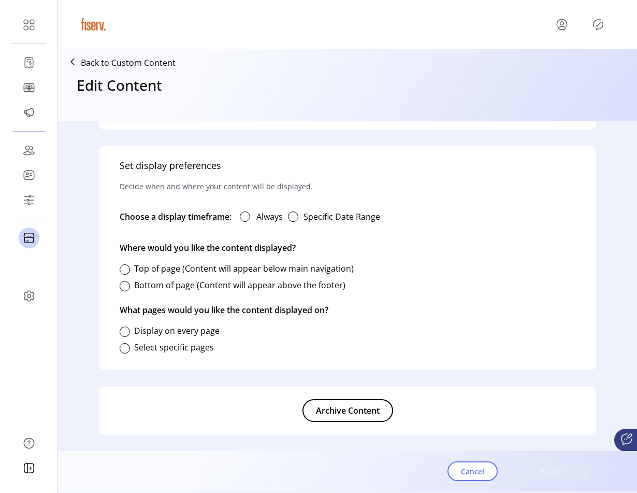
type input "**********"
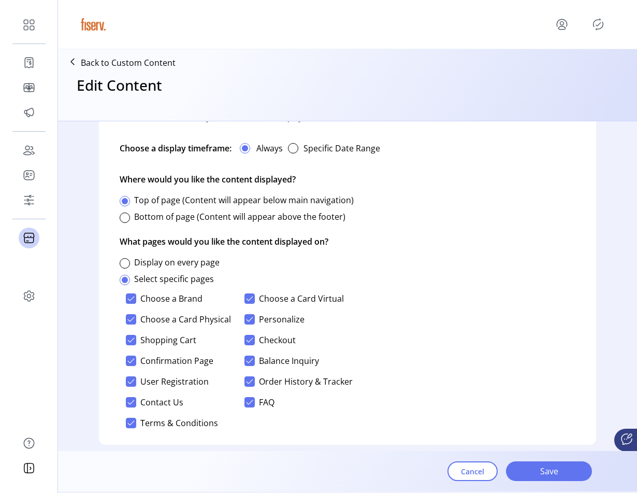
scroll to position [653, 0]
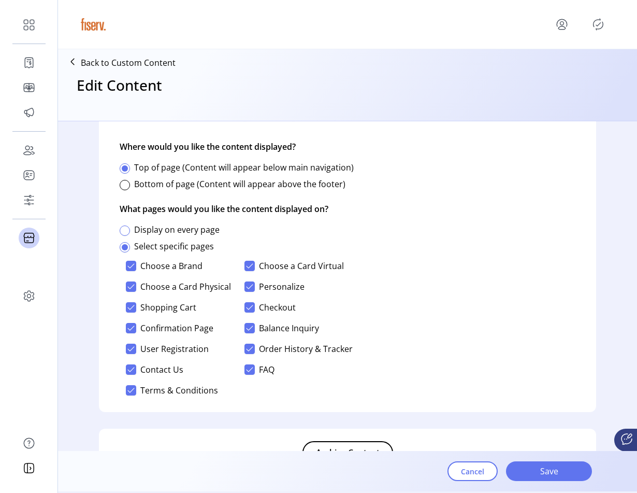
click at [125, 228] on div at bounding box center [125, 230] width 10 height 10
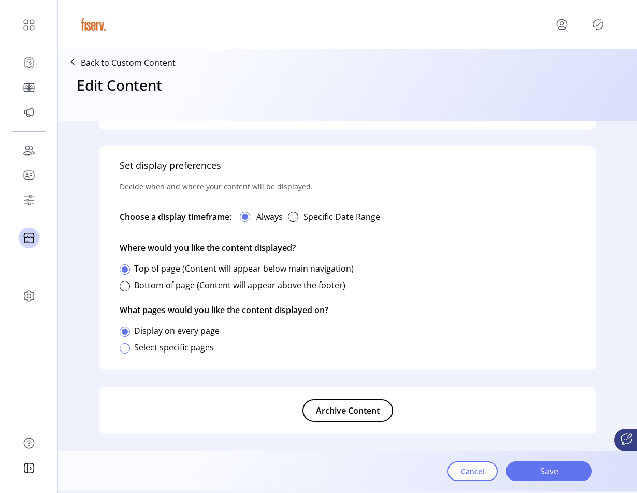
click at [127, 348] on div at bounding box center [125, 348] width 10 height 10
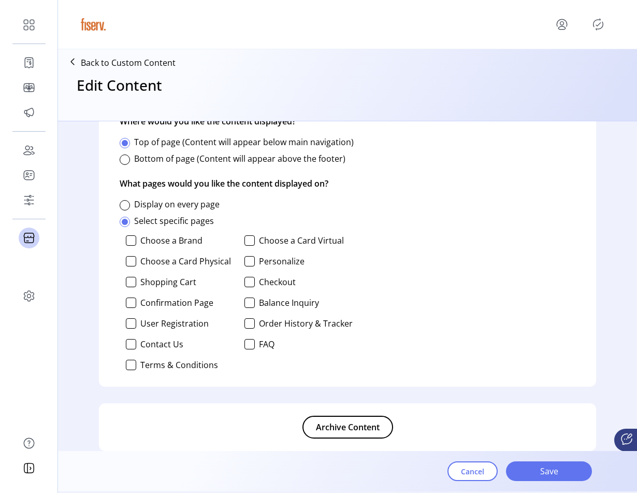
scroll to position [674, 0]
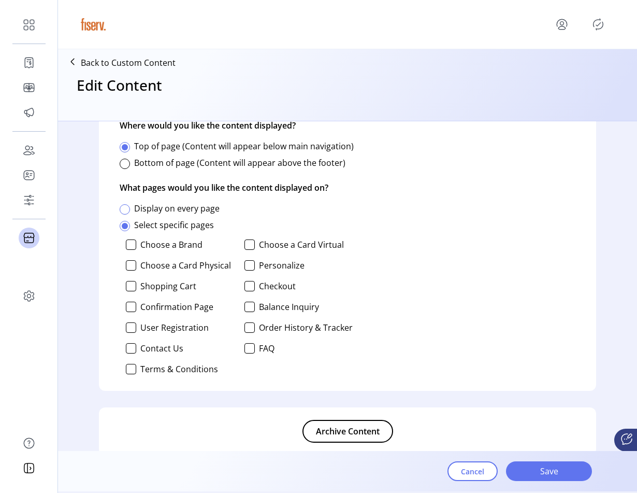
click at [127, 212] on div at bounding box center [125, 209] width 10 height 10
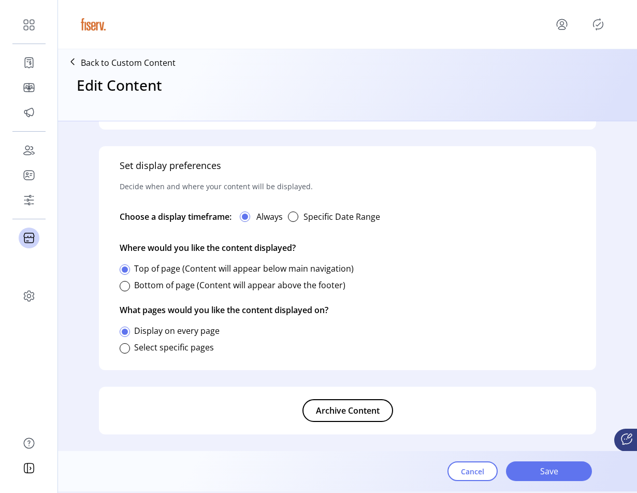
scroll to position [552, 0]
click at [125, 344] on div at bounding box center [125, 348] width 10 height 10
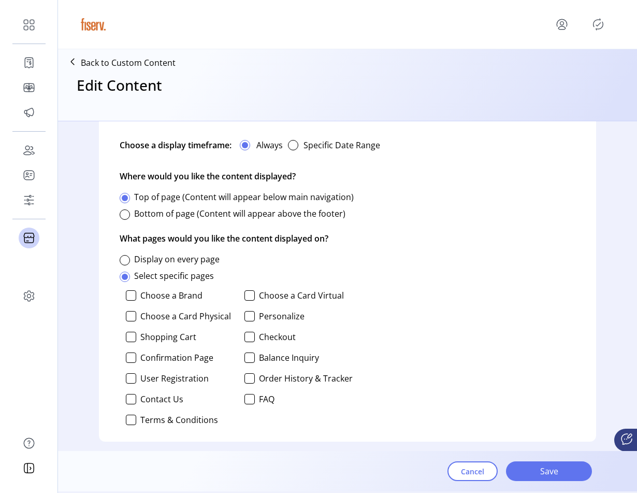
scroll to position [695, 0]
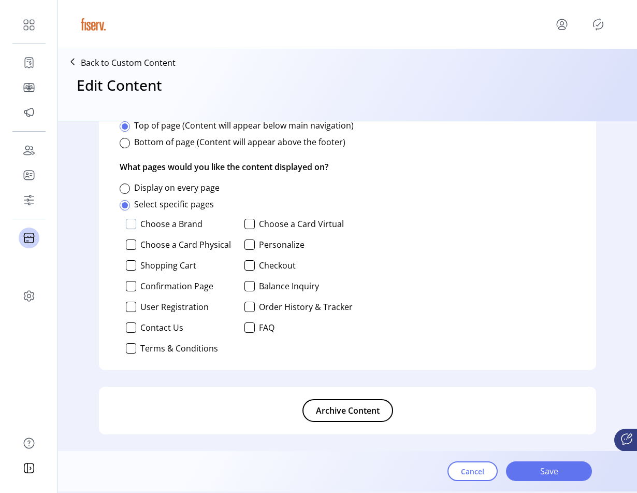
click at [128, 220] on div at bounding box center [131, 224] width 10 height 10
click at [129, 236] on div "Choose a Brand Choose a Card Virtual Choose a Card Physical Personalize Shoppin…" at bounding box center [236, 285] width 233 height 143
click at [130, 242] on div at bounding box center [131, 244] width 10 height 10
click at [248, 265] on div at bounding box center [249, 265] width 10 height 10
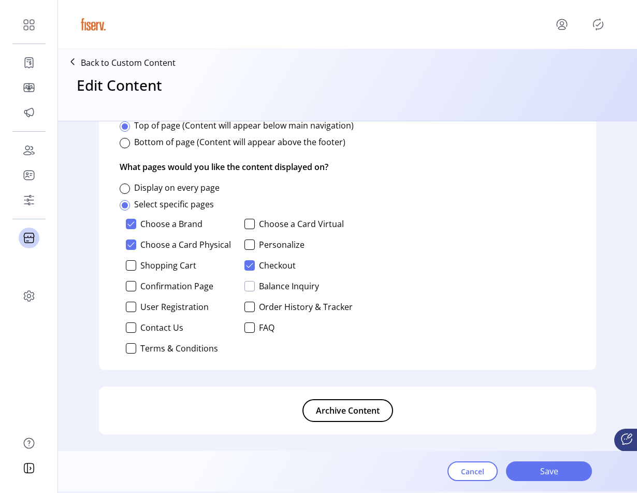
click at [248, 283] on div at bounding box center [249, 286] width 10 height 10
click at [248, 303] on div at bounding box center [249, 306] width 10 height 10
click at [250, 330] on div at bounding box center [249, 327] width 10 height 10
click at [133, 347] on div at bounding box center [131, 348] width 10 height 10
click at [129, 325] on div at bounding box center [131, 327] width 10 height 10
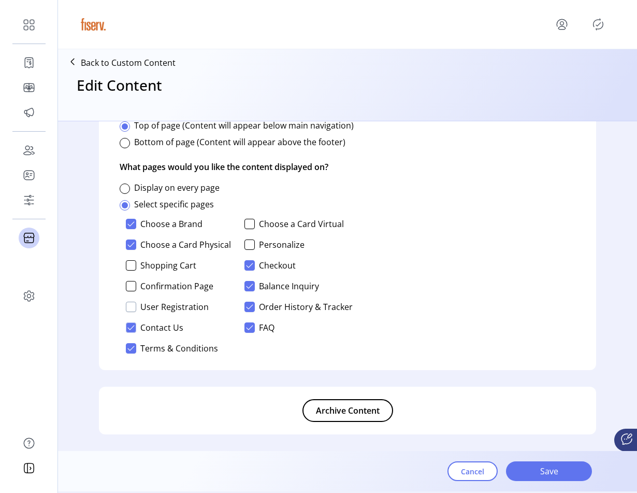
click at [130, 309] on div at bounding box center [131, 306] width 10 height 10
click at [132, 283] on div at bounding box center [131, 286] width 10 height 10
click at [132, 268] on div at bounding box center [131, 265] width 10 height 10
click at [244, 243] on div at bounding box center [249, 244] width 10 height 10
click at [536, 467] on span "Save" at bounding box center [549, 471] width 59 height 12
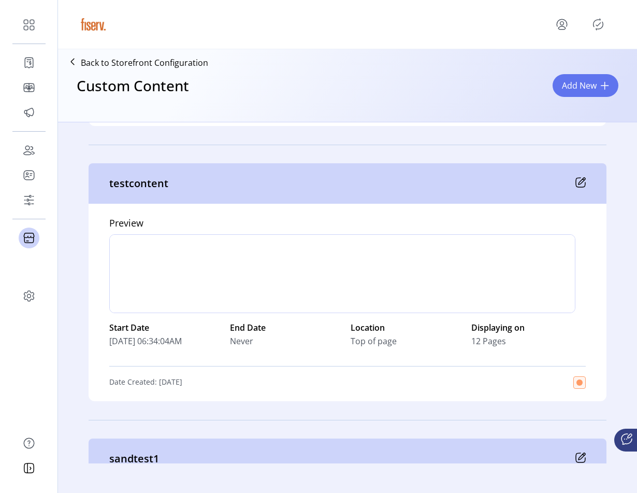
click at [580, 179] on icon at bounding box center [582, 181] width 7 height 7
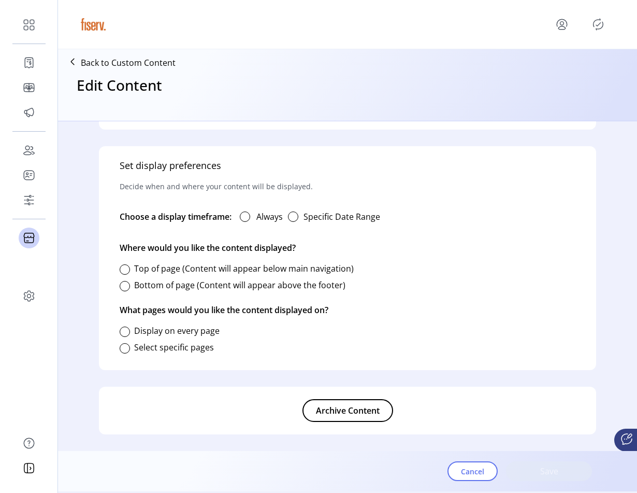
type input "**********"
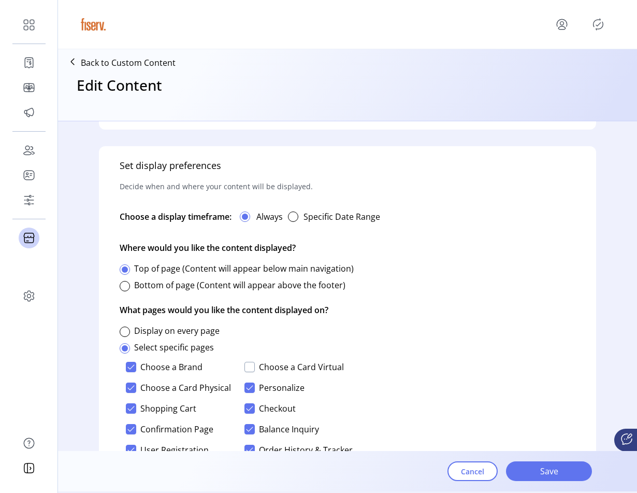
click at [246, 365] on div at bounding box center [249, 367] width 10 height 10
click at [251, 386] on icon at bounding box center [249, 387] width 7 height 7
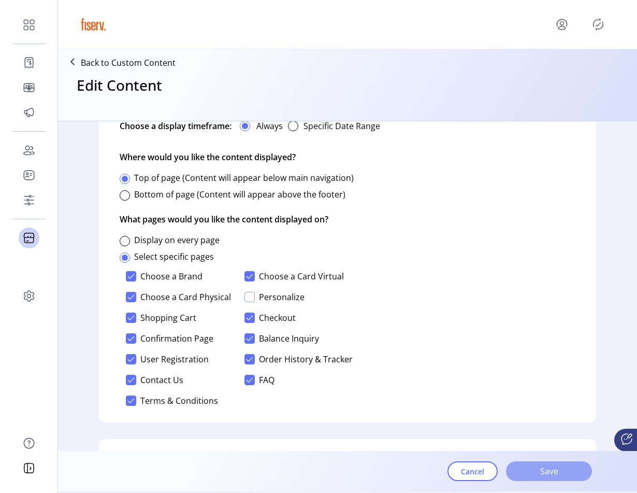
click at [536, 477] on span "Save" at bounding box center [549, 471] width 59 height 12
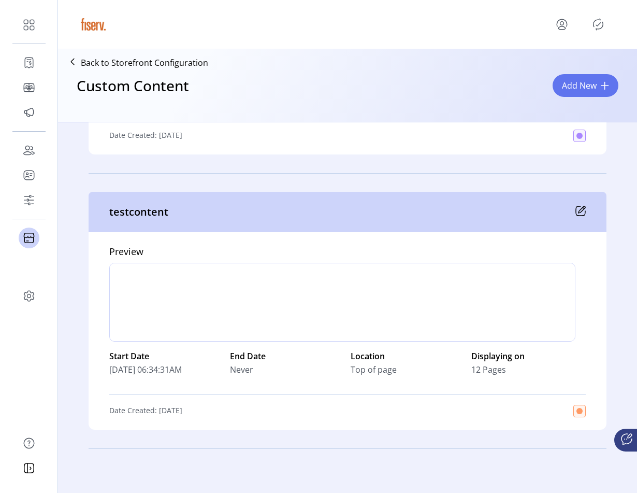
scroll to position [255, 0]
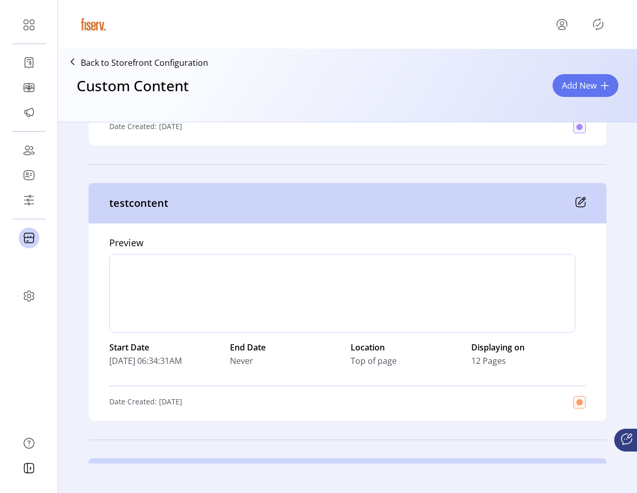
click at [559, 22] on icon "menu" at bounding box center [562, 24] width 17 height 17
click at [535, 66] on span "Sign Out" at bounding box center [525, 65] width 78 height 8
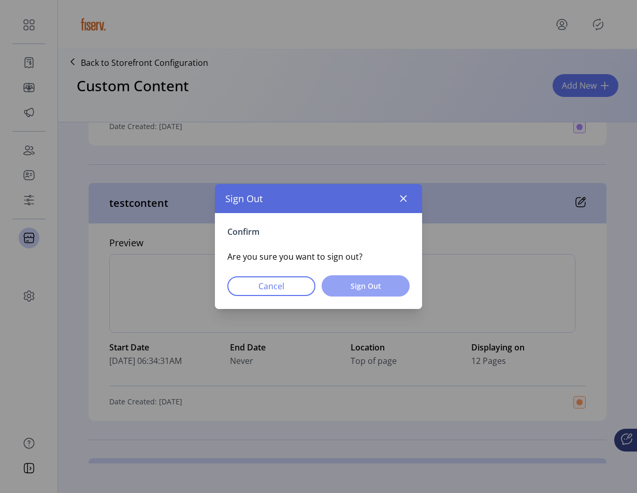
click at [371, 288] on span "Sign Out" at bounding box center [365, 285] width 61 height 11
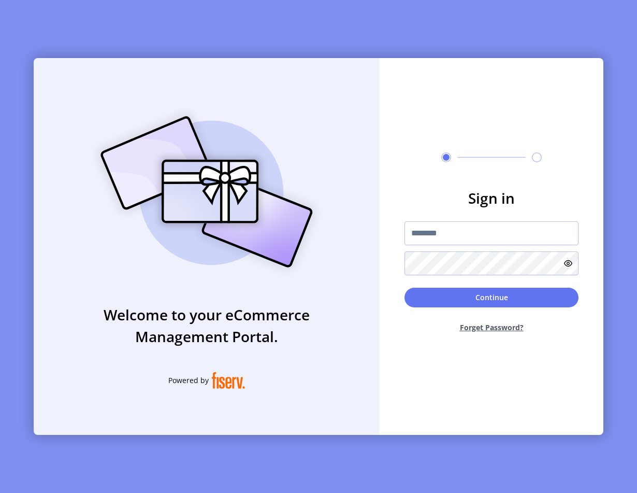
click at [430, 219] on form "Sign in Continue Forget Password?" at bounding box center [492, 264] width 224 height 154
click at [430, 223] on input "text" at bounding box center [492, 233] width 174 height 24
click at [122, 115] on img at bounding box center [206, 192] width 243 height 174
click at [459, 228] on input "text" at bounding box center [492, 233] width 174 height 24
type input "**********"
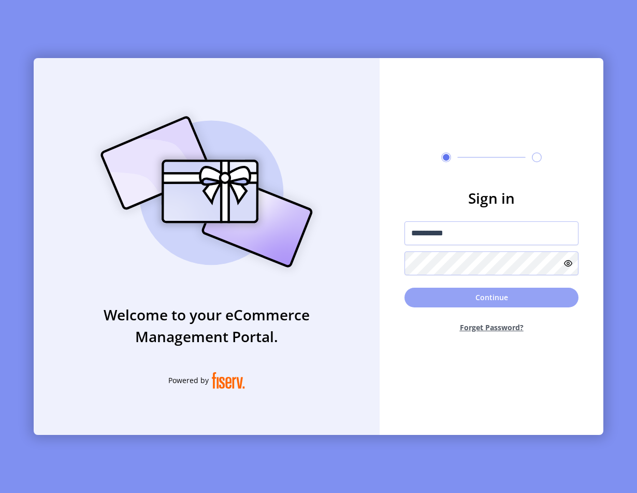
click at [502, 305] on button "Continue" at bounding box center [492, 297] width 174 height 20
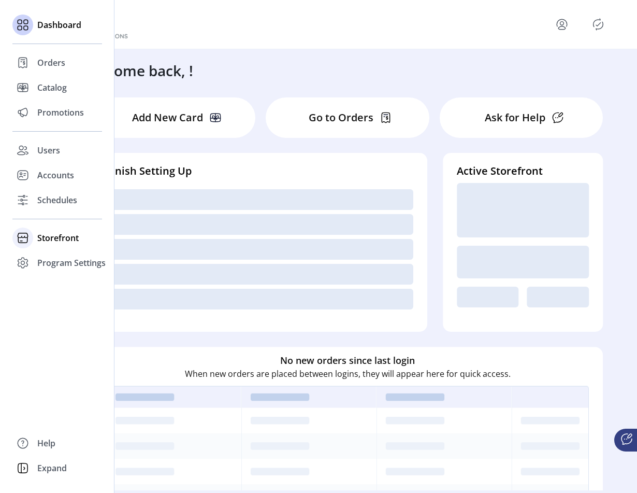
click at [47, 237] on span "Storefront" at bounding box center [57, 238] width 41 height 12
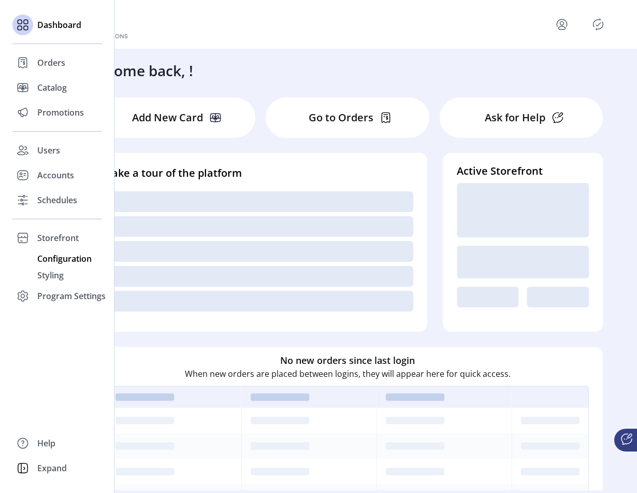
click at [55, 257] on span "Configuration" at bounding box center [64, 258] width 54 height 12
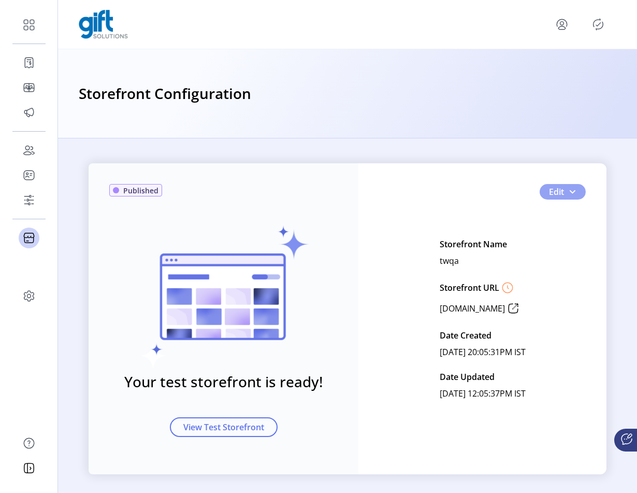
click at [574, 195] on button "Edit" at bounding box center [563, 192] width 46 height 16
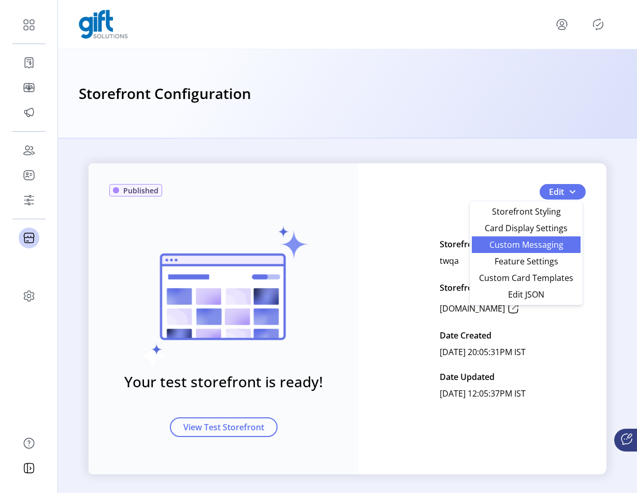
click at [545, 252] on link "Custom Messaging" at bounding box center [526, 244] width 109 height 17
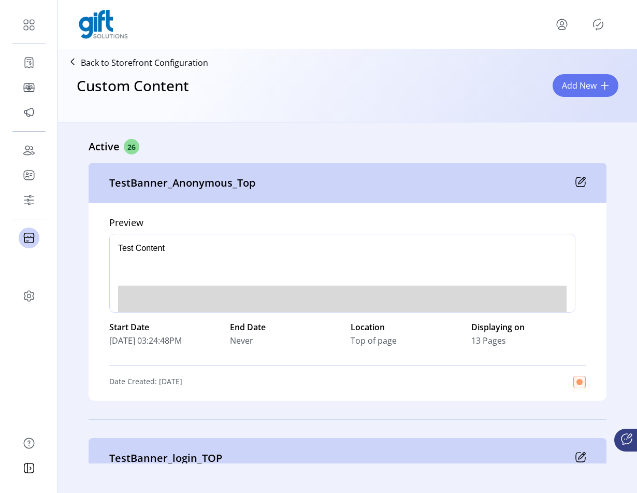
click at [582, 180] on icon at bounding box center [580, 182] width 10 height 10
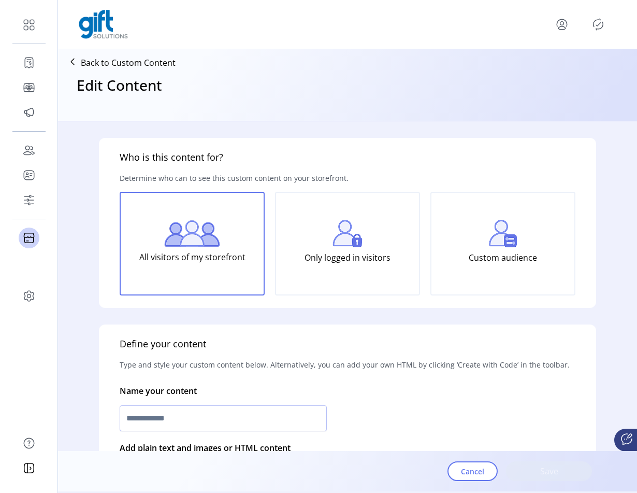
type input "**********"
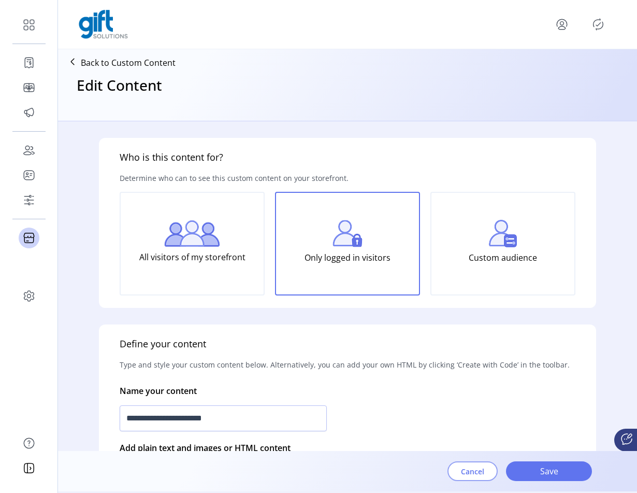
click at [470, 479] on button "Cancel" at bounding box center [473, 471] width 50 height 20
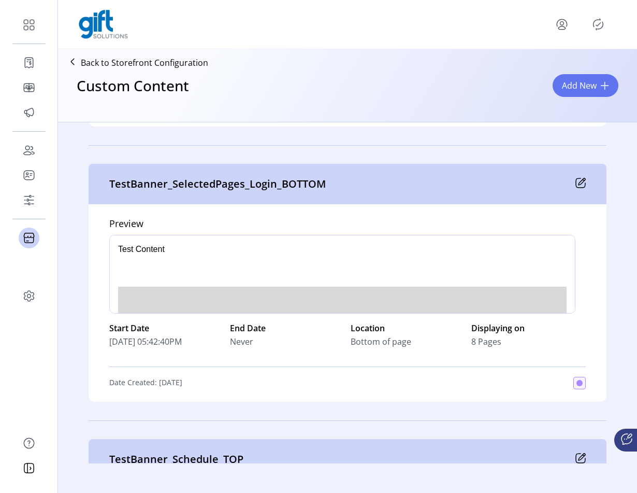
click at [580, 184] on icon at bounding box center [580, 183] width 10 height 10
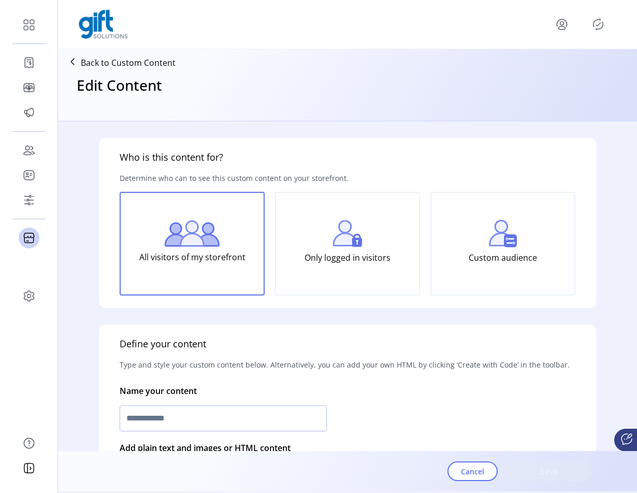
type input "**********"
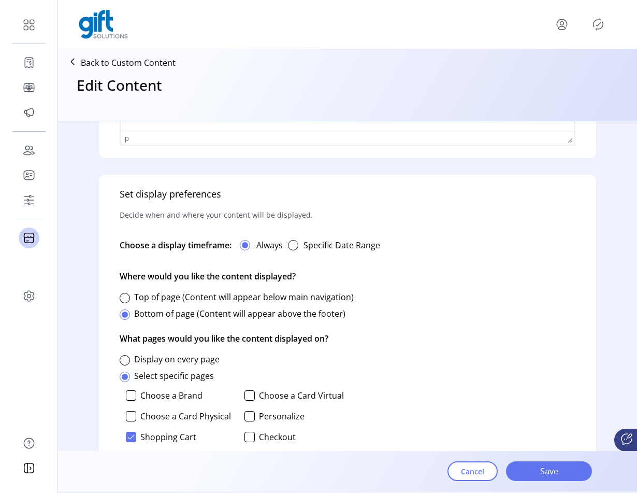
scroll to position [533, 0]
